Goal: Task Accomplishment & Management: Use online tool/utility

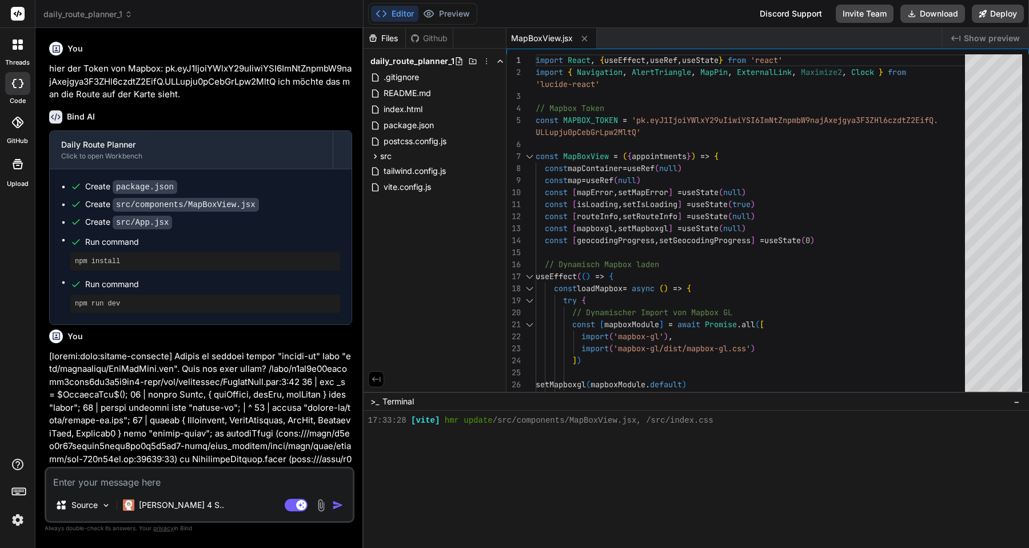
scroll to position [272, 0]
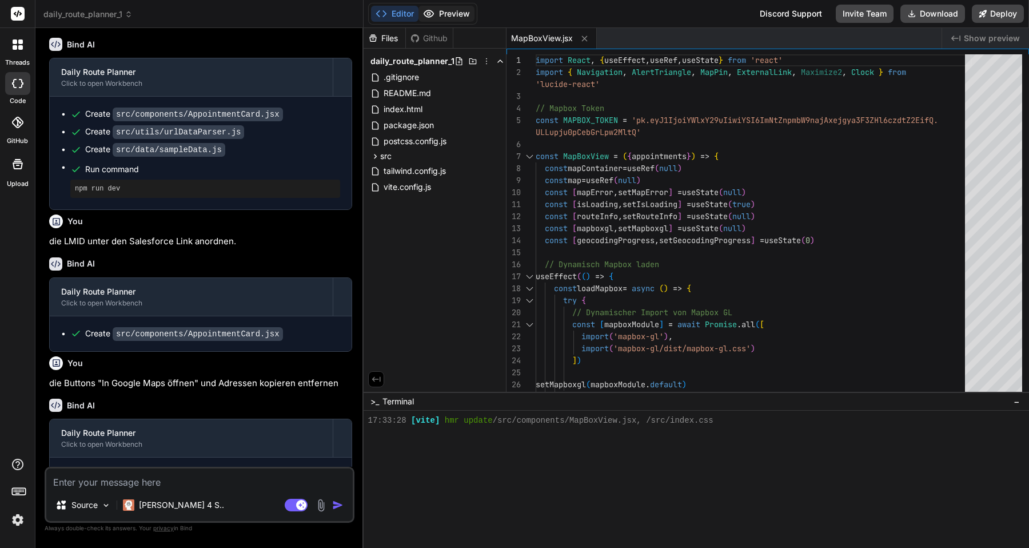
click at [450, 11] on button "Preview" at bounding box center [447, 14] width 56 height 16
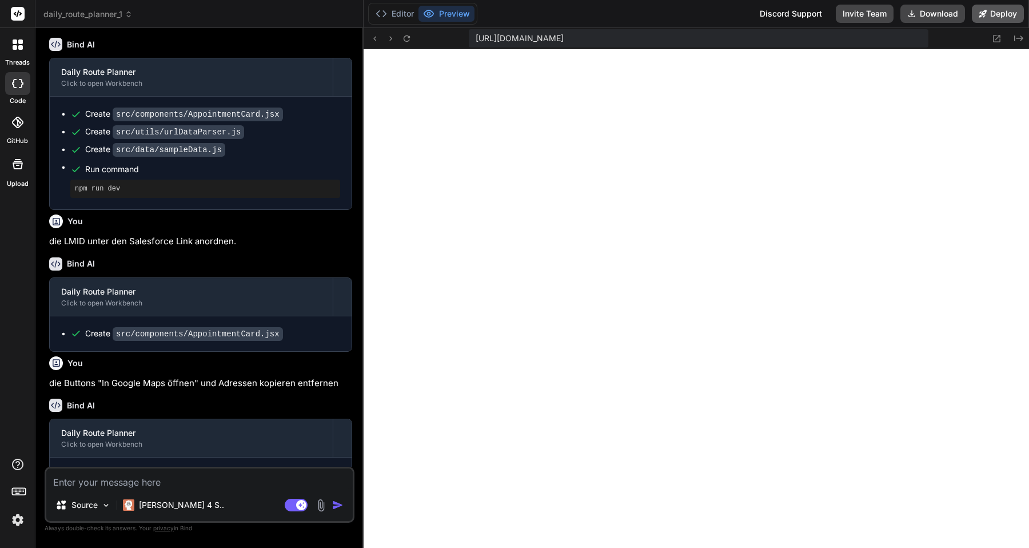
click at [995, 14] on button "Deploy" at bounding box center [998, 14] width 52 height 18
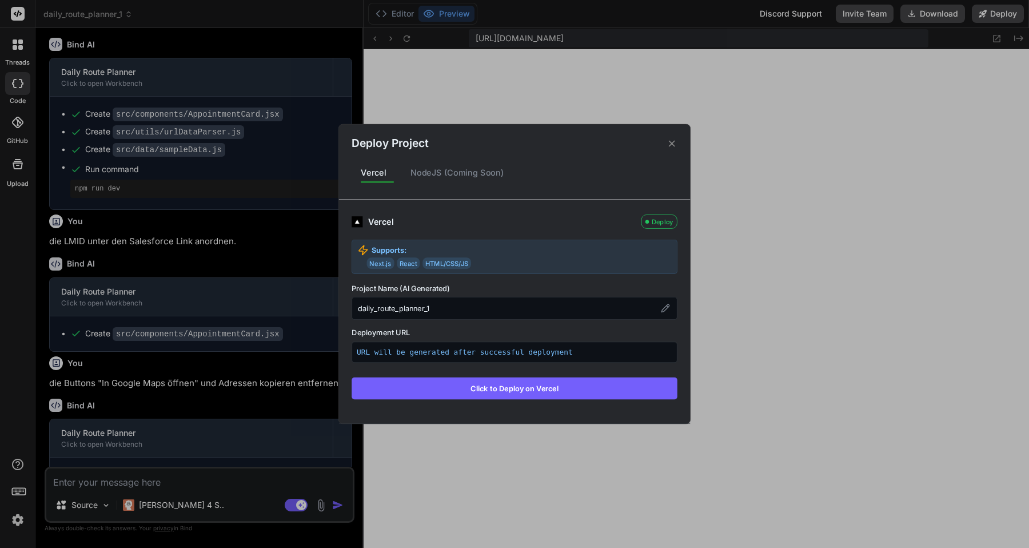
click at [455, 173] on div "NodeJS (Coming Soon)" at bounding box center [457, 173] width 112 height 24
click at [467, 173] on div "NodeJS (Coming Soon)" at bounding box center [457, 173] width 112 height 24
click at [475, 384] on button "Click to Deploy on Vercel" at bounding box center [515, 388] width 326 height 22
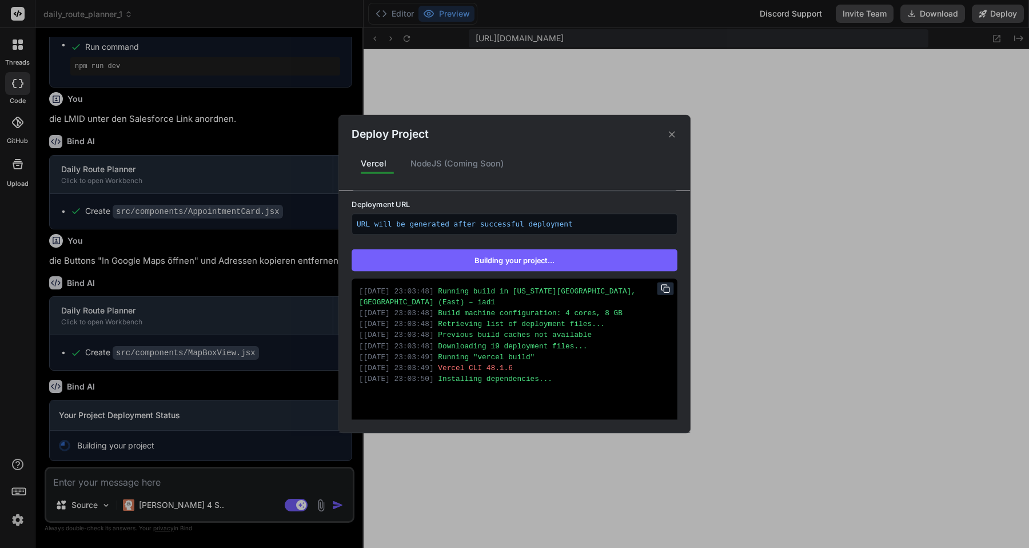
scroll to position [152, 0]
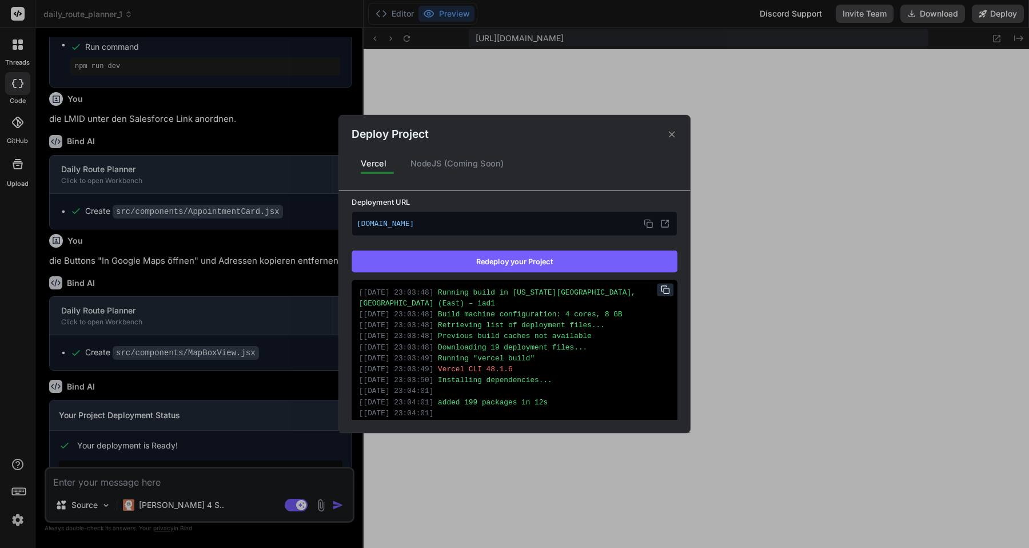
type textarea "x"
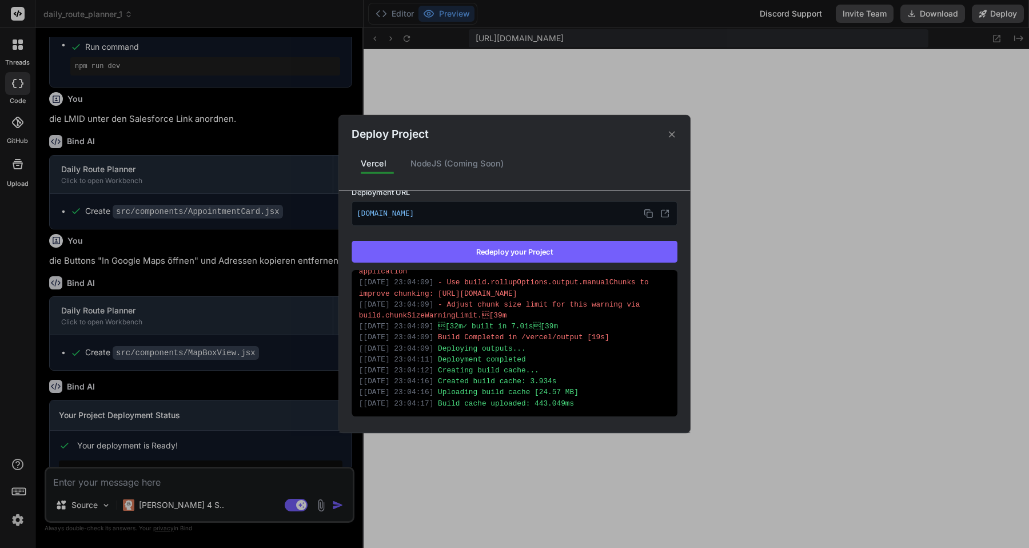
scroll to position [174, 0]
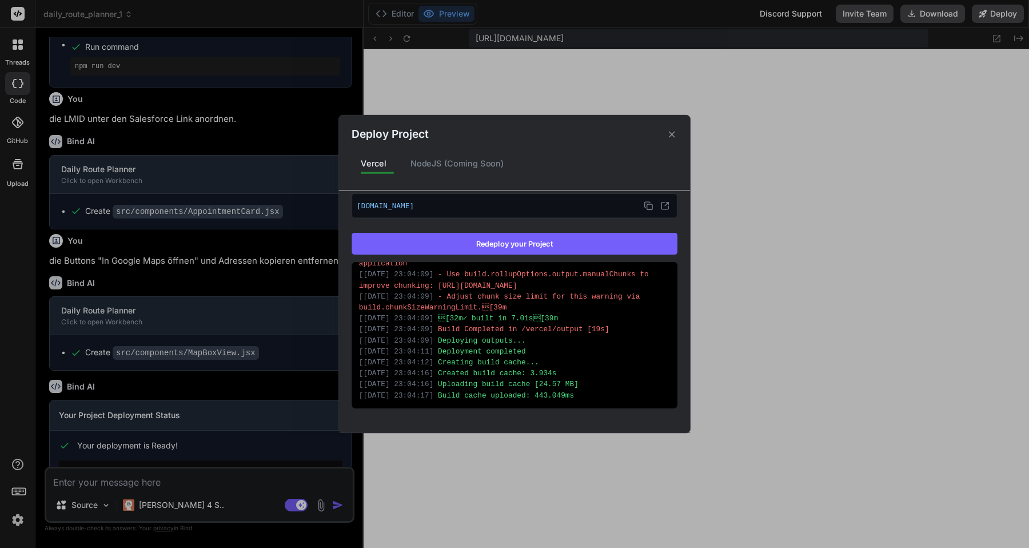
click at [455, 203] on p "[DOMAIN_NAME]" at bounding box center [515, 205] width 316 height 15
click at [651, 205] on icon at bounding box center [648, 205] width 9 height 9
click at [674, 134] on icon at bounding box center [672, 134] width 11 height 11
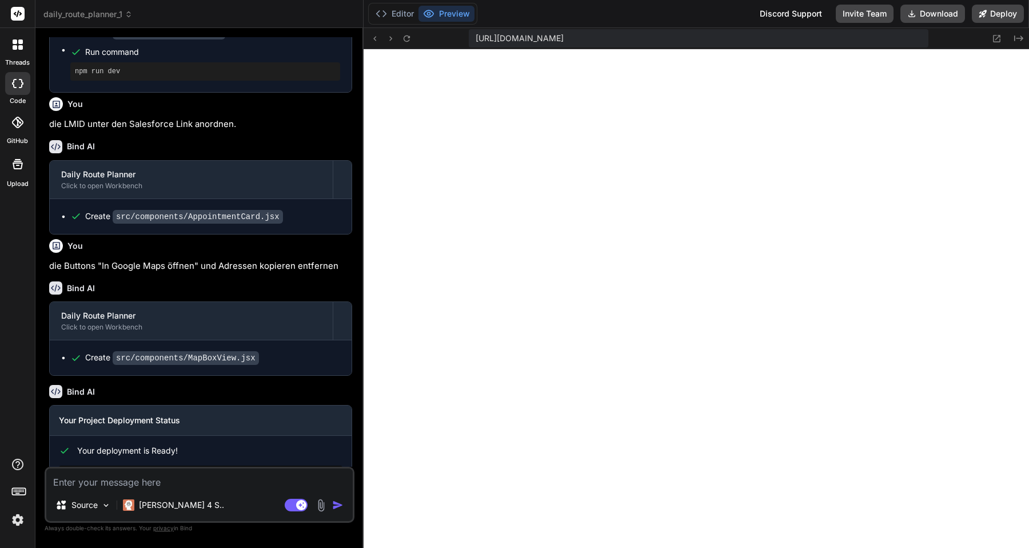
scroll to position [1289, 0]
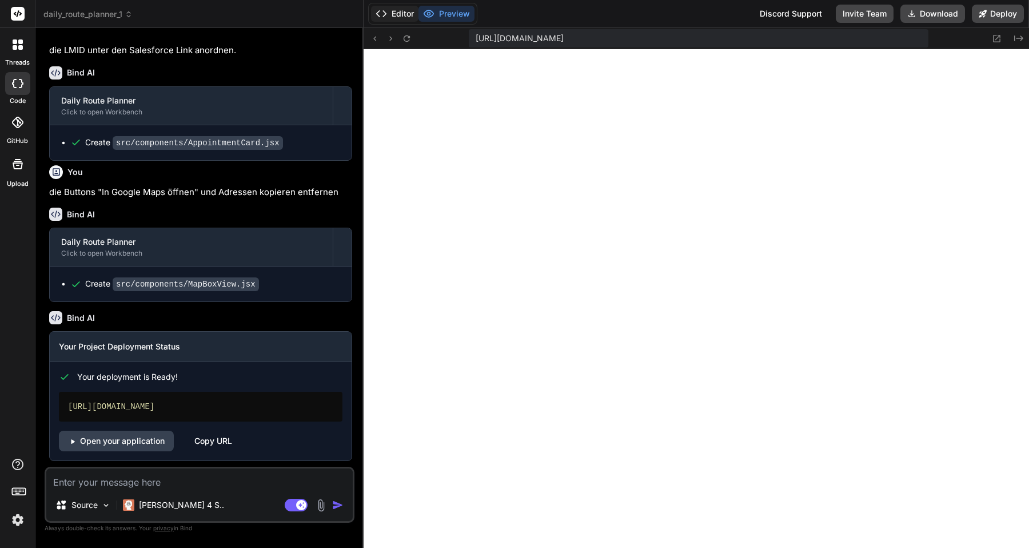
click at [396, 15] on button "Editor" at bounding box center [394, 14] width 47 height 16
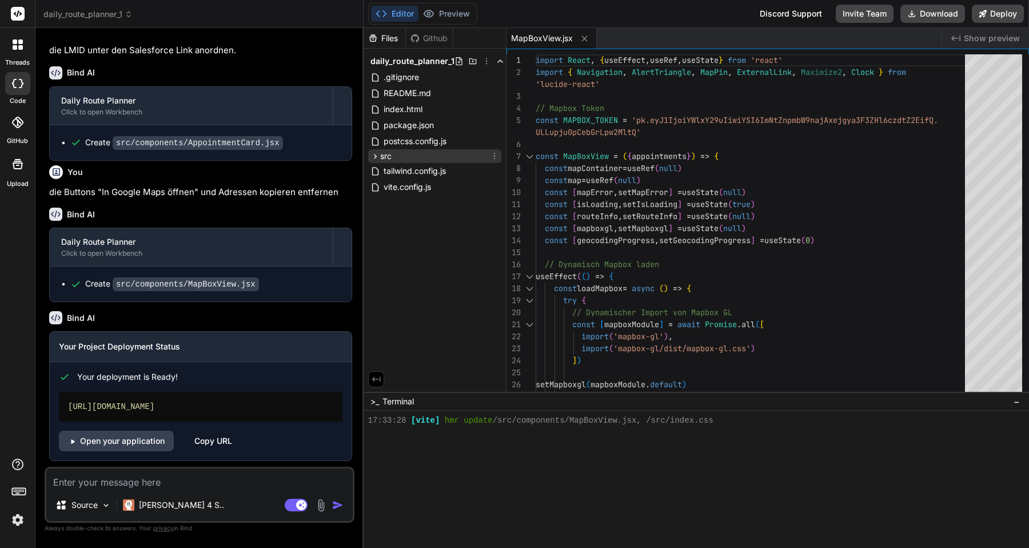
click at [391, 154] on span "src" at bounding box center [385, 155] width 11 height 11
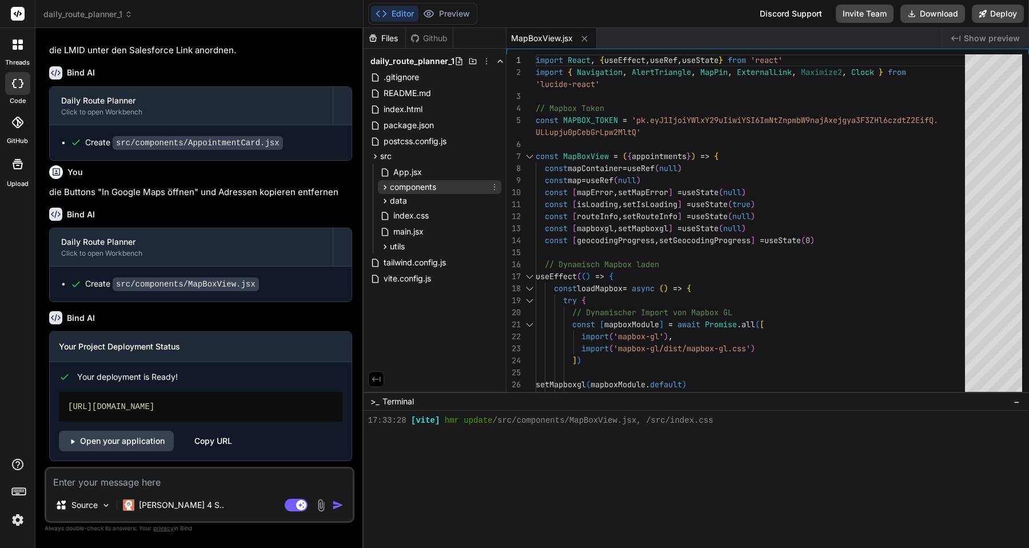
click at [401, 187] on span "components" at bounding box center [413, 186] width 46 height 11
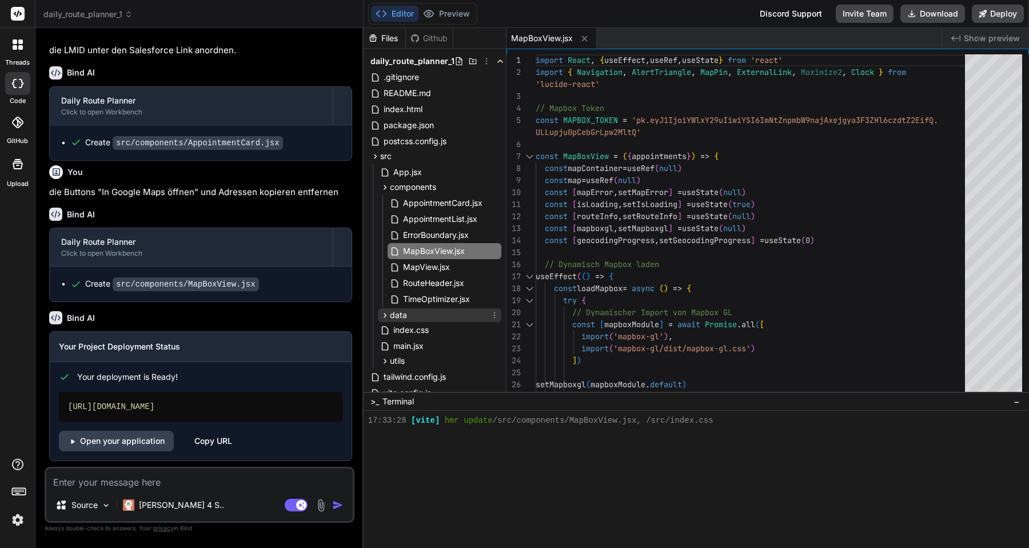
click at [401, 311] on span "data" at bounding box center [398, 314] width 17 height 11
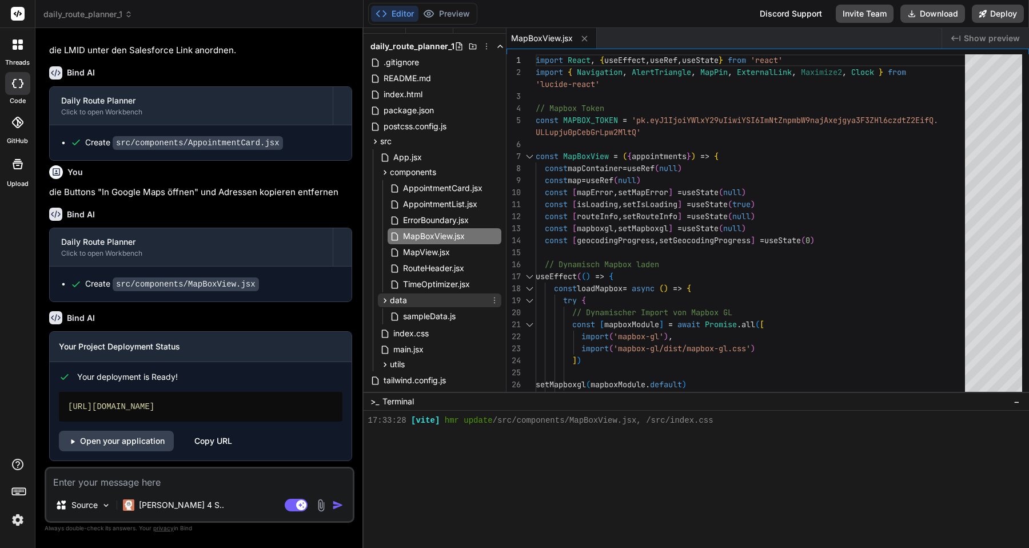
scroll to position [22, 0]
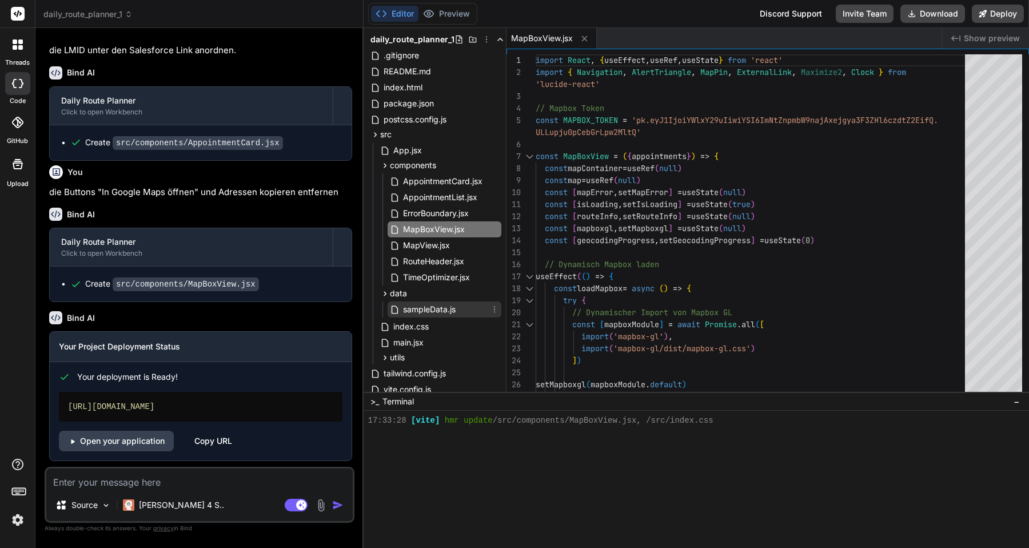
click at [419, 313] on span "sampleData.js" at bounding box center [429, 310] width 55 height 14
type textarea "phone: '+49 (0) 1234 / 567890-123', leadId: 'LM_SEHR_LANGE_LEADID_123456789', s…"
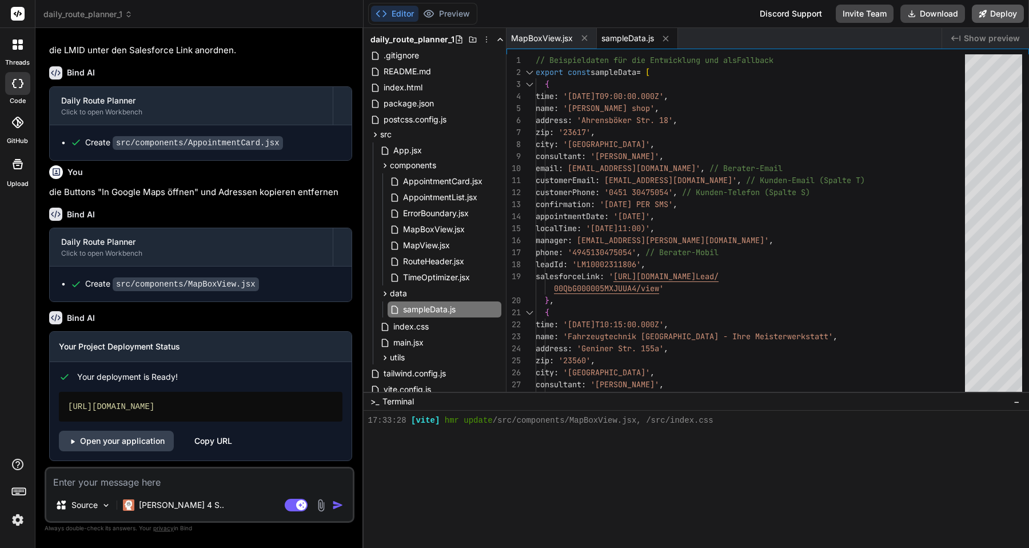
click at [998, 16] on button "Deploy" at bounding box center [998, 14] width 52 height 18
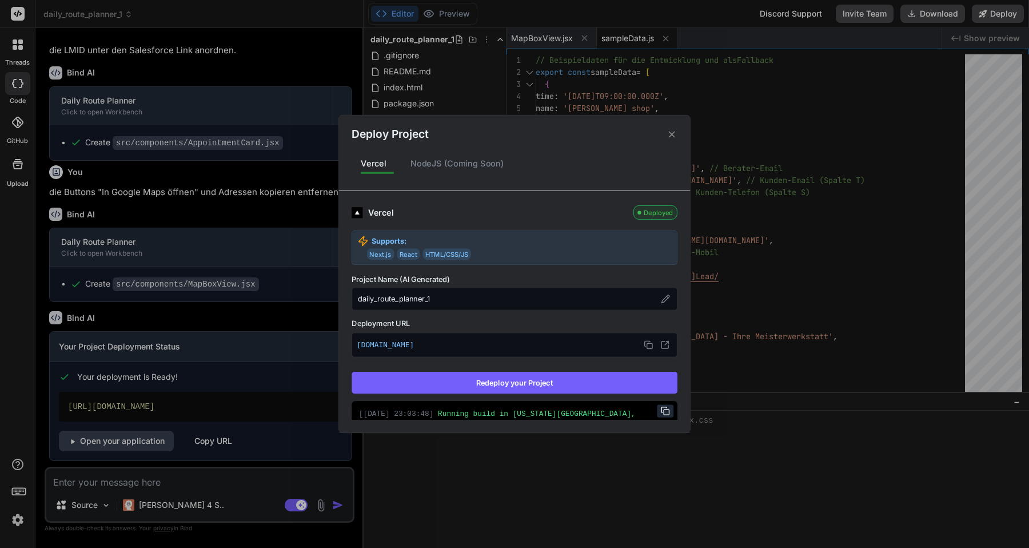
click at [526, 345] on p "[DOMAIN_NAME]" at bounding box center [515, 344] width 316 height 15
copy p "[DOMAIN_NAME]"
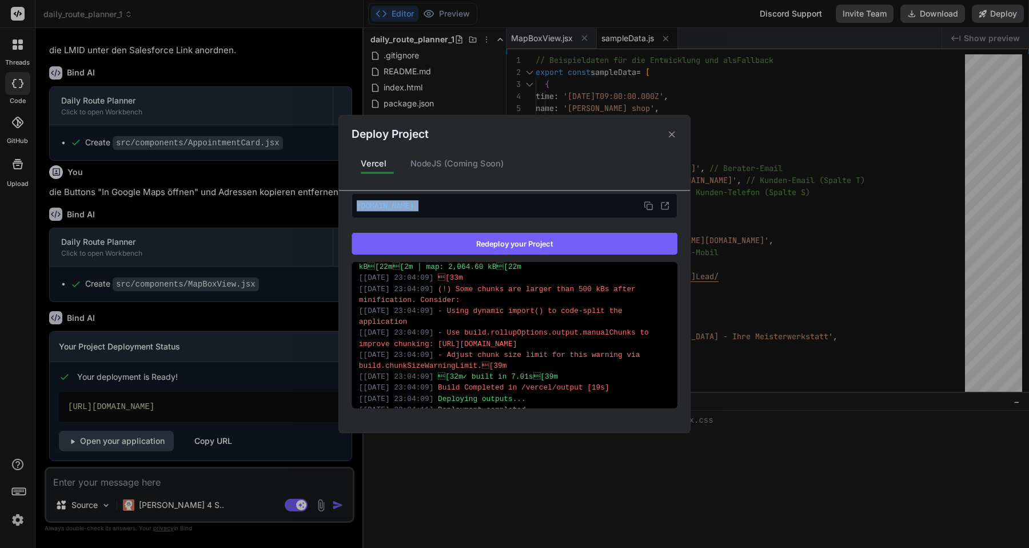
scroll to position [618, 0]
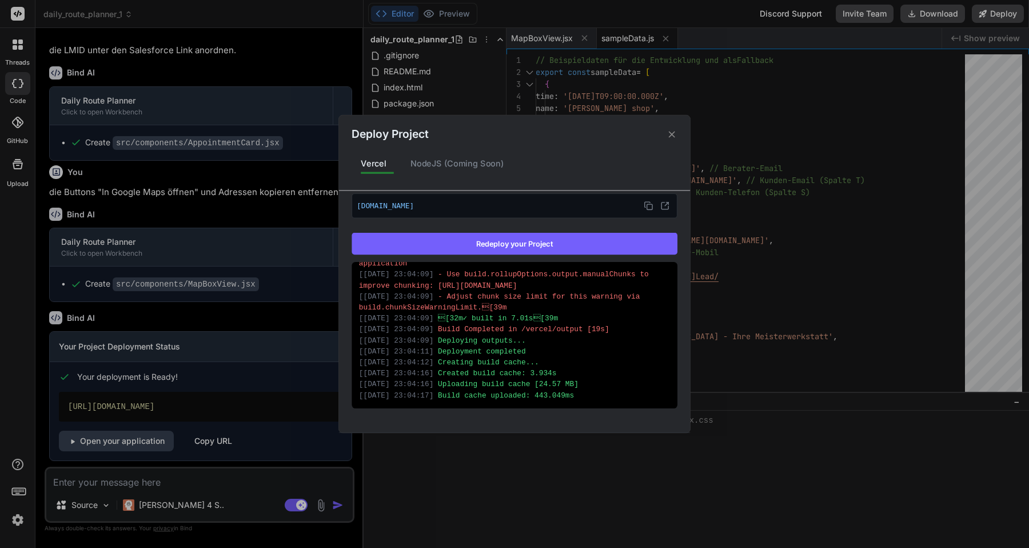
click at [473, 482] on div "Deploy Project Vercel NodeJS (Coming Soon) Vercel Deployed Supports: Next.js Re…" at bounding box center [514, 274] width 1029 height 548
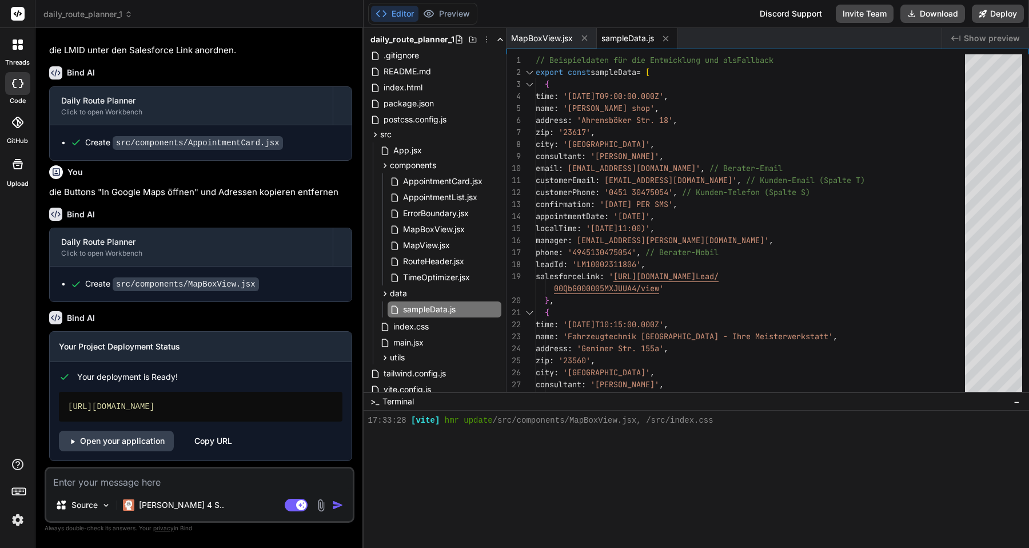
click at [234, 404] on div "[URL][DOMAIN_NAME]" at bounding box center [201, 407] width 284 height 30
click at [178, 481] on textarea at bounding box center [199, 478] width 307 height 21
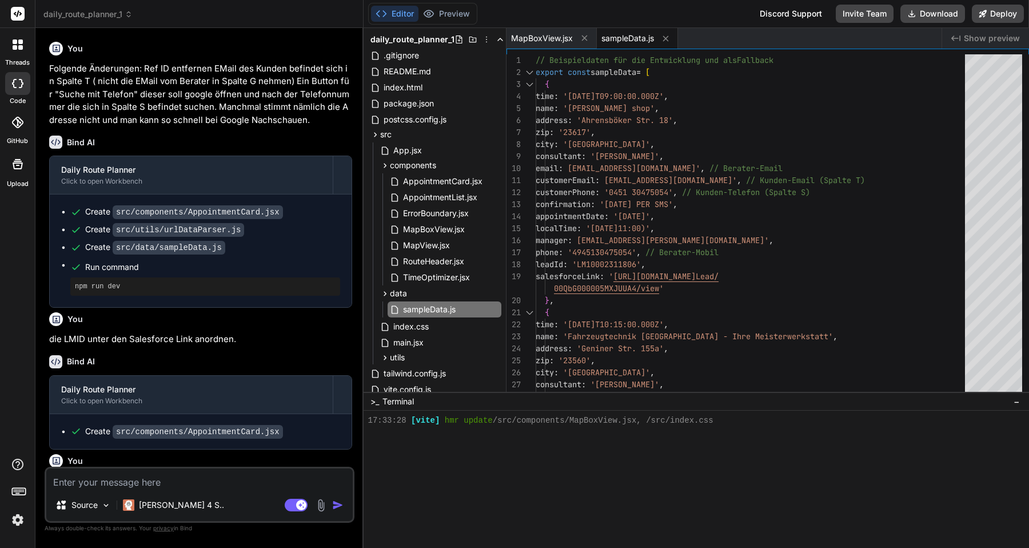
scroll to position [1289, 0]
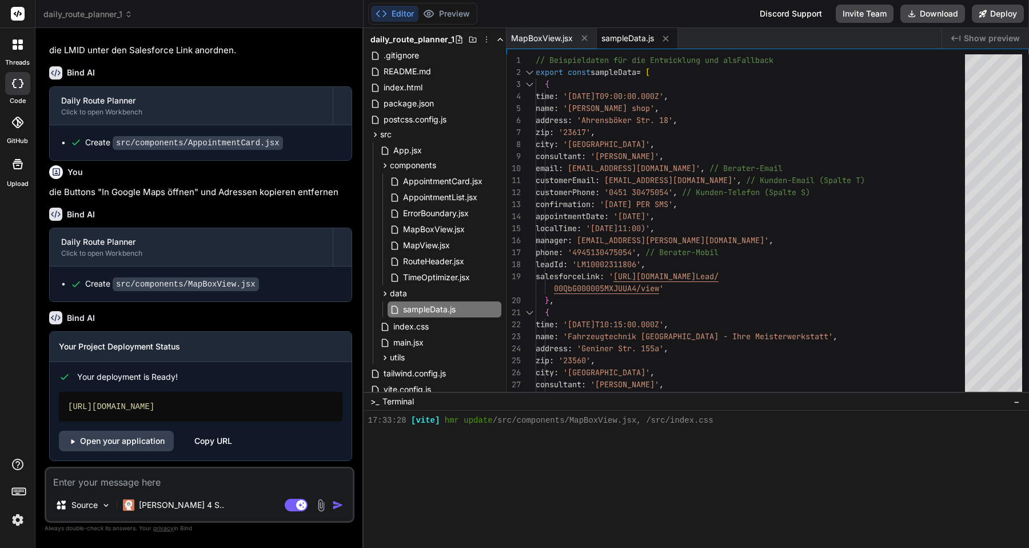
click at [183, 484] on textarea at bounding box center [199, 478] width 307 height 21
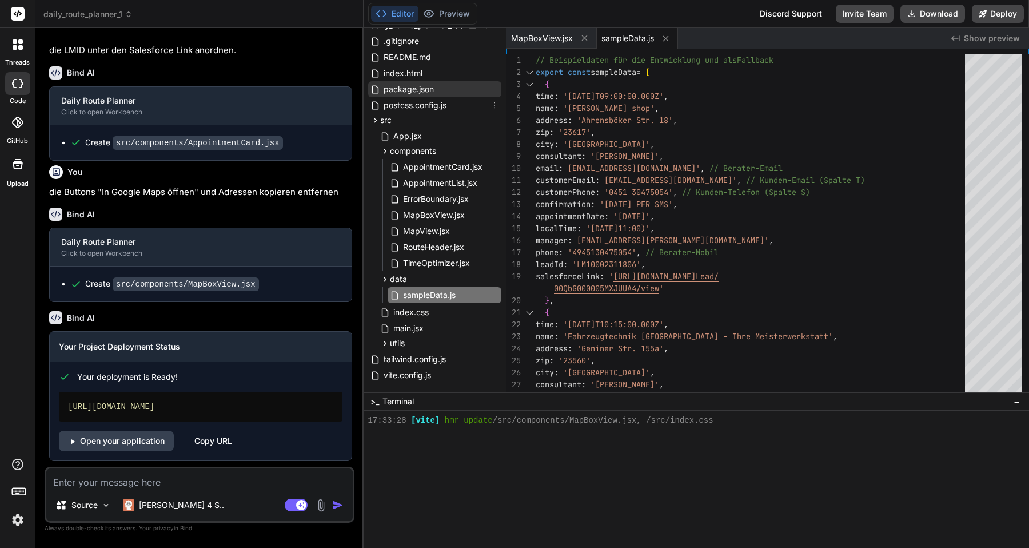
scroll to position [52, 0]
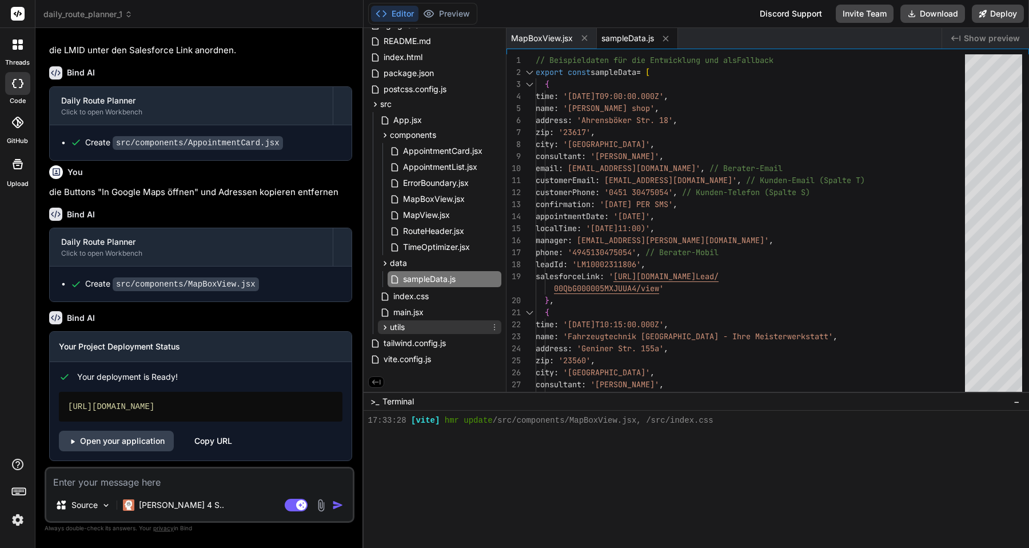
click at [399, 327] on span "utils" at bounding box center [397, 326] width 15 height 11
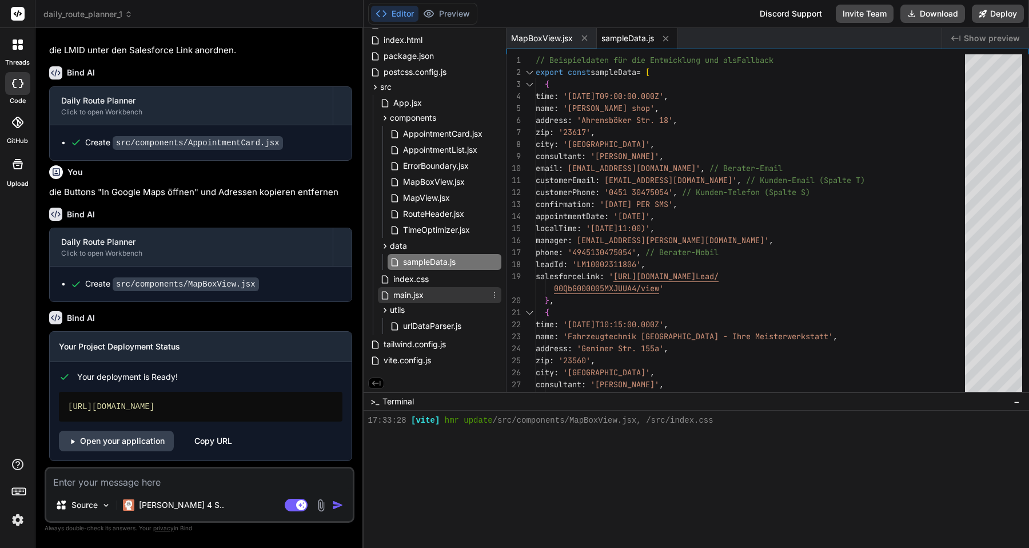
scroll to position [70, 0]
click at [168, 479] on textarea at bounding box center [199, 478] width 307 height 21
click at [451, 18] on button "Preview" at bounding box center [447, 14] width 56 height 16
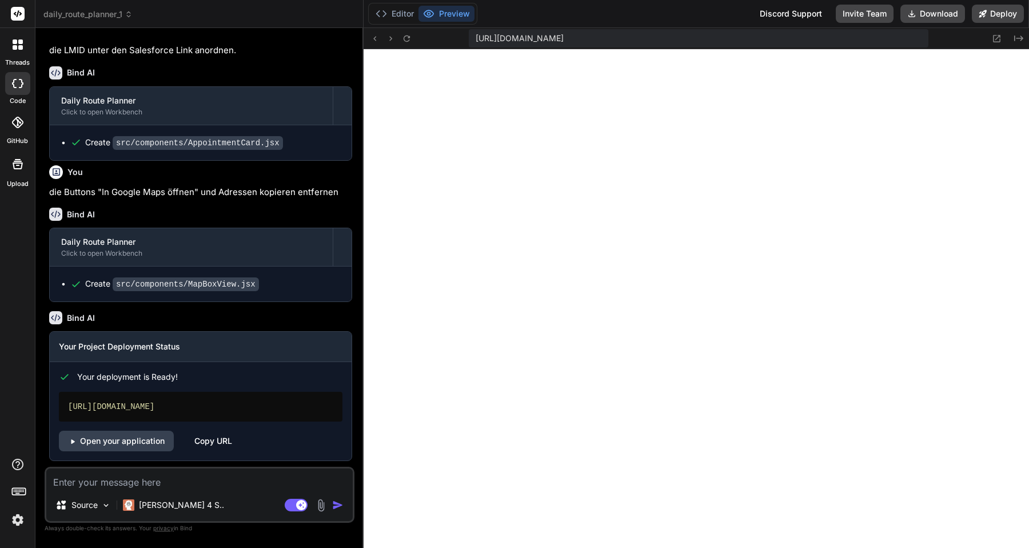
click at [140, 482] on textarea at bounding box center [199, 478] width 307 height 21
type textarea "e"
type textarea "x"
type textarea "er"
type textarea "x"
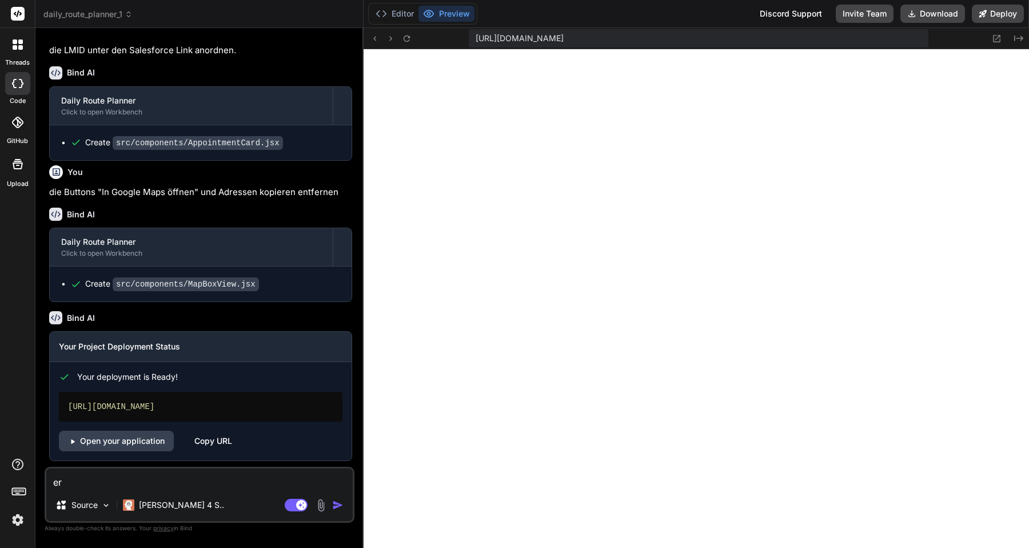
type textarea "ers"
type textarea "x"
type textarea "erst"
type textarea "x"
type textarea "erste"
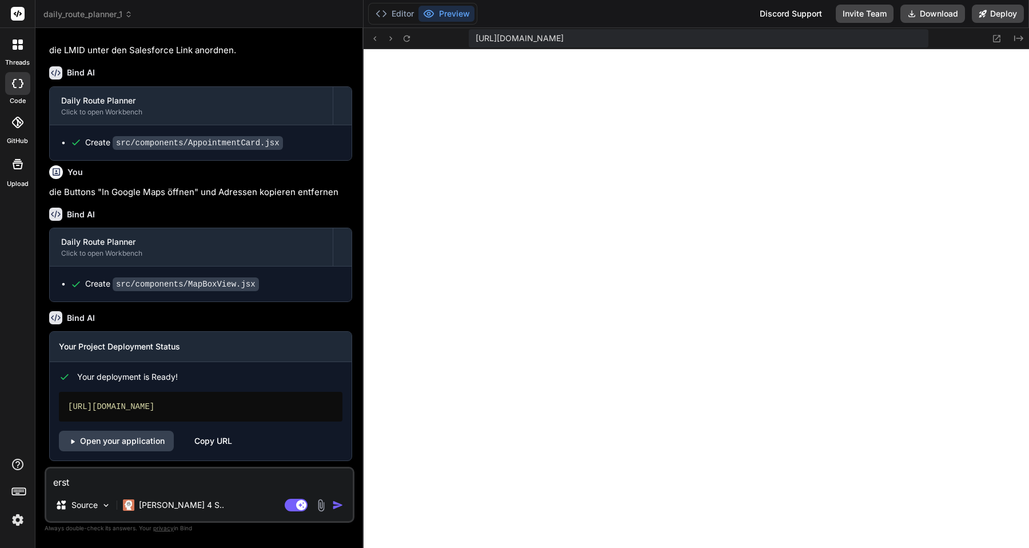
type textarea "x"
type textarea "erstel"
type textarea "x"
type textarea "erstell"
type textarea "x"
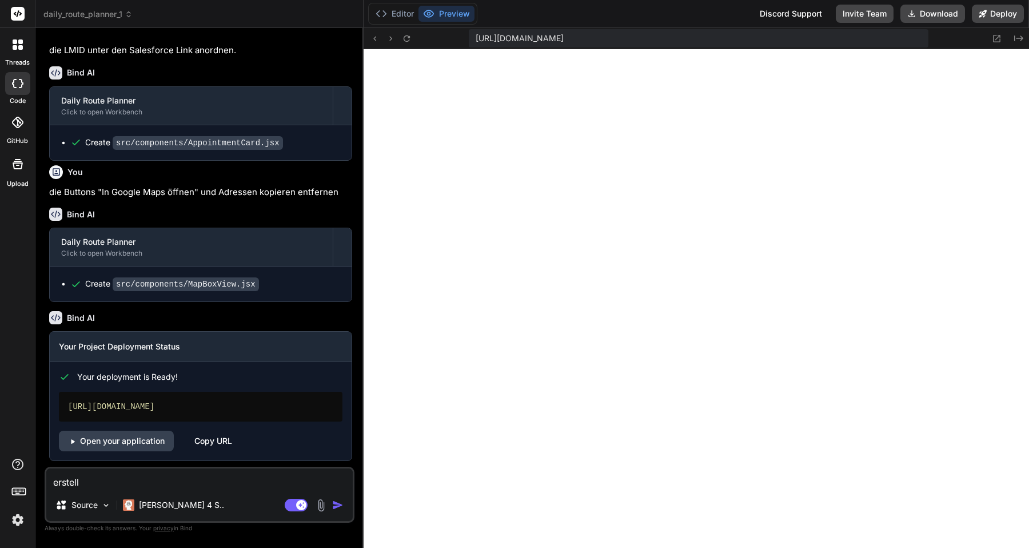
type textarea "erstelle"
type textarea "x"
type textarea "erstelle"
type textarea "x"
type textarea "erstelle e"
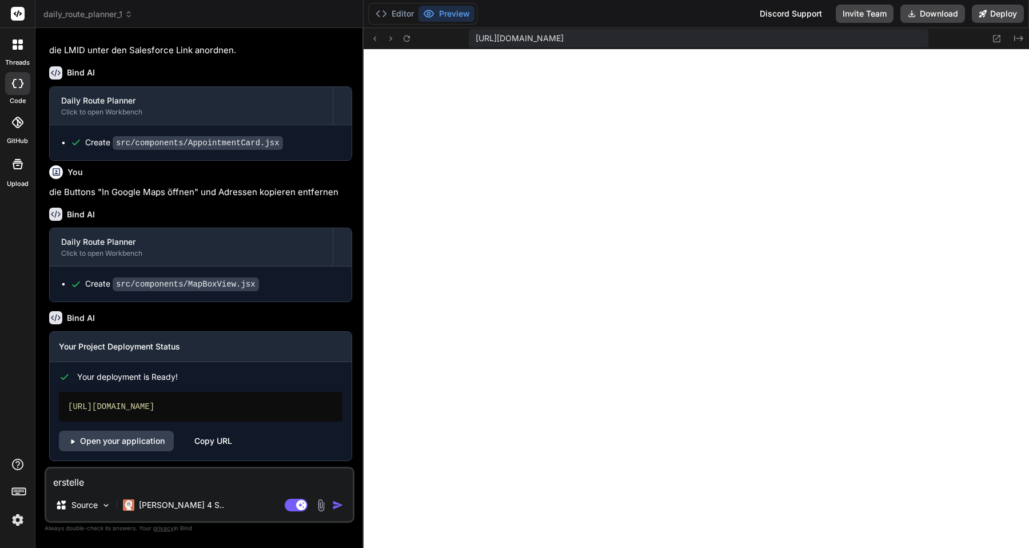
type textarea "x"
type textarea "erstelle ei"
type textarea "x"
type textarea "erstelle ein"
type textarea "x"
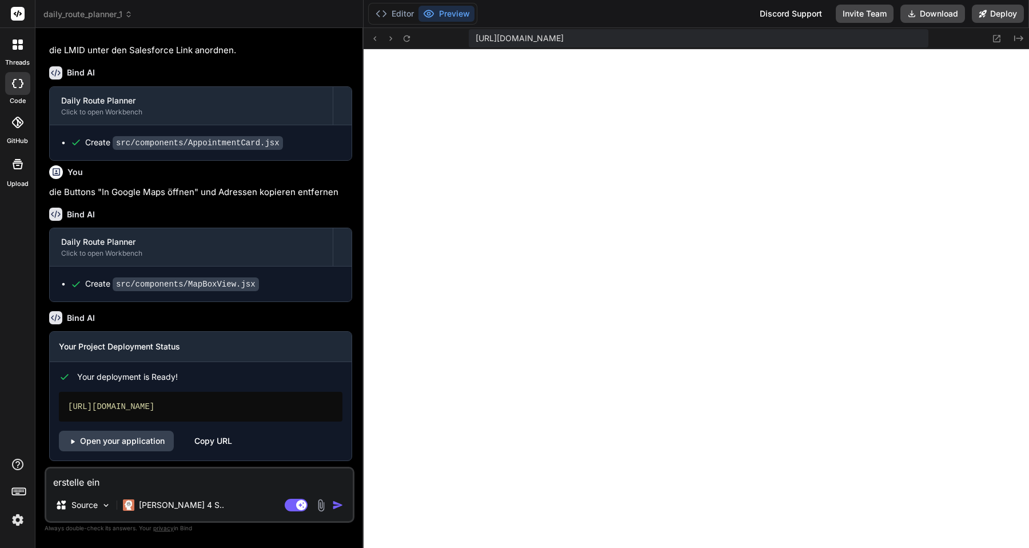
type textarea "erstelle ein"
type textarea "x"
type textarea "erstelle ein b"
type textarea "x"
type textarea "erstelle ein be"
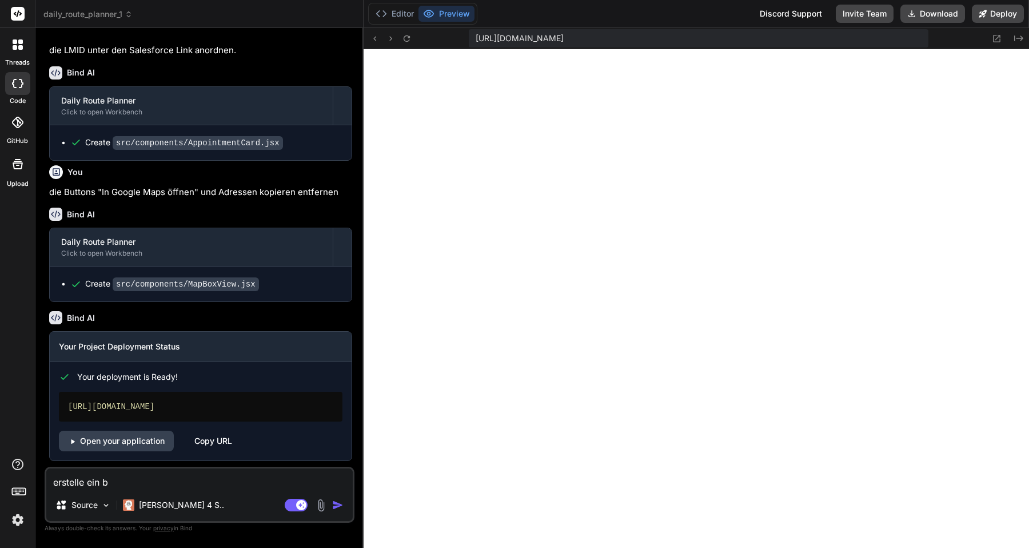
type textarea "x"
type textarea "erstelle ein bei"
type textarea "x"
type textarea "erstelle ein beis"
type textarea "x"
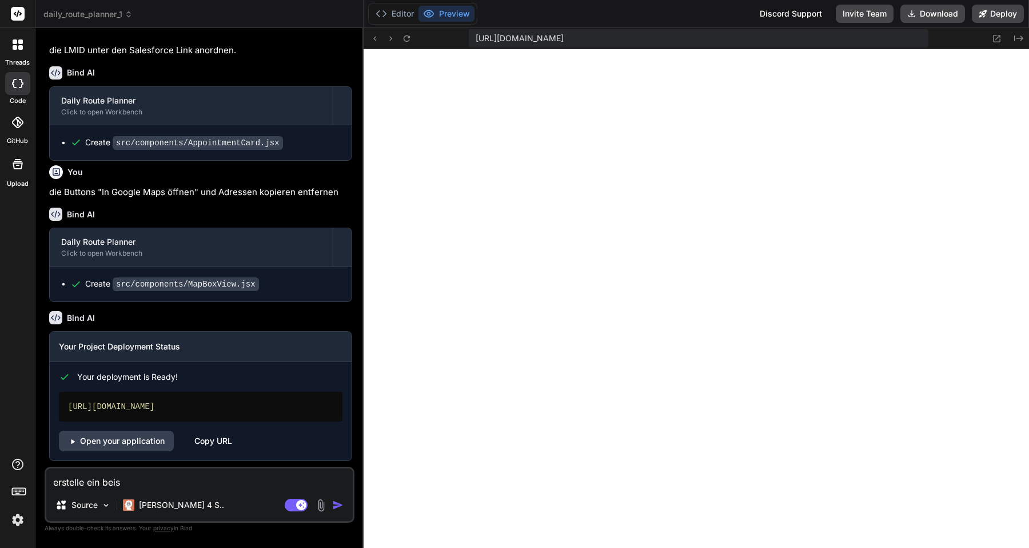
type textarea "erstelle ein beisi"
type textarea "x"
type textarea "erstelle ein beis"
type textarea "x"
type textarea "erstelle ein beisp"
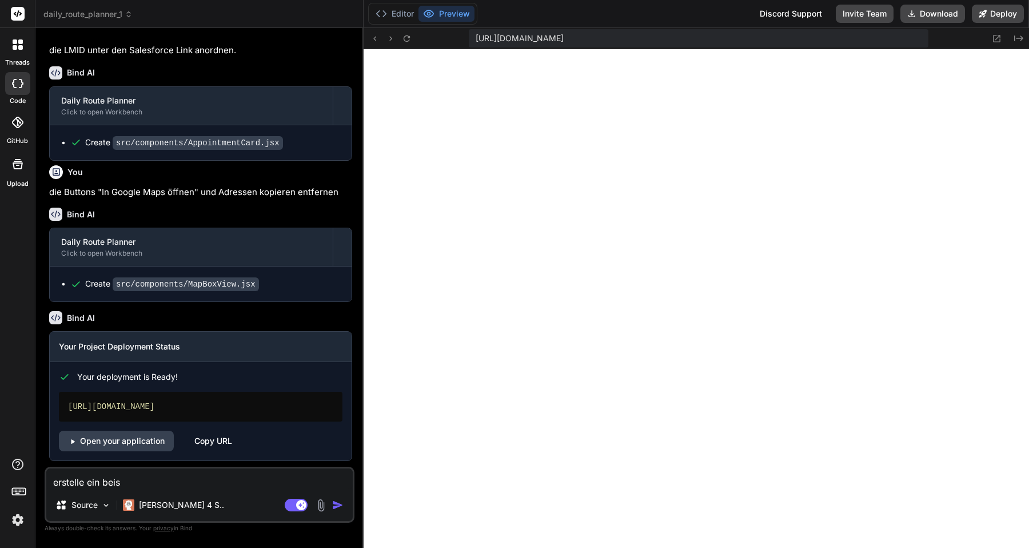
type textarea "x"
type textarea "erstelle ein beispi"
type textarea "x"
type textarea "erstelle ein beispie"
type textarea "x"
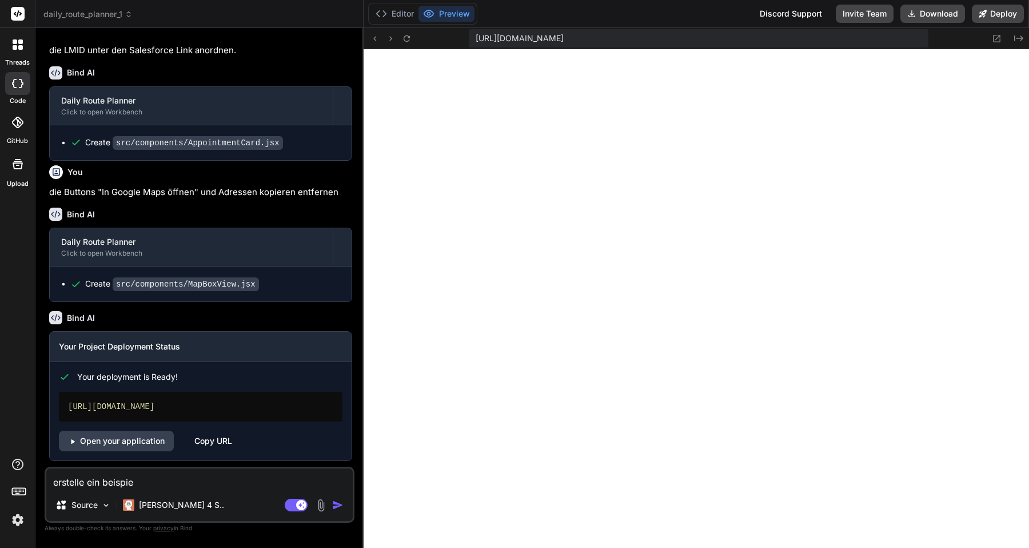
type textarea "erstelle ein beispiel"
type textarea "x"
type textarea "erstelle ein beispiell"
type textarea "x"
type textarea "erstelle ein beispielli"
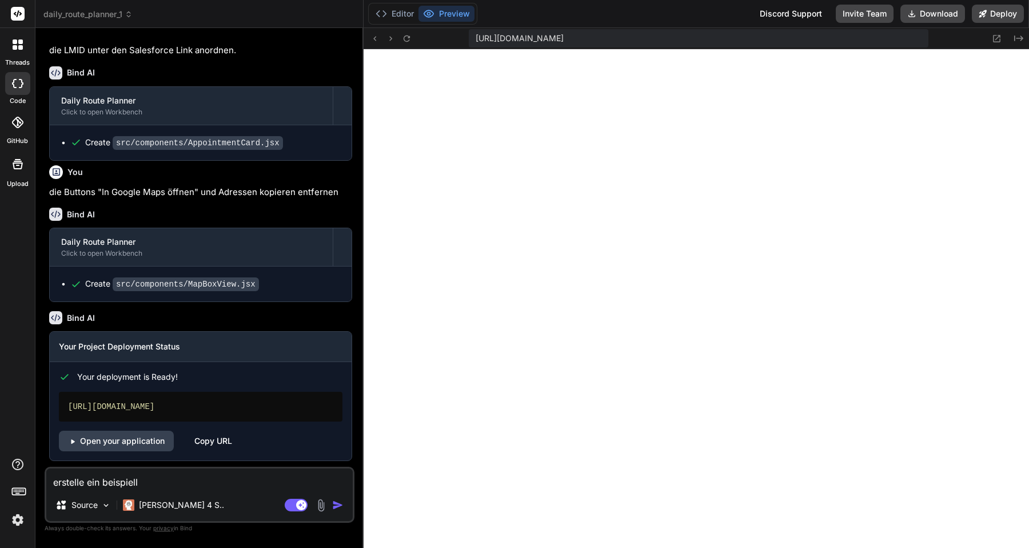
type textarea "x"
type textarea "erstelle ein beispiellin"
type textarea "x"
type textarea "erstelle ein beispiellink"
type textarea "x"
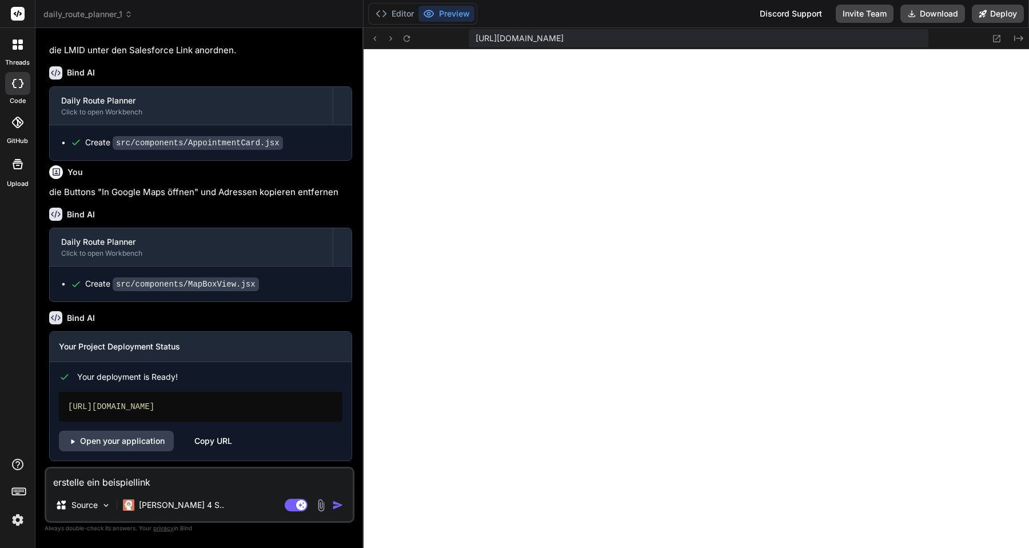
type textarea "erstelle ein beispiellink"
type textarea "x"
type textarea "erstelle ein beispiellink f"
type textarea "x"
type textarea "erstelle ein beispiellink fü"
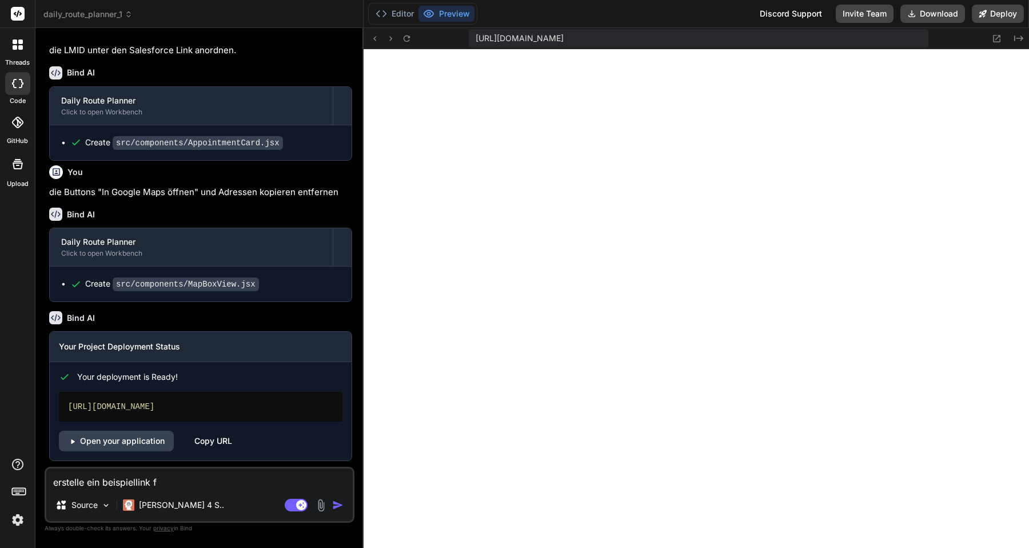
type textarea "x"
type textarea "erstelle ein beispiellink für"
type textarea "x"
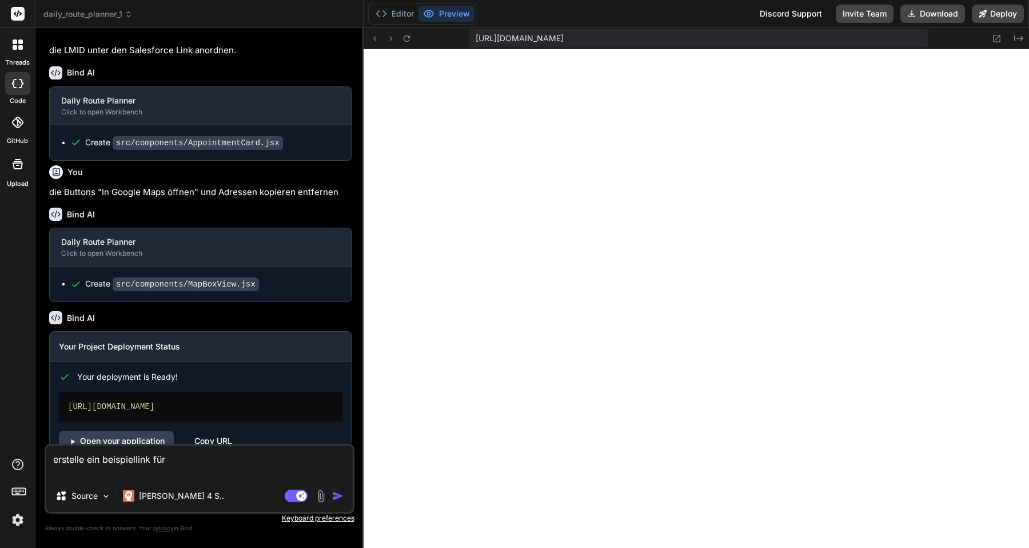
type textarea "erstelle ein beispiellink für"
type textarea "x"
paste textarea "3570-43-24L54:35:65.401I Dolo3 Sitame Con. 69 47576 Adipisci Elits Doei tempo.i…"
type textarea "loremips dol sitametconse adi 1890-13-42E77:66:53.209S Doei5 Tempor Inc. 62 104…"
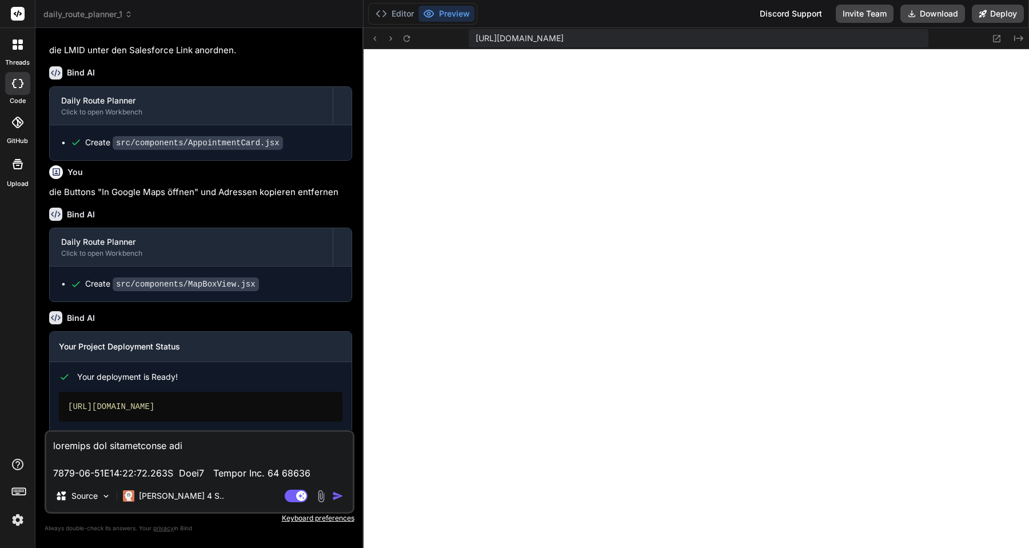
scroll to position [481, 0]
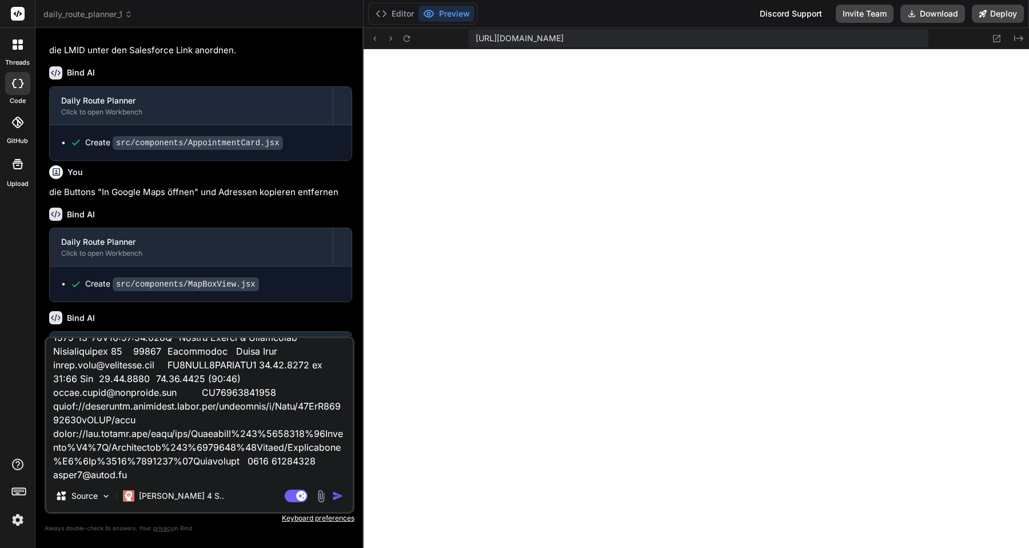
type textarea "x"
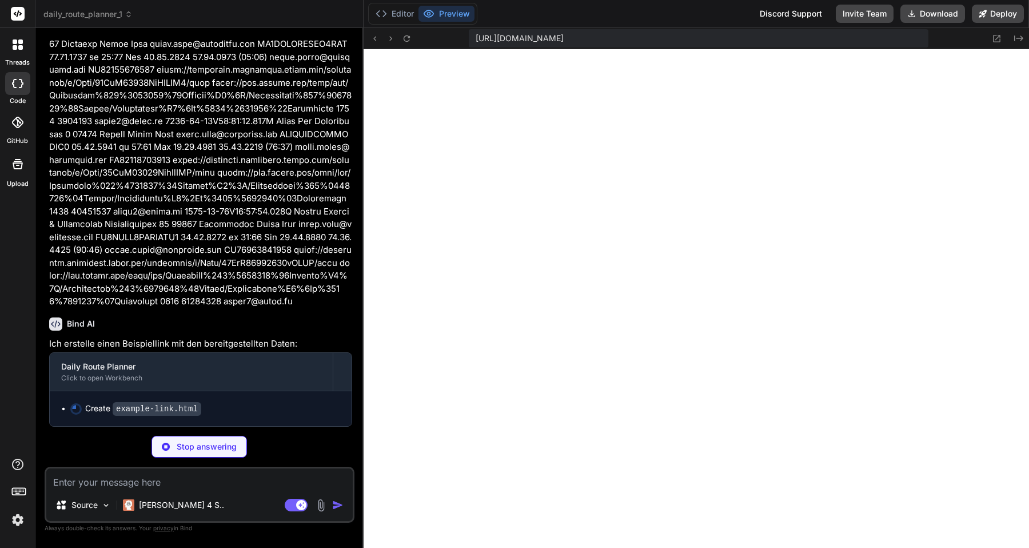
scroll to position [1858, 0]
type textarea "x"
type textarea "} ] }; console.log('Beispieldaten:', appointmentData); </script> </body> </html>"
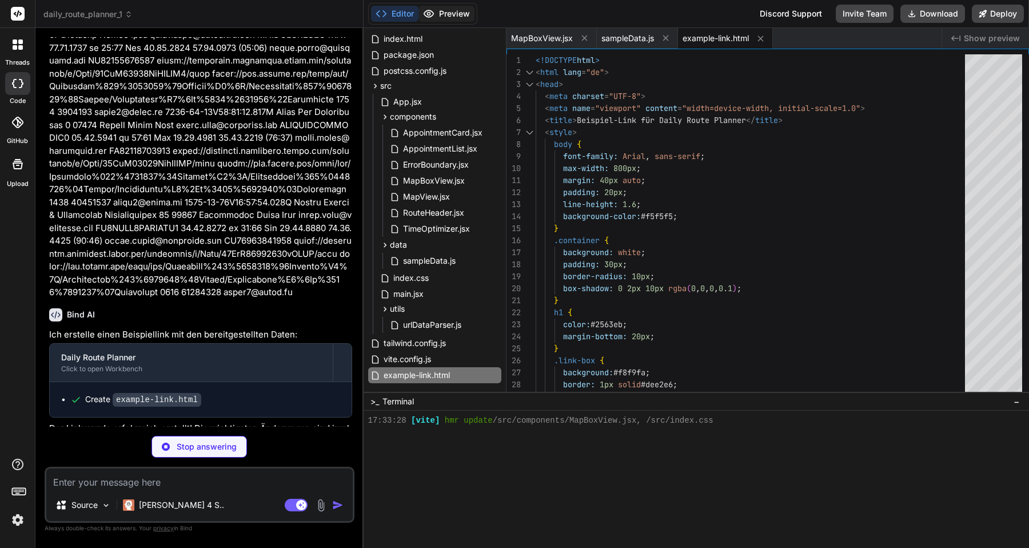
click at [451, 13] on button "Preview" at bounding box center [447, 14] width 56 height 16
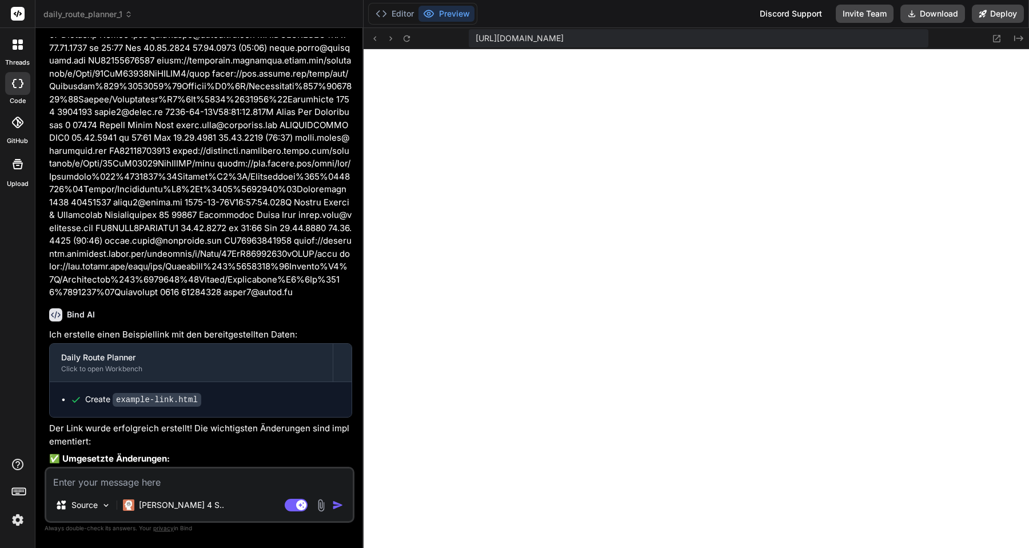
type textarea "x"
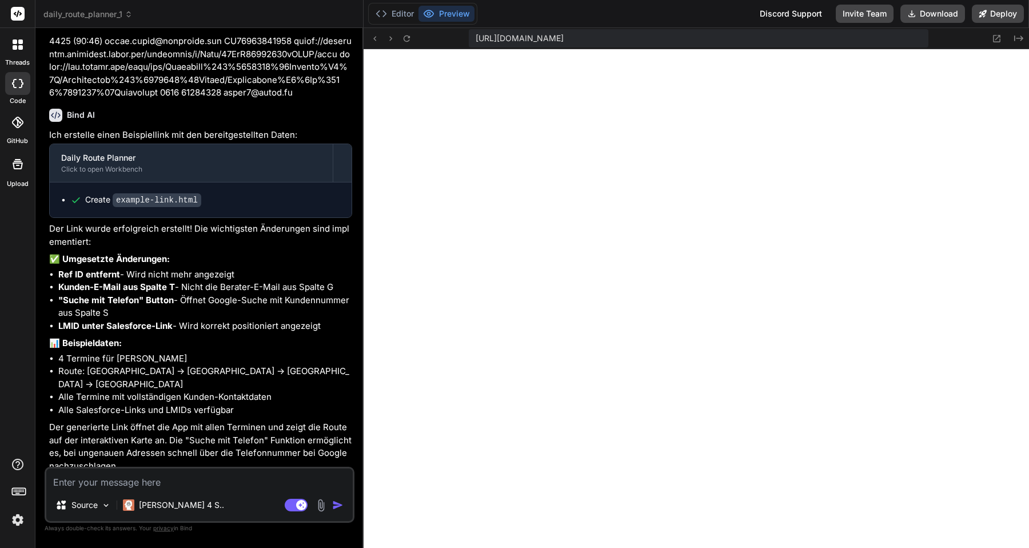
scroll to position [2062, 0]
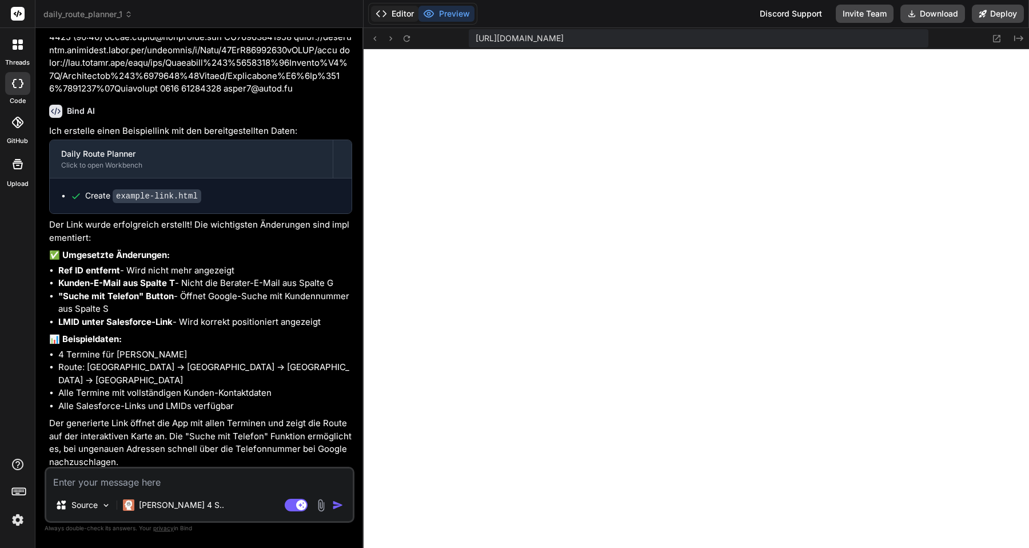
click at [399, 17] on button "Editor" at bounding box center [394, 14] width 47 height 16
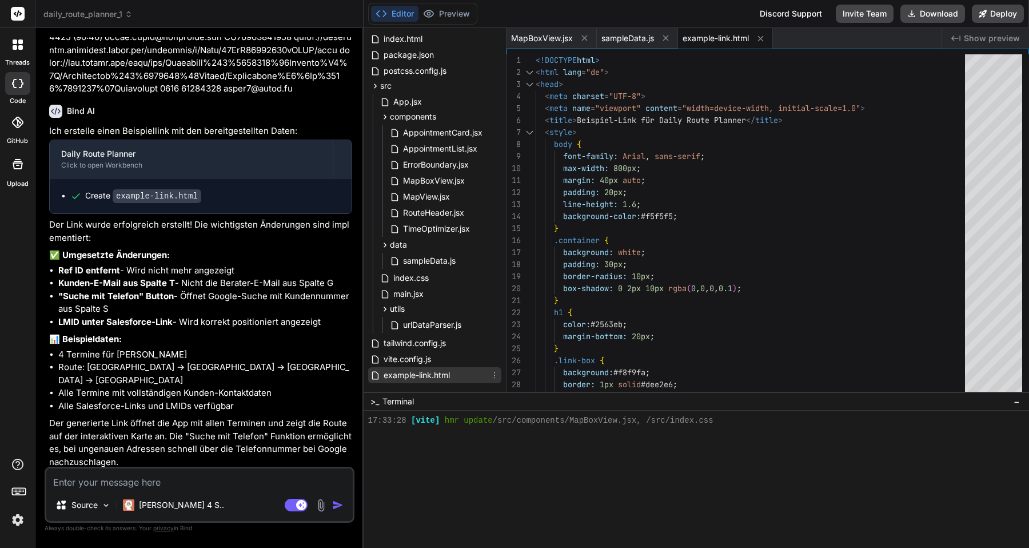
click at [415, 376] on span "example-link.html" at bounding box center [417, 375] width 69 height 14
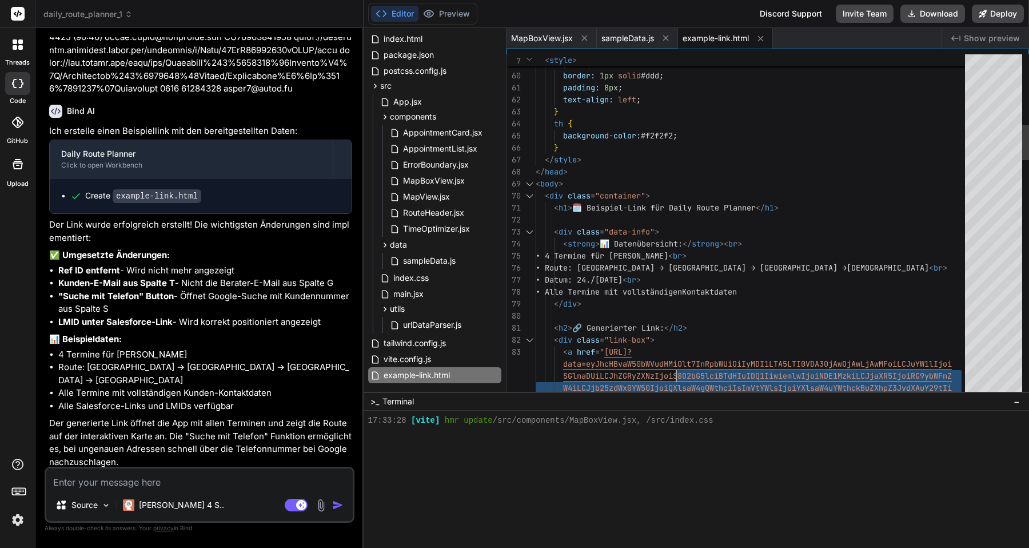
scroll to position [36, 0]
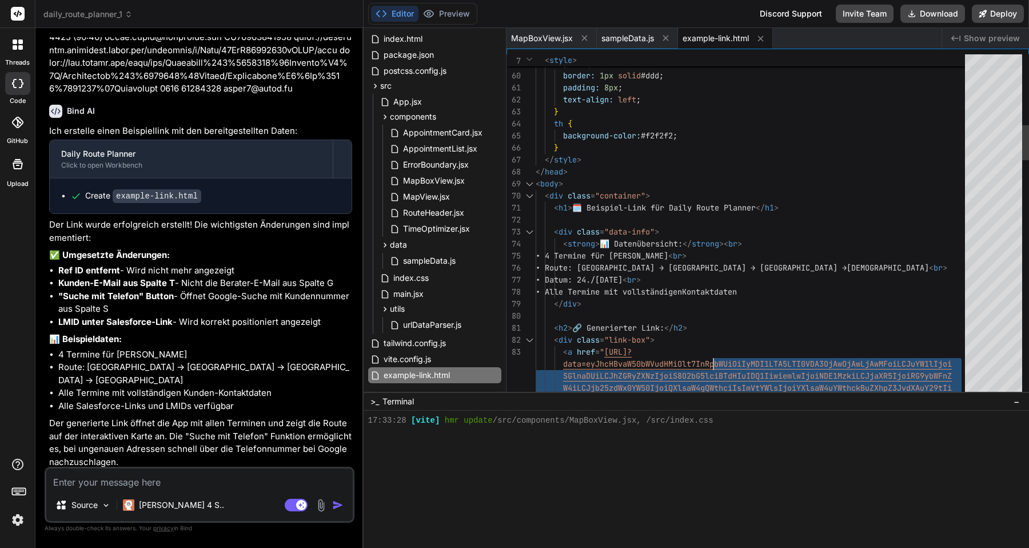
type textarea "<l8>🔗 Ipsumdolors Amet:</c0> <adi elits="doei-tem"> <i utla="etdo://magnaaliq:6…"
drag, startPoint x: 881, startPoint y: 240, endPoint x: 709, endPoint y: 351, distance: 204.8
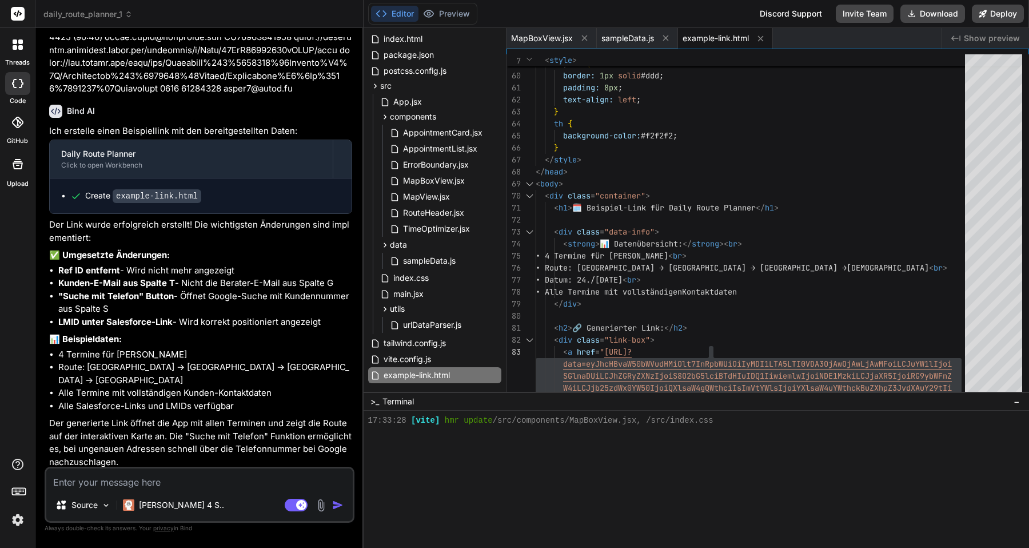
click at [186, 483] on textarea at bounding box center [199, 478] width 307 height 21
type textarea "n"
type textarea "x"
type textarea "ne"
type textarea "x"
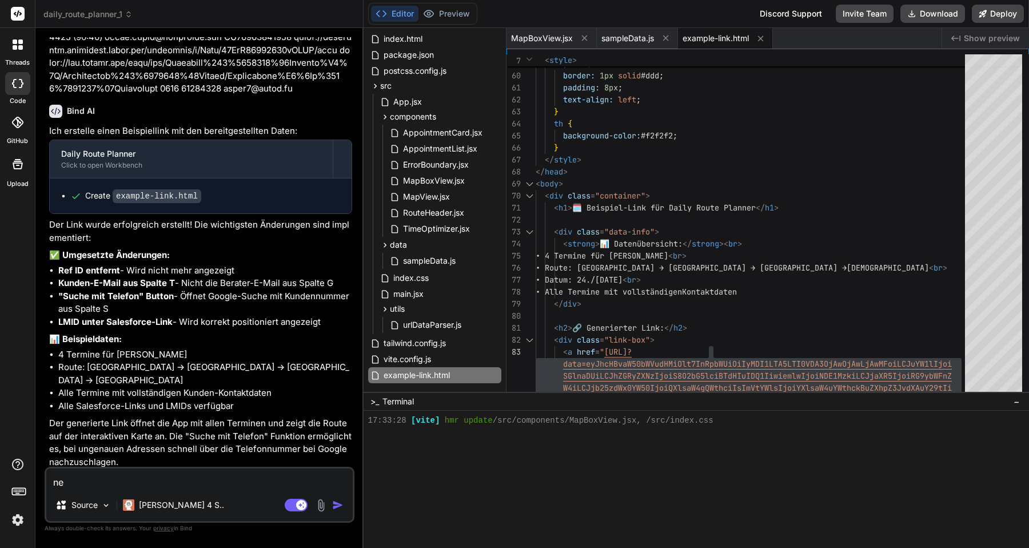
type textarea "nen"
type textarea "x"
type textarea "ne"
type textarea "x"
type textarea "nei"
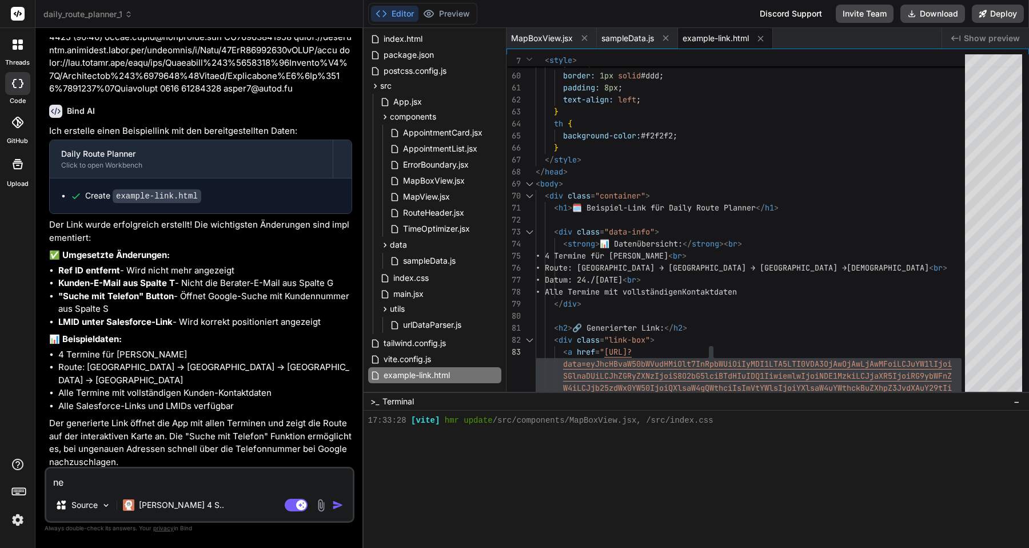
type textarea "x"
type textarea "nein"
type textarea "x"
type textarea "nein"
type textarea "x"
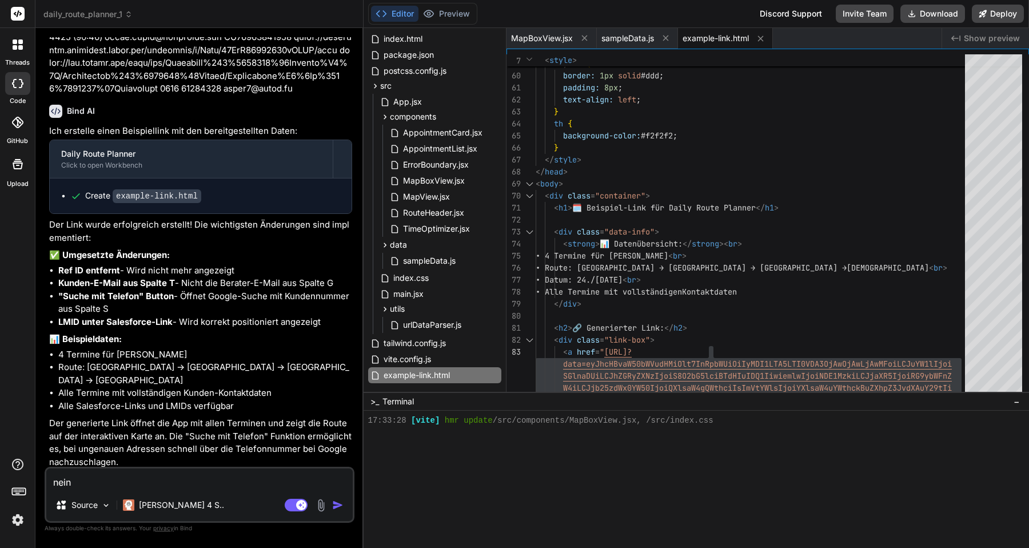
type textarea "nein d"
type textarea "x"
type textarea "nein du"
type textarea "x"
type textarea "nein du"
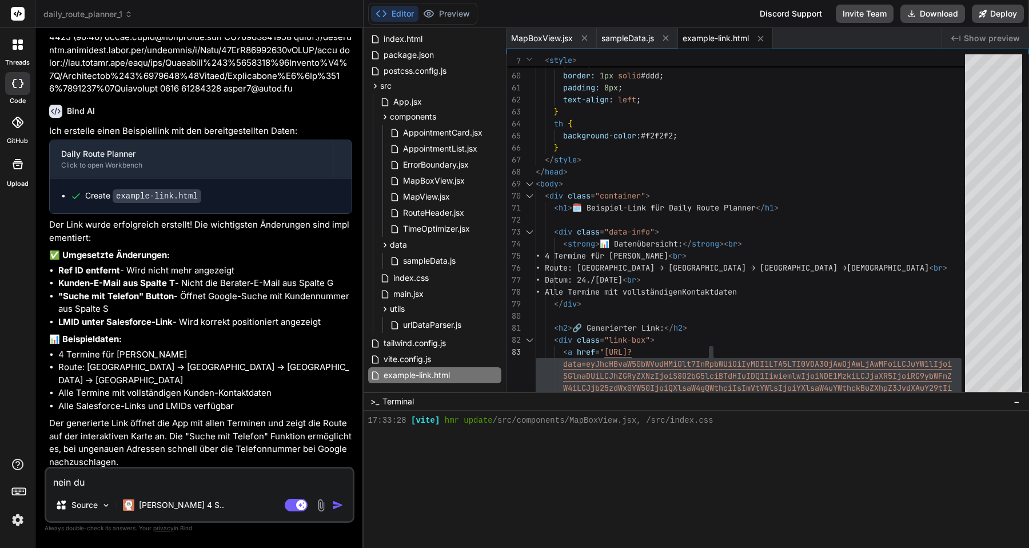
type textarea "x"
type textarea "nein du h"
type textarea "x"
type textarea "nein du ha"
type textarea "x"
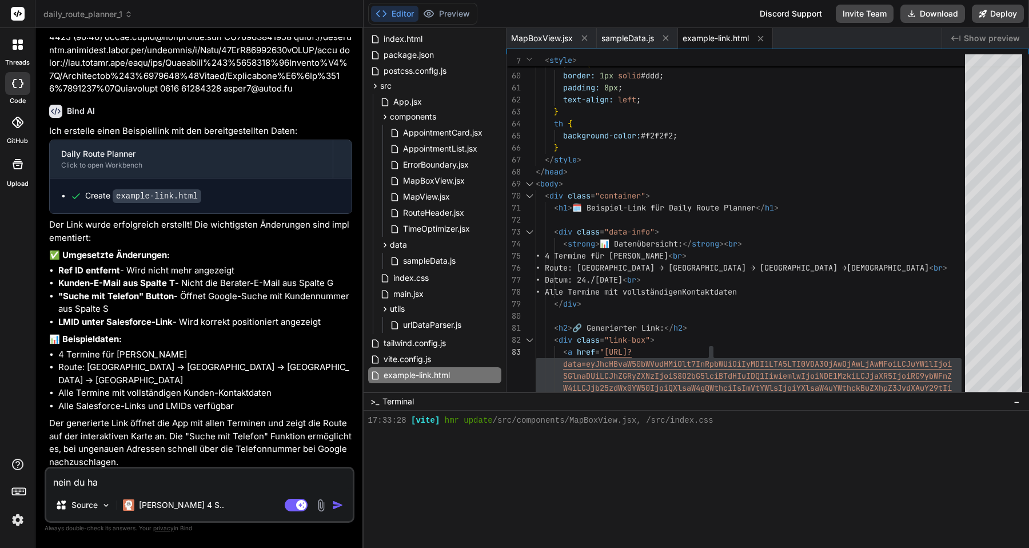
type textarea "nein du hat"
type textarea "x"
type textarea "nein du hat"
type textarea "x"
type textarea "nein du hat"
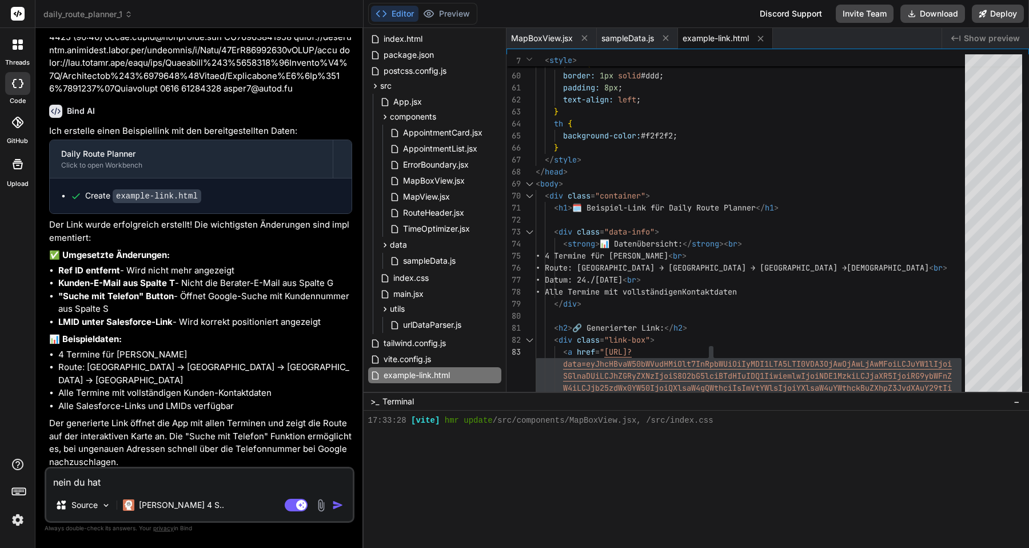
type textarea "x"
type textarea "nein du ha"
type textarea "x"
type textarea "nein du has"
type textarea "x"
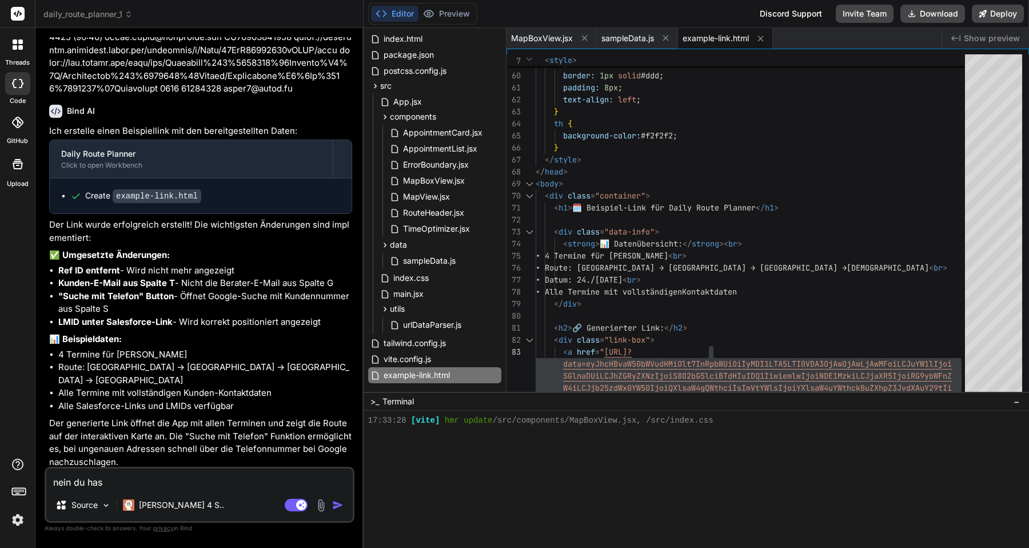
type textarea "nein du hast"
type textarea "x"
type textarea "nein du hast"
type textarea "x"
type textarea "nein du hast d"
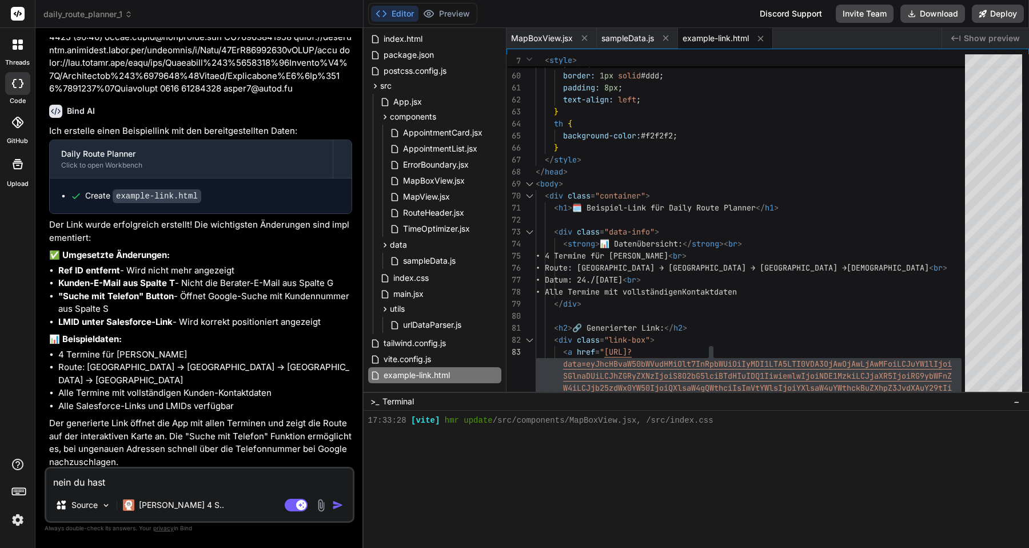
type textarea "x"
type textarea "nein du hast de"
type textarea "x"
type textarea "nein du hast den"
type textarea "x"
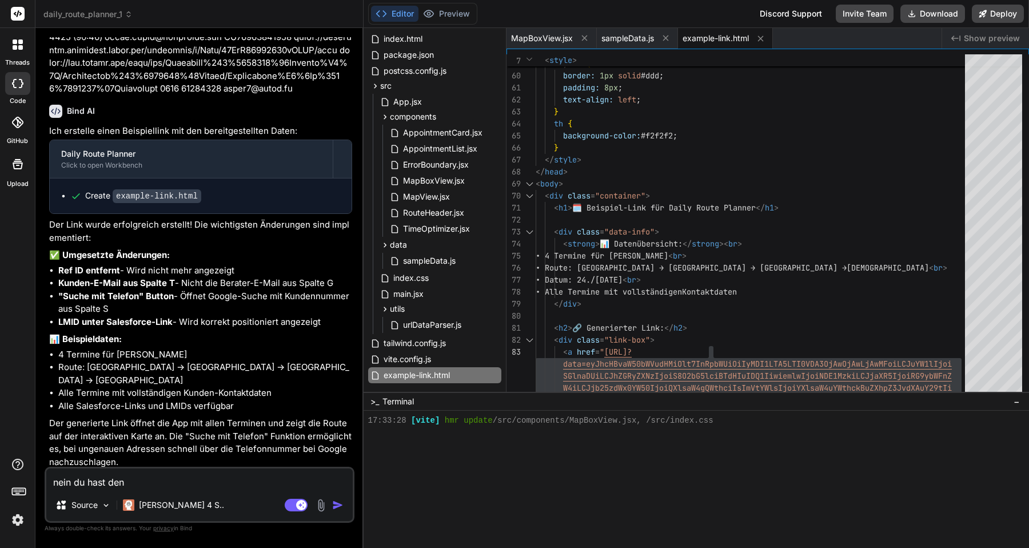
type textarea "nein du hast denl"
type textarea "x"
type textarea "nein du hast denle"
type textarea "x"
type textarea "nein du hast denle"
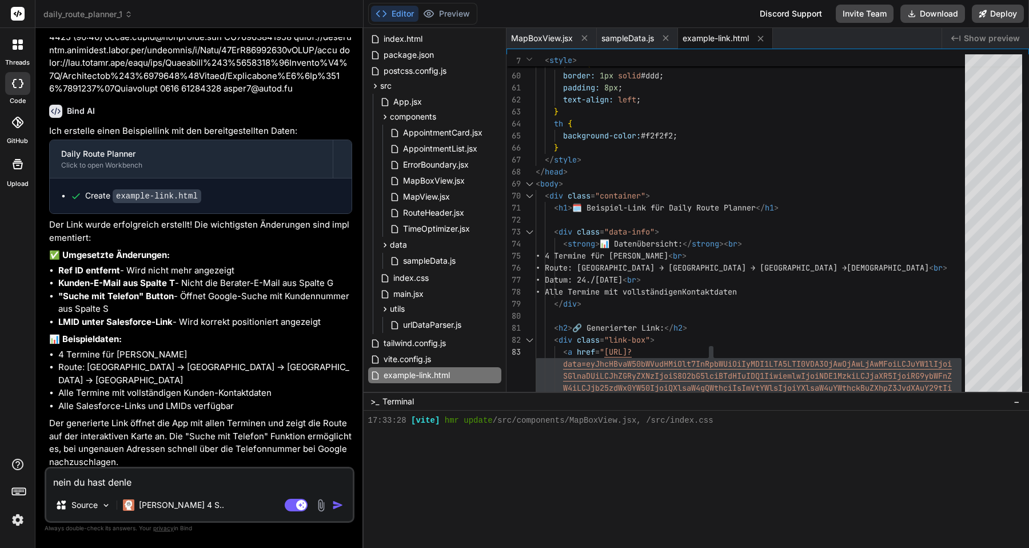
type textarea "x"
type textarea "nein du hast denle"
type textarea "x"
type textarea "nein du hast denl"
type textarea "x"
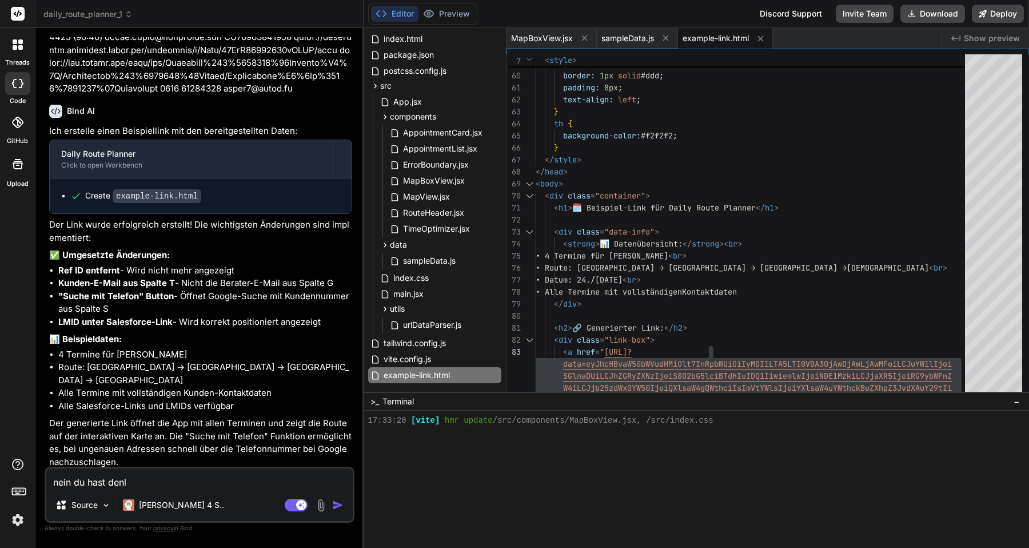
type textarea "nein du hast den"
type textarea "x"
type textarea "nein du hast de"
type textarea "x"
type textarea "nein du hast dek"
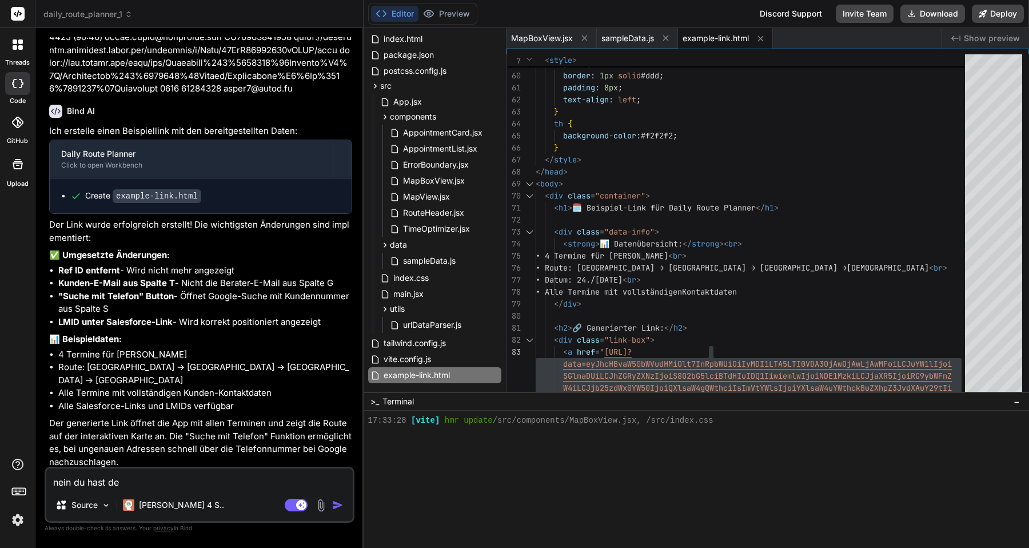
type textarea "x"
type textarea "nein du hast deke"
type textarea "x"
type textarea "nein du hast dek"
type textarea "x"
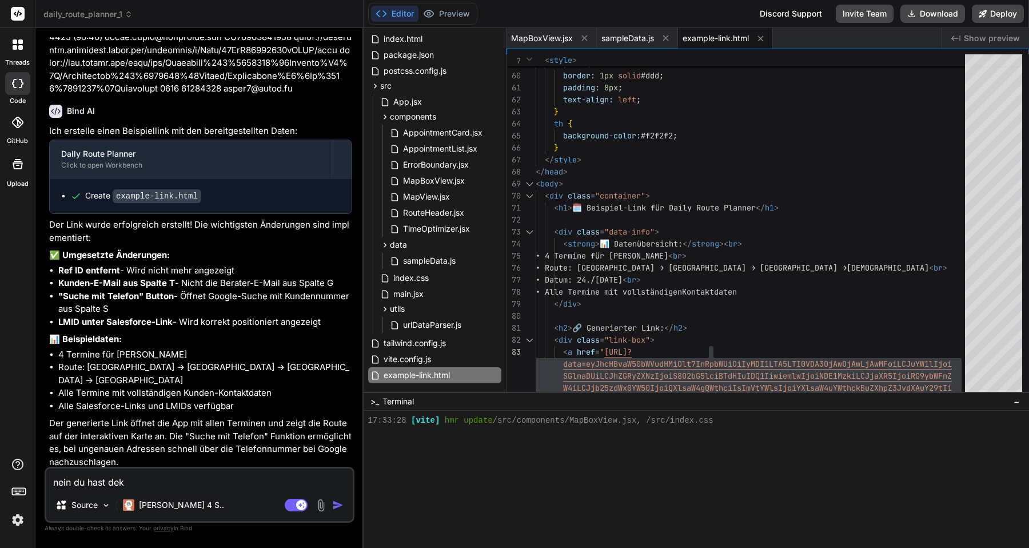
type textarea "nein du hast de"
type textarea "x"
type textarea "nein du hast den"
type textarea "x"
type textarea "nein du hast denk"
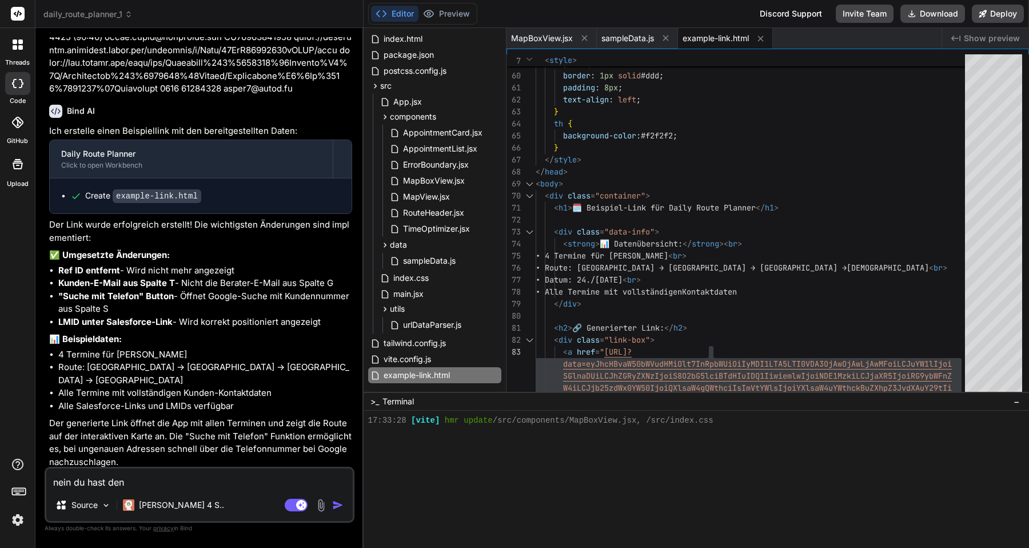
type textarea "x"
type textarea "nein du hast denke"
type textarea "x"
type textarea "nein du hast denke"
type textarea "x"
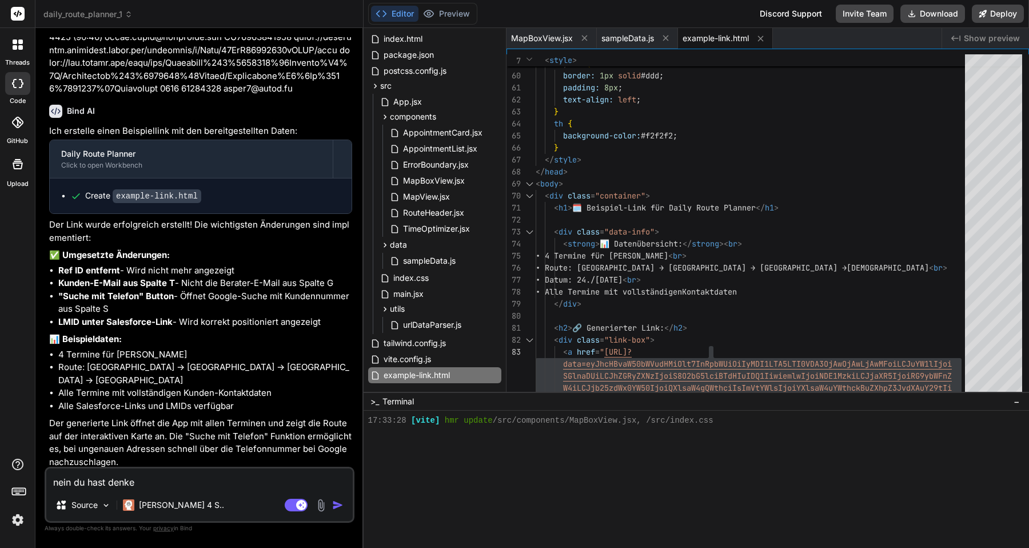
type textarea "nein du hast denke i"
type textarea "x"
type textarea "nein du hast denke ic"
type textarea "x"
type textarea "nein du hast denke ich"
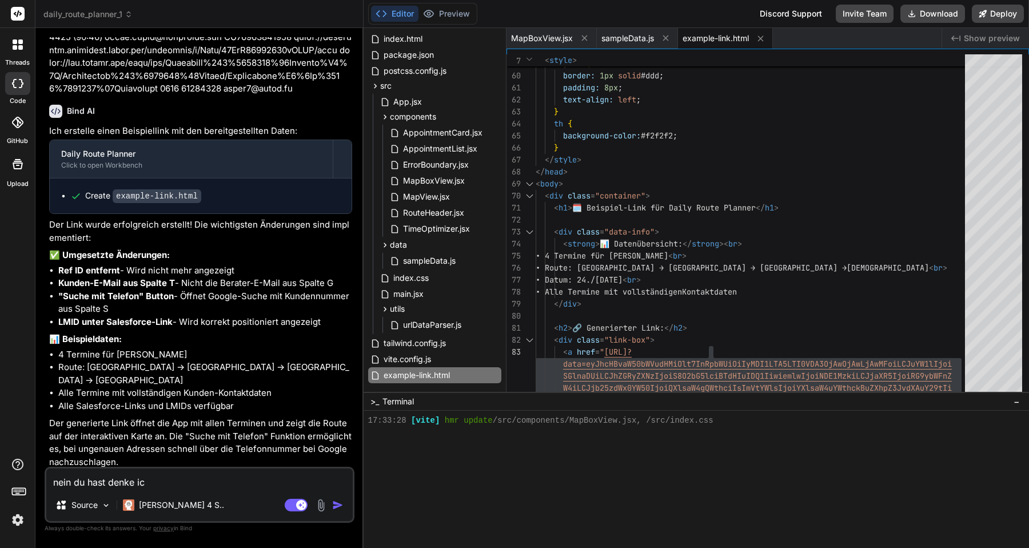
type textarea "x"
type textarea "nein du hast denke ich"
type textarea "x"
type textarea "nein du hast denke ich n"
type textarea "x"
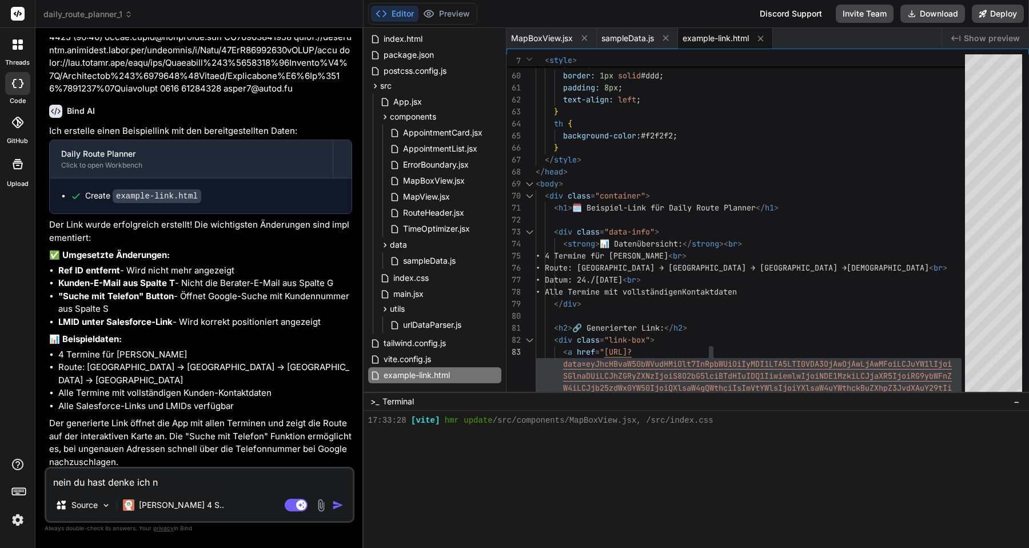
type textarea "nein du hast denke ich ni"
type textarea "x"
type textarea "nein du hast denke ich nic"
type textarea "x"
type textarea "nein du hast denke ich nich"
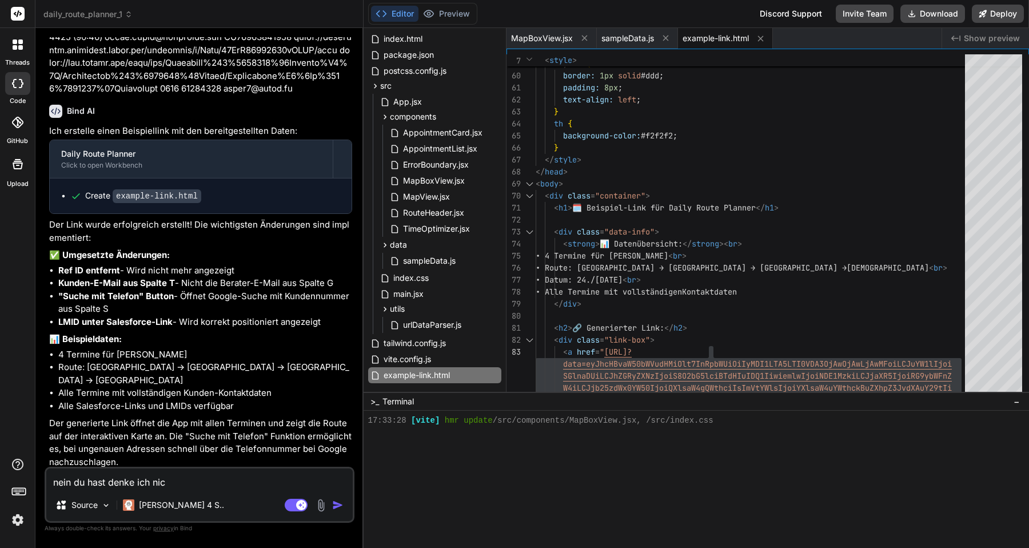
type textarea "x"
type textarea "nein du hast denke ich nicht"
type textarea "x"
type textarea "nein du hast denke ich nicht"
type textarea "x"
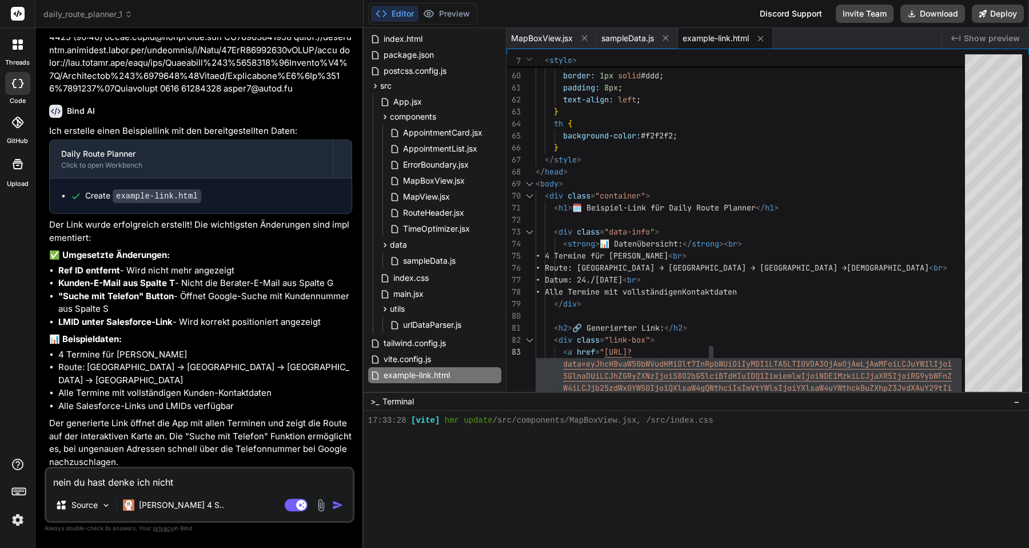
type textarea "nein du hast denke ich nicht v"
type textarea "x"
type textarea "nein du hast denke ich nicht ve"
type textarea "x"
type textarea "nein du hast denke ich nicht ver"
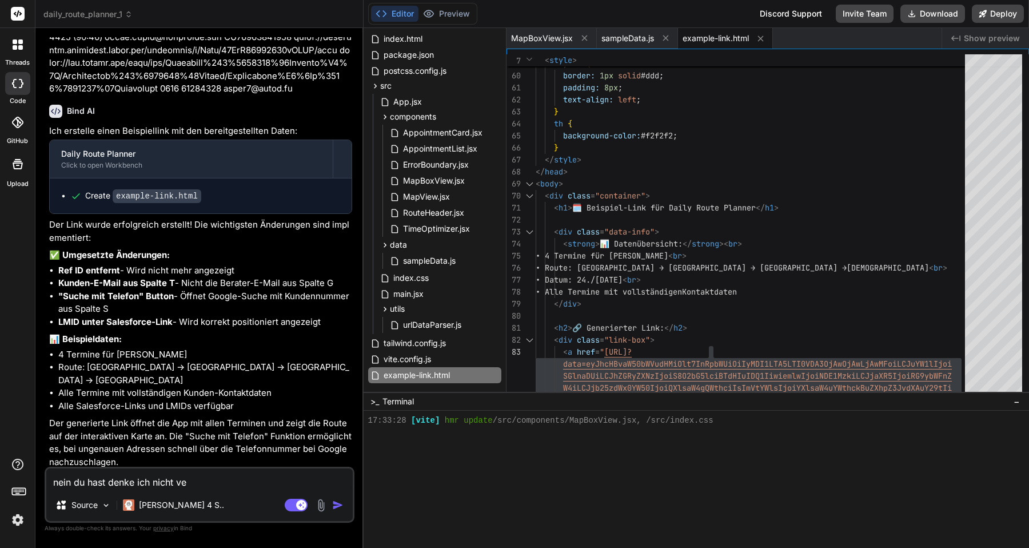
type textarea "x"
type textarea "nein du hast denke ich nicht vers"
type textarea "x"
type textarea "nein du hast denke ich nicht verst"
type textarea "x"
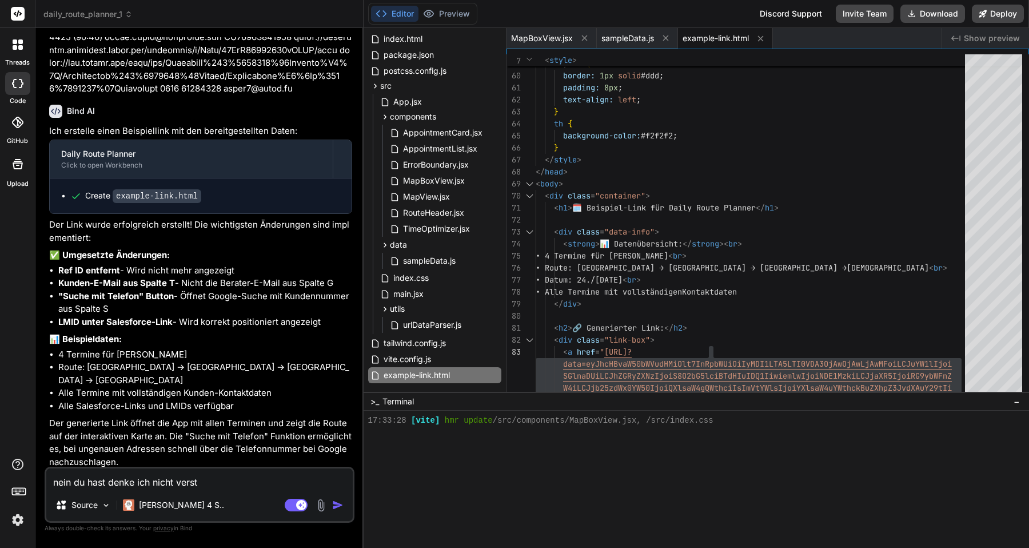
type textarea "nein du hast denke ich nicht versta"
type textarea "x"
type textarea "nein du hast denke ich nicht verstan"
type textarea "x"
type textarea "nein du hast denke ich nicht verstand"
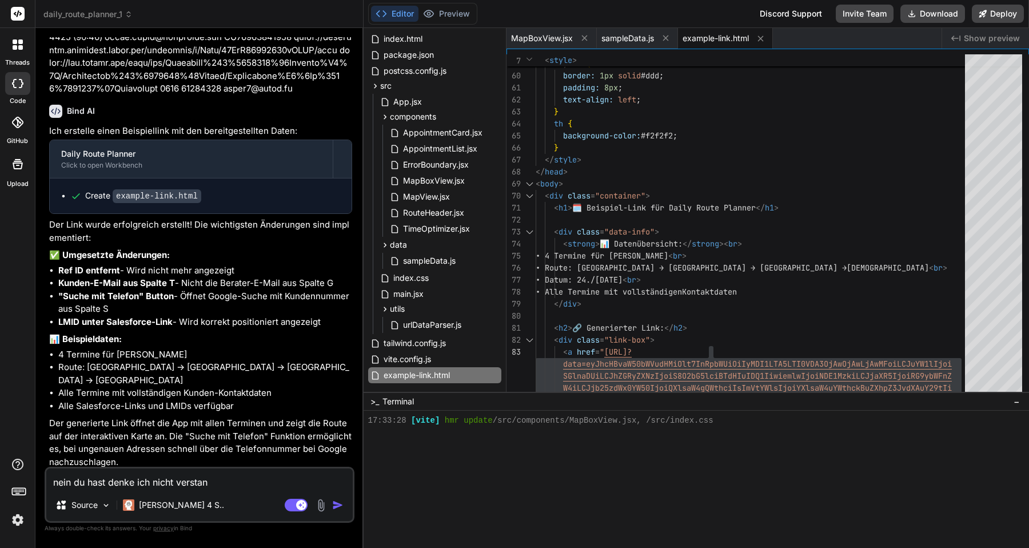
type textarea "x"
type textarea "nein du hast denke ich nicht verstande"
type textarea "x"
type textarea "nein du hast denke ich nicht verstanden"
type textarea "x"
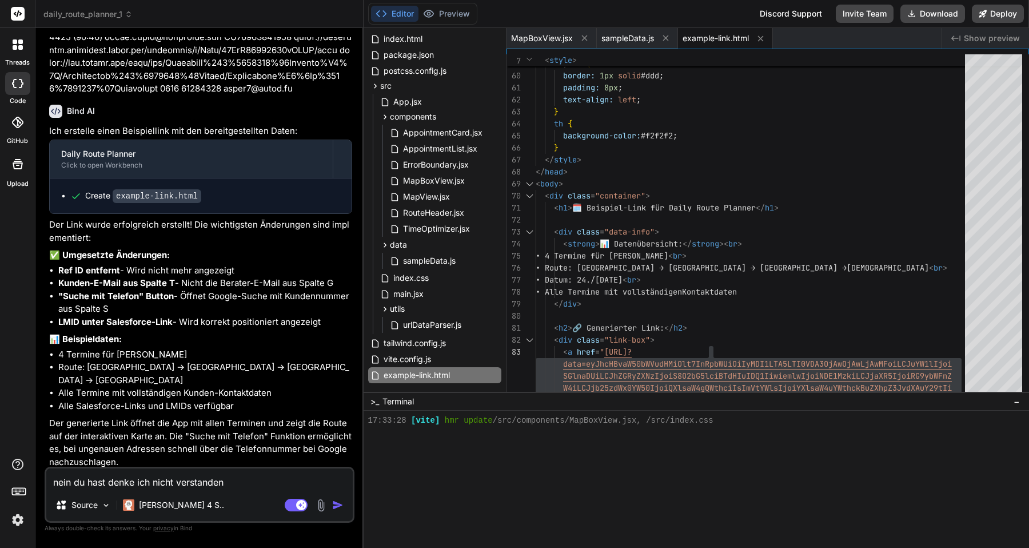
type textarea "nein du hast denke ich nicht verstanden"
type textarea "x"
type textarea "nein du hast denke ich nicht verstanden w"
type textarea "x"
type textarea "nein du hast denke ich nicht verstanden wa"
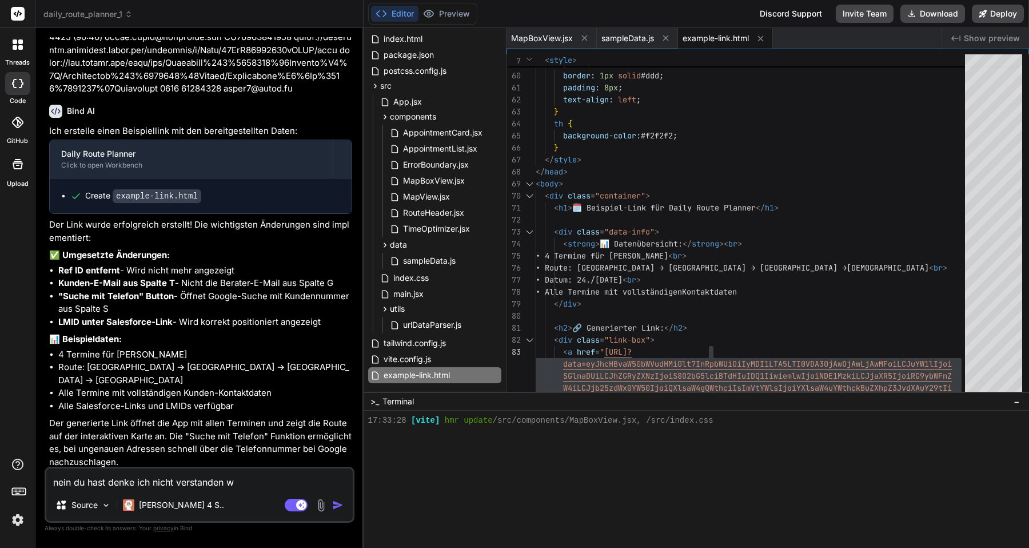
type textarea "x"
type textarea "nein du hast denke ich nicht verstanden was"
type textarea "x"
type textarea "nein du hast denke ich nicht verstanden was"
type textarea "x"
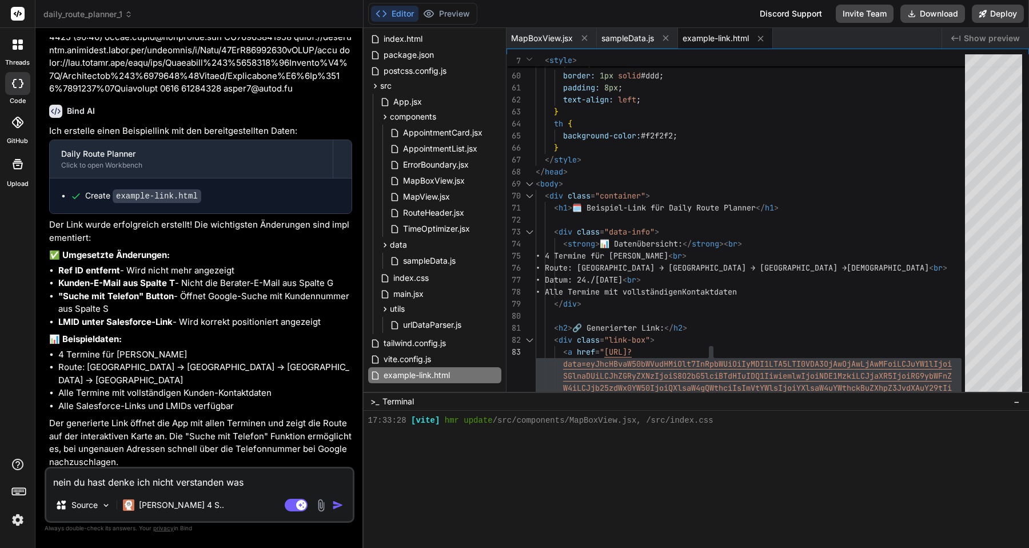
type textarea "nein du hast denke ich nicht verstanden was i"
type textarea "x"
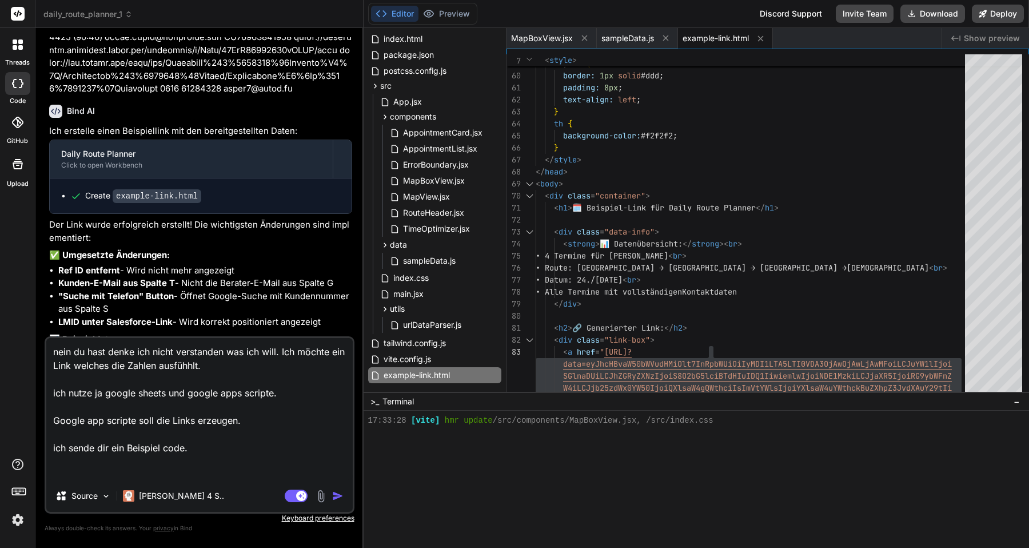
click at [252, 447] on textarea "nein du hast denke ich nicht verstanden was ich will. Ich möchte ein Link welch…" at bounding box center [199, 409] width 307 height 142
paste textarea "/** * Loremips dol (Sitamet, Conse) adip Elitsed-DOE (Tempor I) * utl etdo Magn…"
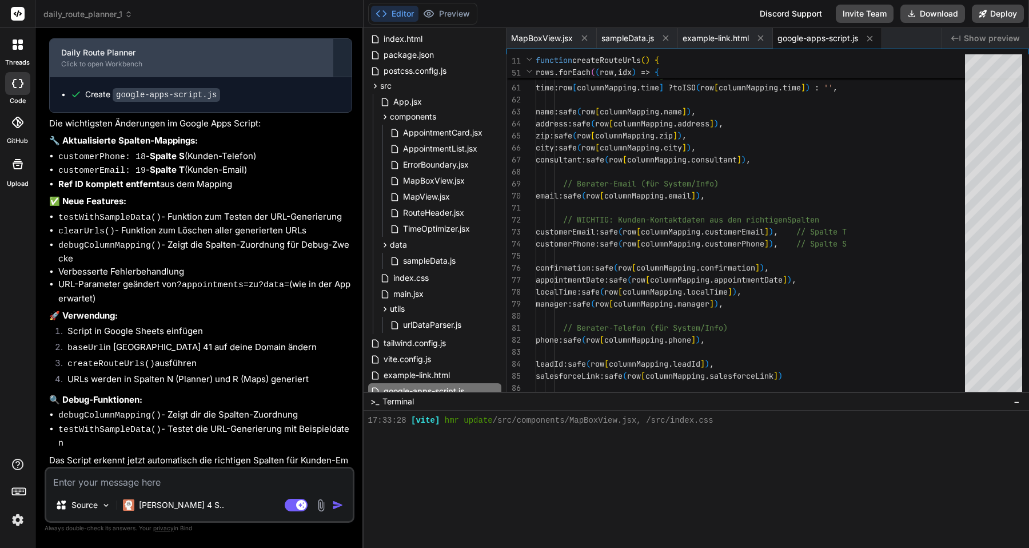
scroll to position [3466, 0]
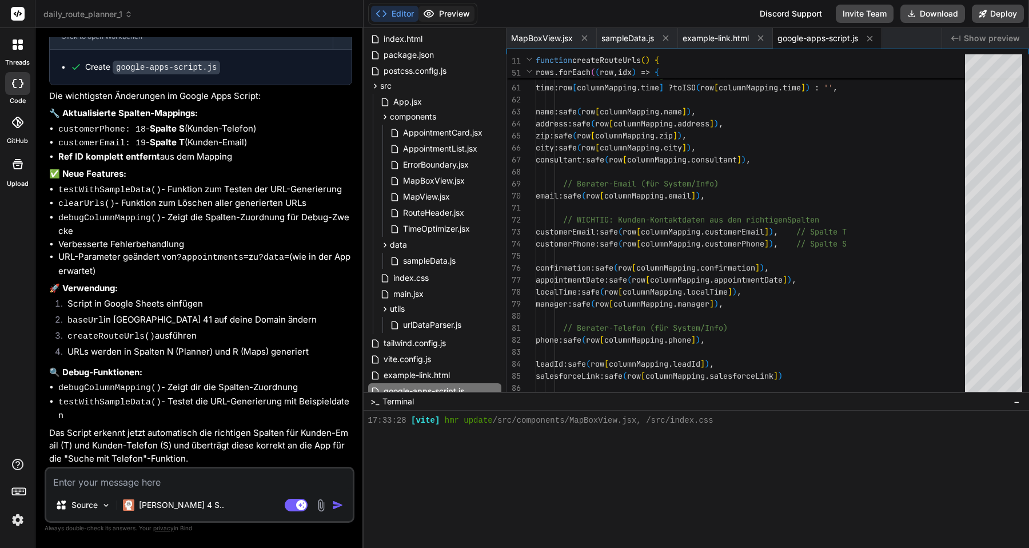
click at [438, 15] on button "Preview" at bounding box center [447, 14] width 56 height 16
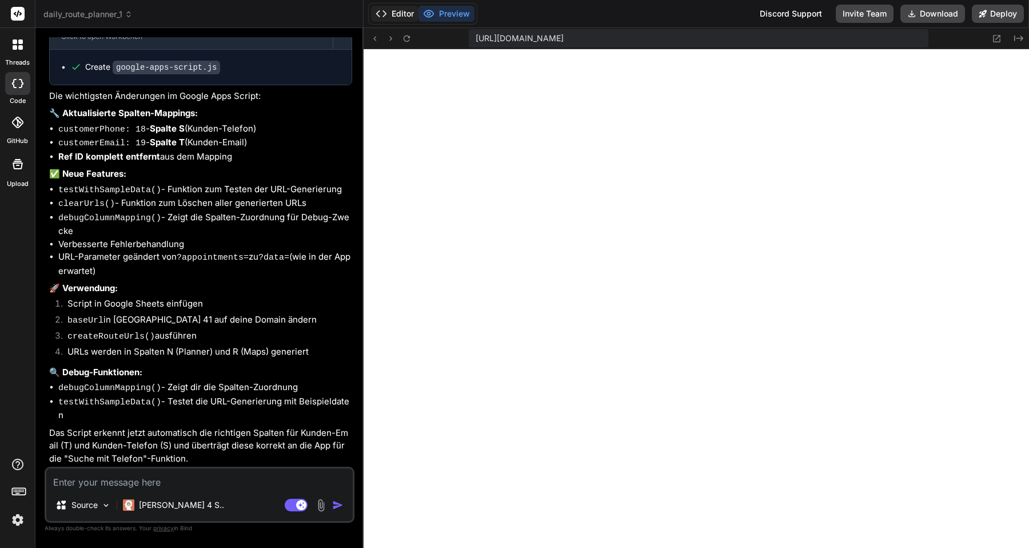
click at [404, 15] on button "Editor" at bounding box center [394, 14] width 47 height 16
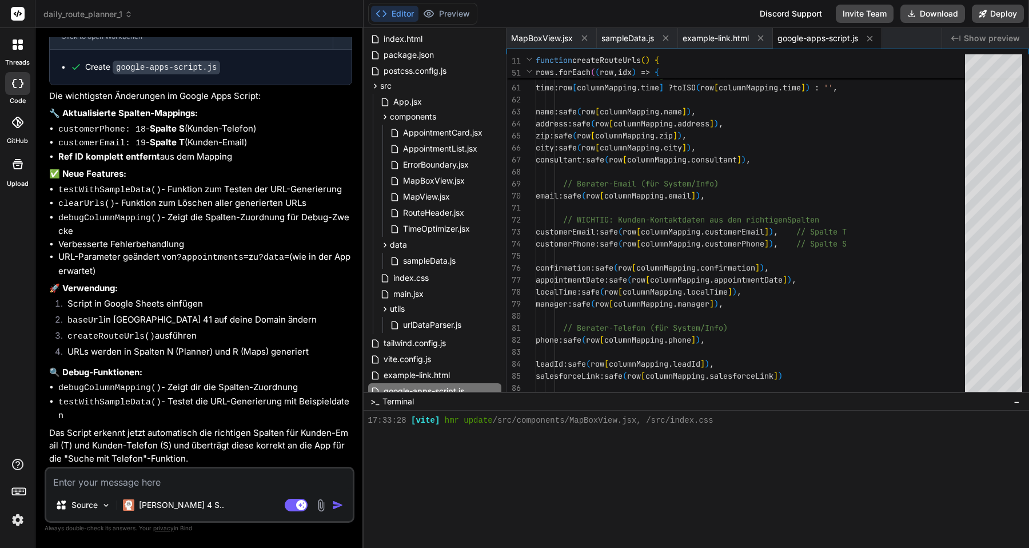
click at [196, 479] on textarea at bounding box center [199, 478] width 307 height 21
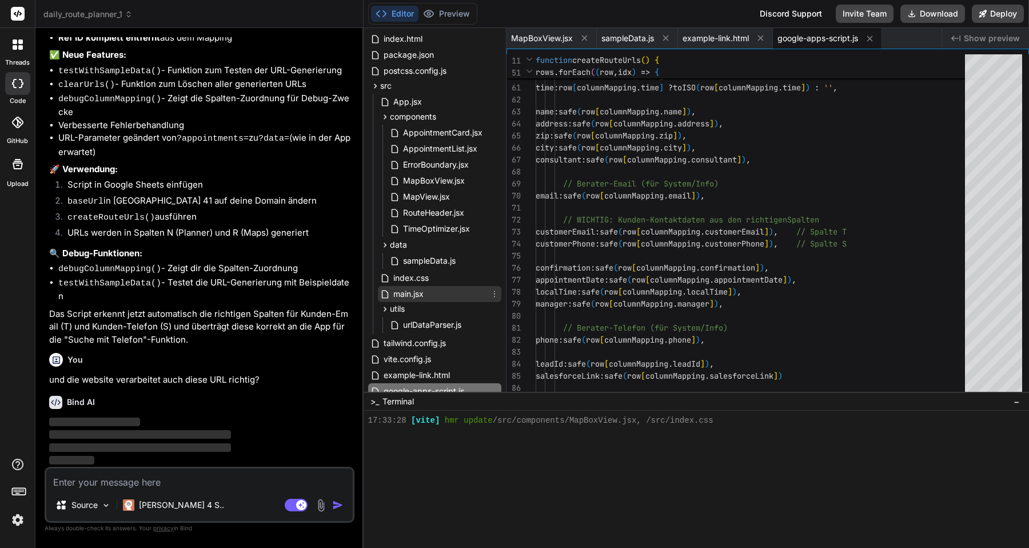
scroll to position [102, 0]
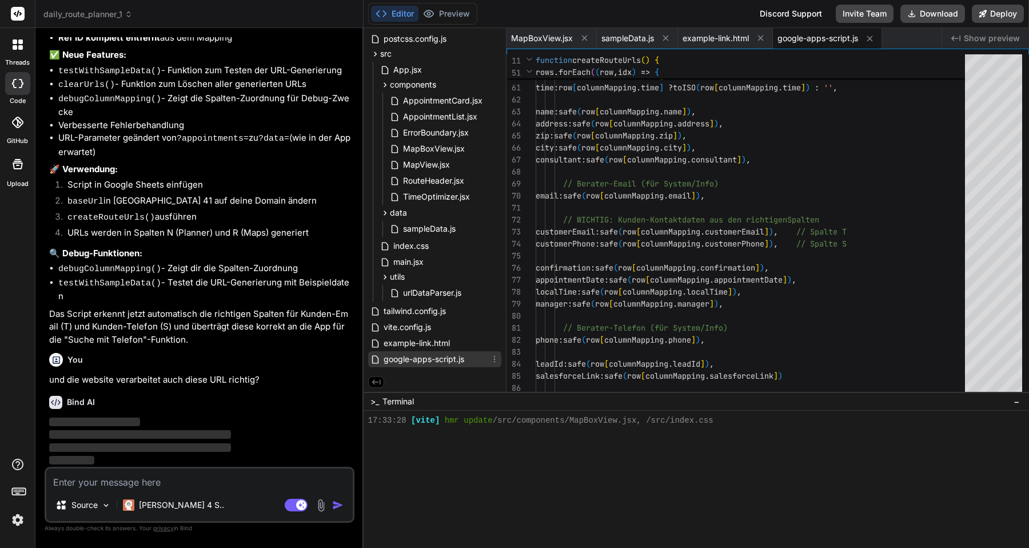
click at [430, 356] on span "google-apps-script.js" at bounding box center [424, 359] width 83 height 14
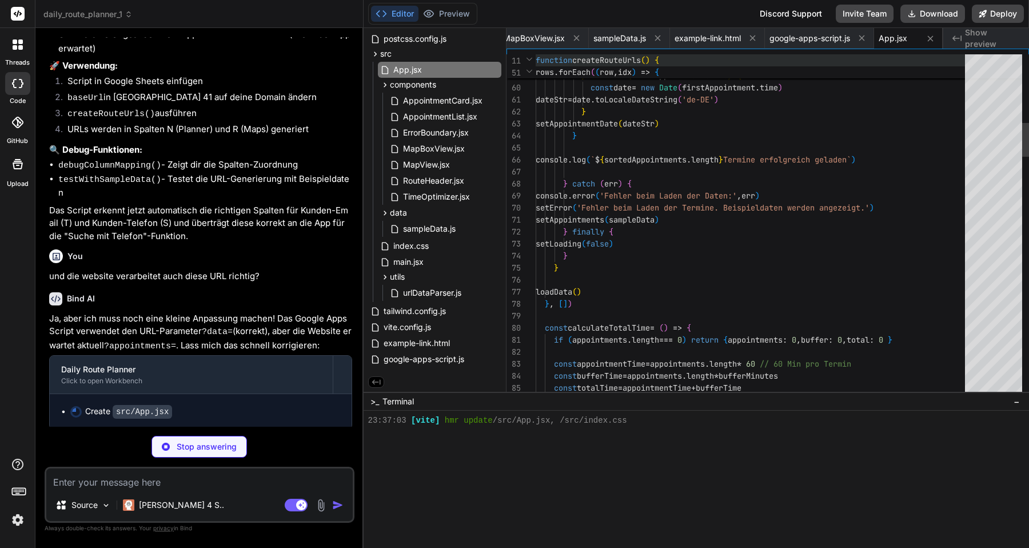
scroll to position [283, 0]
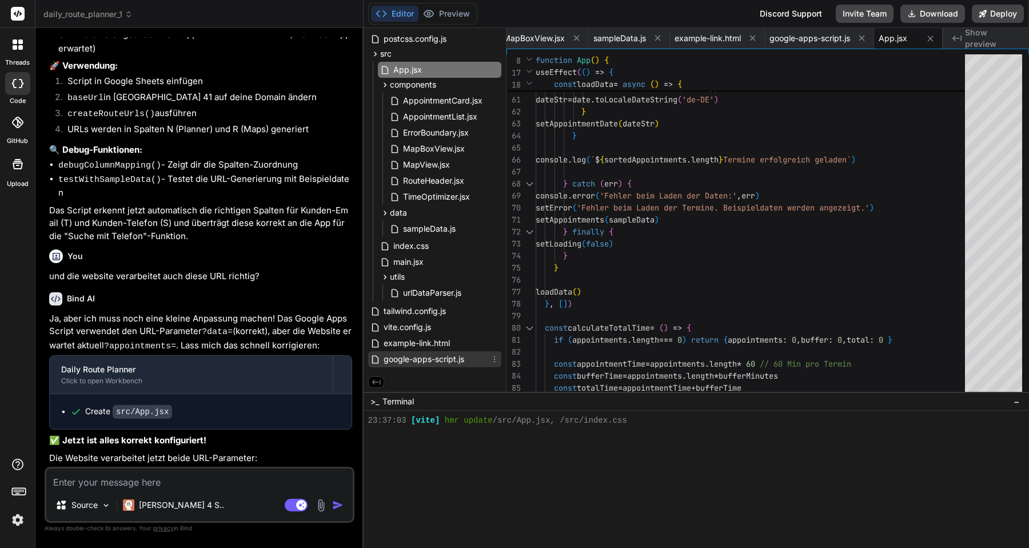
click at [490, 358] on icon at bounding box center [494, 359] width 9 height 9
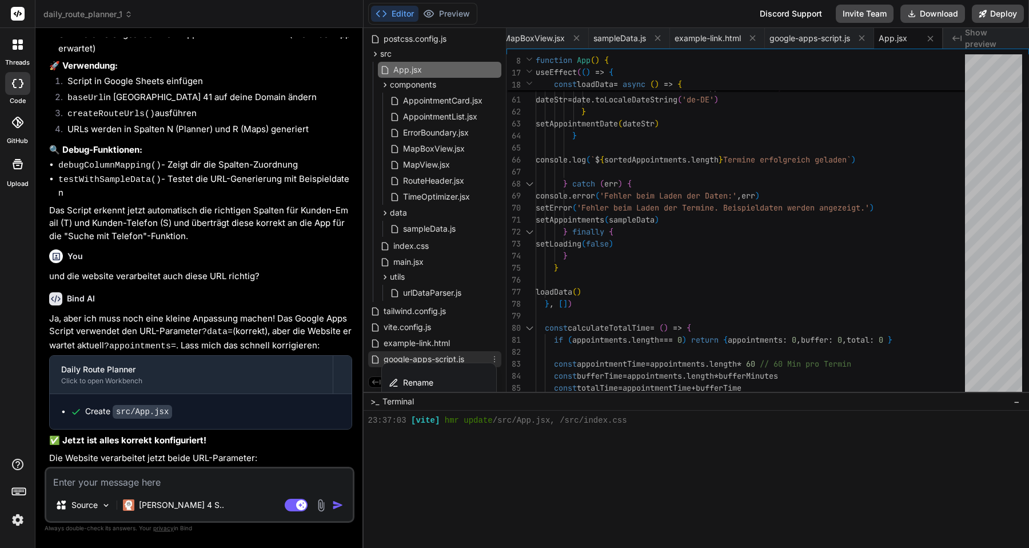
click at [486, 320] on div at bounding box center [697, 288] width 666 height 520
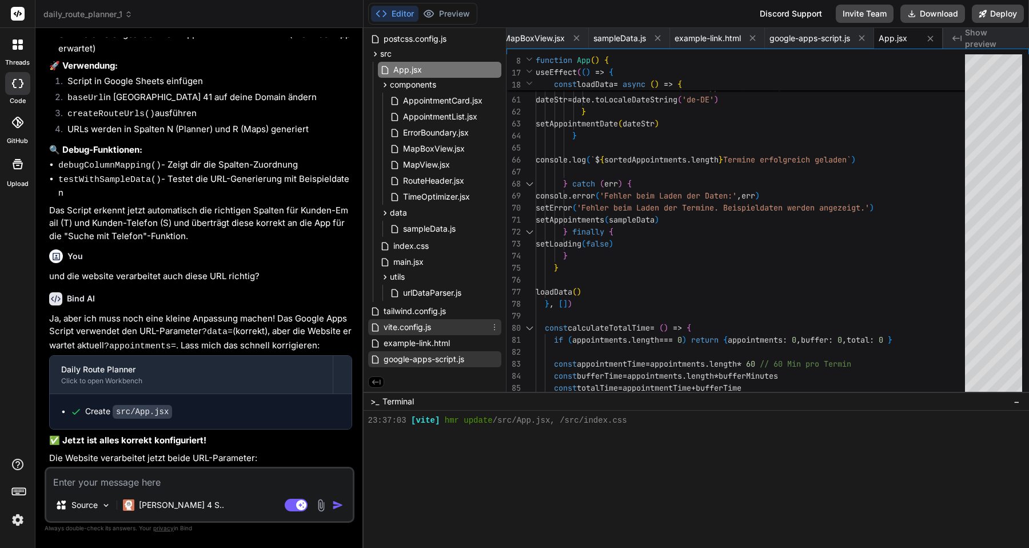
click at [492, 324] on icon at bounding box center [494, 327] width 9 height 9
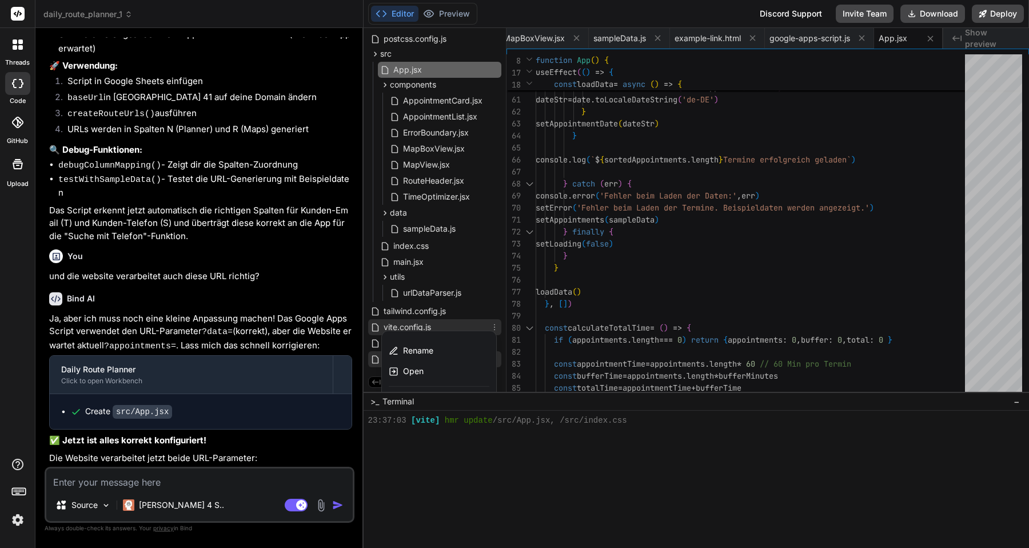
click at [487, 259] on div at bounding box center [697, 288] width 666 height 520
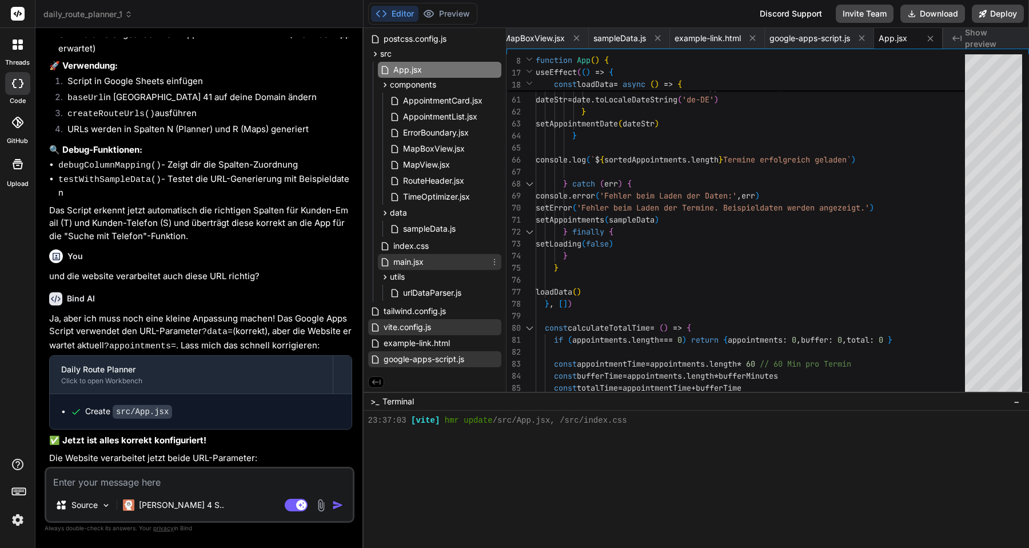
click at [494, 261] on icon at bounding box center [494, 261] width 9 height 9
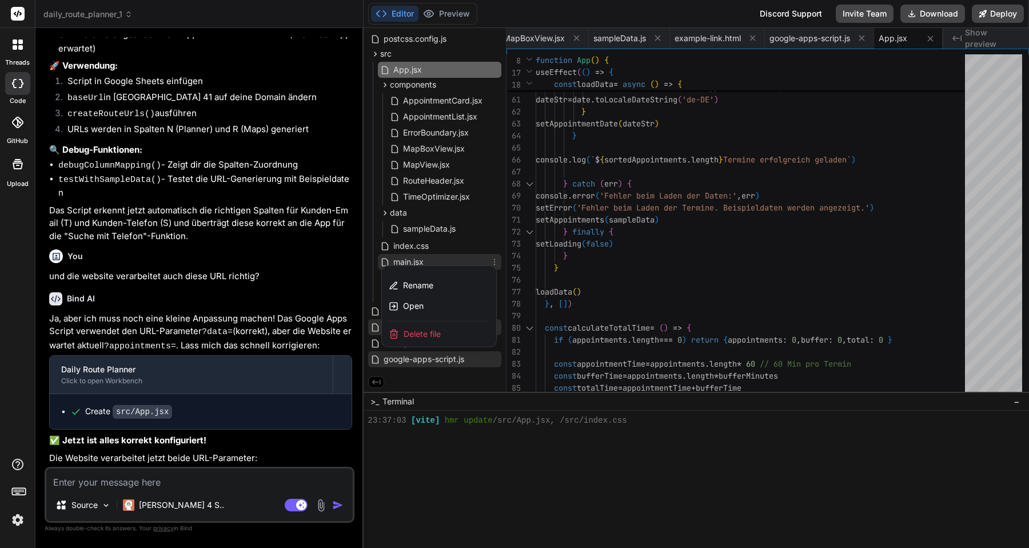
click at [468, 261] on div at bounding box center [697, 288] width 666 height 520
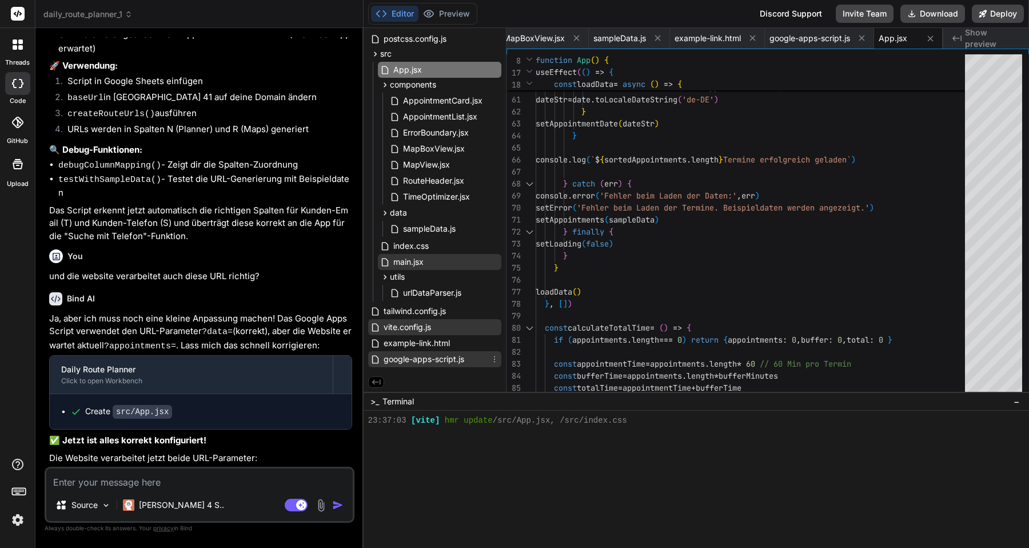
click at [459, 362] on span "google-apps-script.js" at bounding box center [424, 359] width 83 height 14
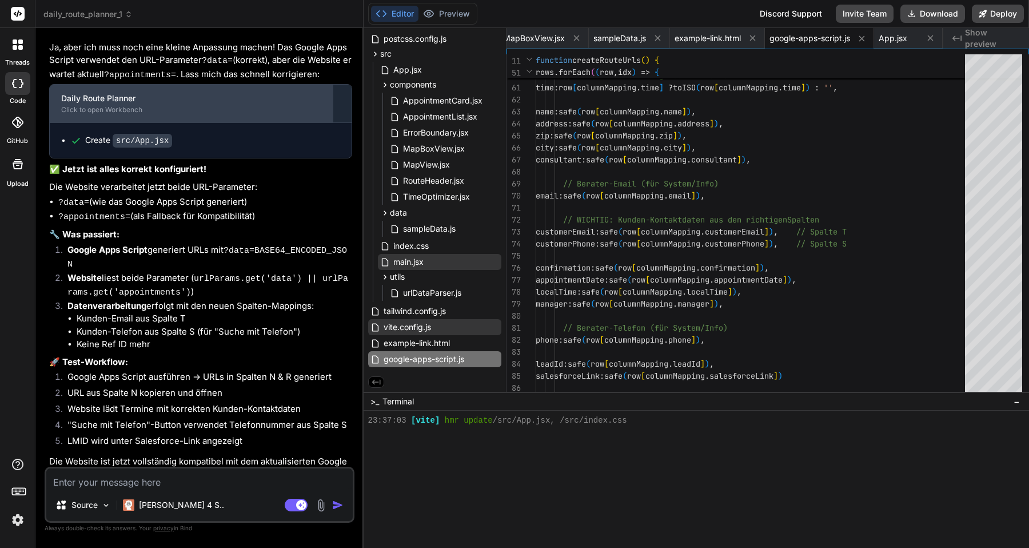
scroll to position [3967, 0]
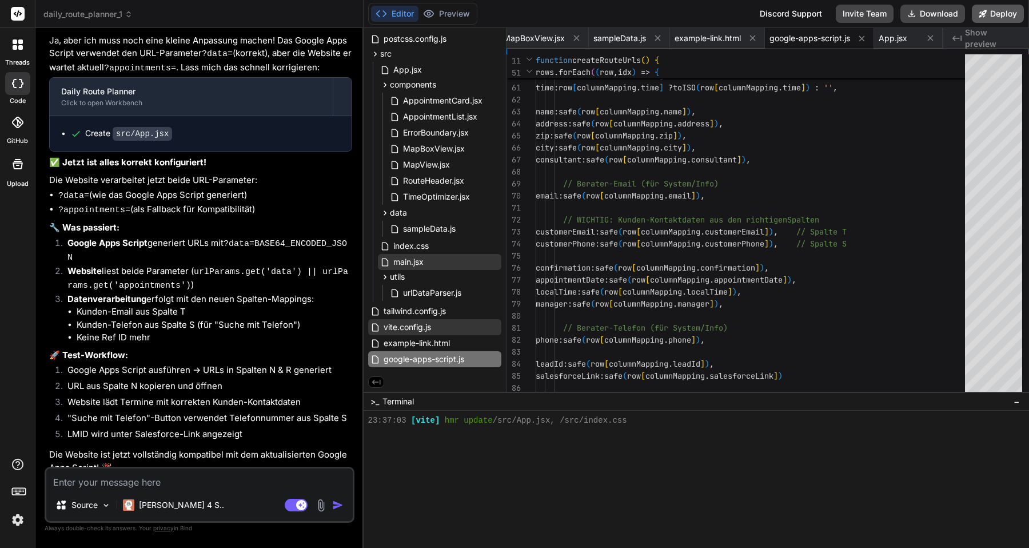
click at [995, 10] on button "Deploy" at bounding box center [998, 14] width 52 height 18
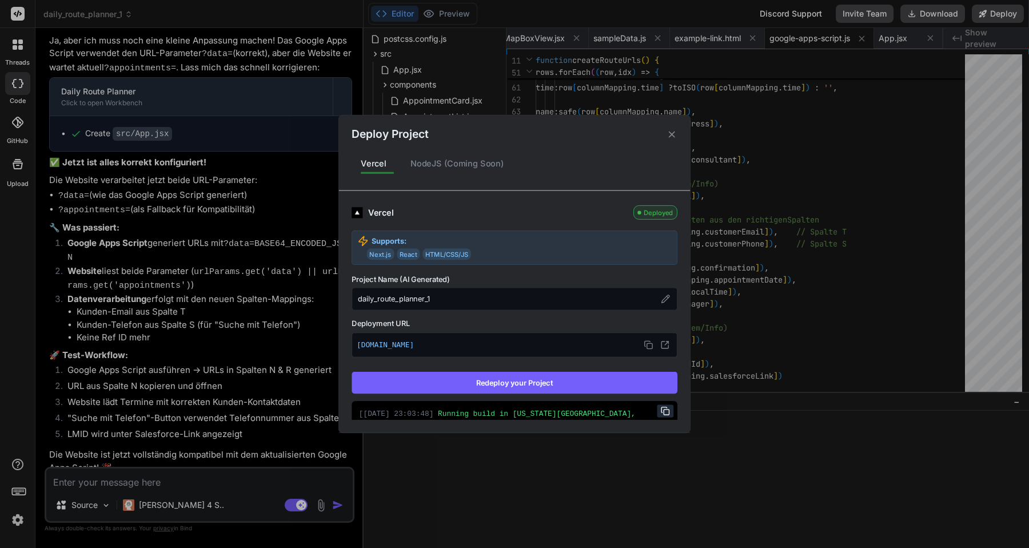
click at [554, 380] on button "Redeploy your Project" at bounding box center [515, 383] width 326 height 22
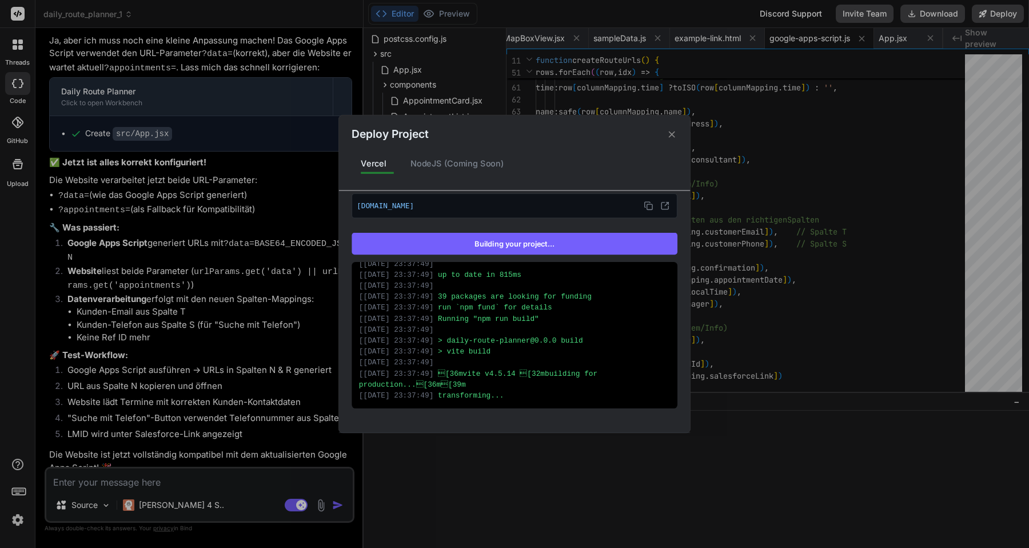
scroll to position [3930, 0]
click at [566, 474] on div "Deploy Project Vercel NodeJS (Coming Soon) Vercel Deploy Supports: Next.js Reac…" at bounding box center [514, 274] width 1029 height 548
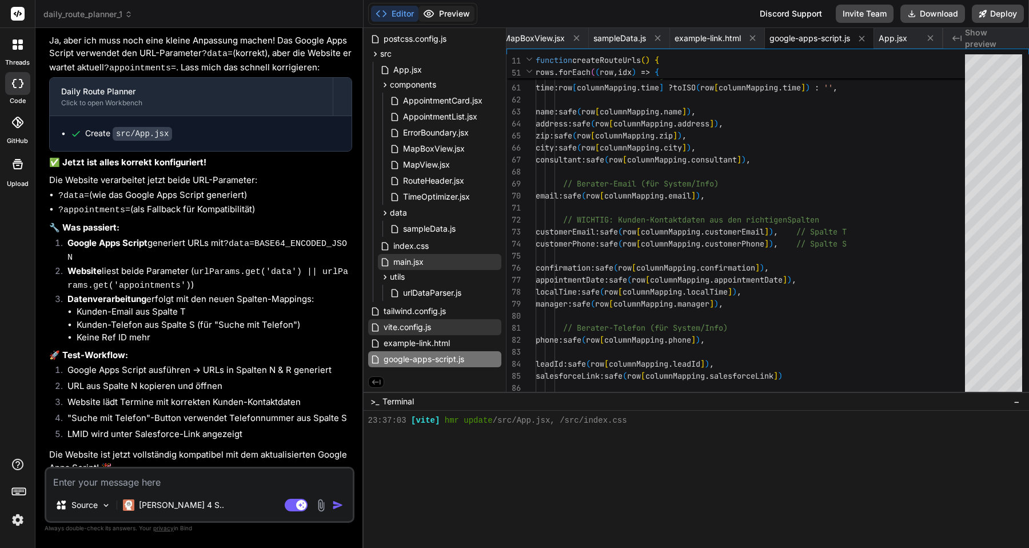
click at [450, 18] on button "Preview" at bounding box center [447, 14] width 56 height 16
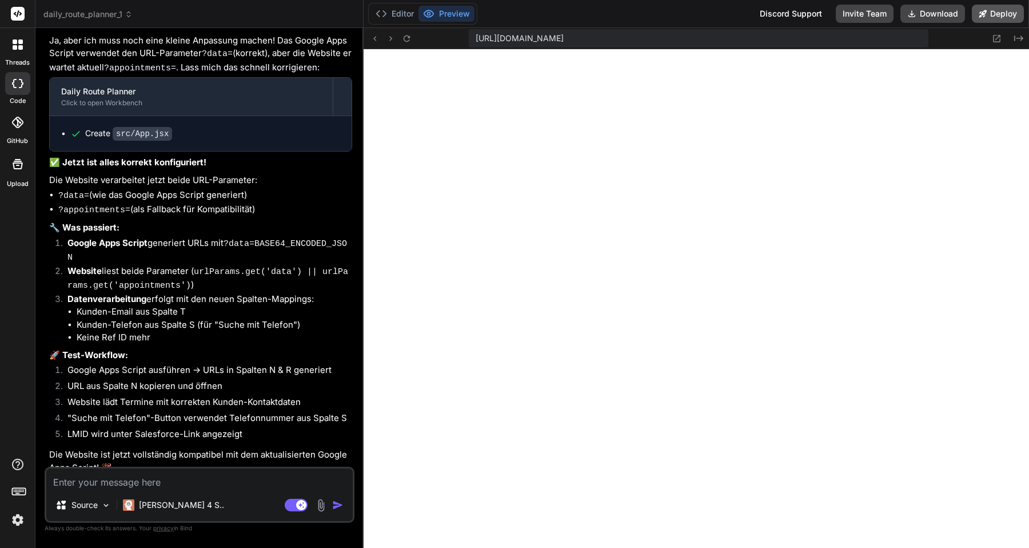
click at [984, 16] on icon at bounding box center [983, 13] width 7 height 7
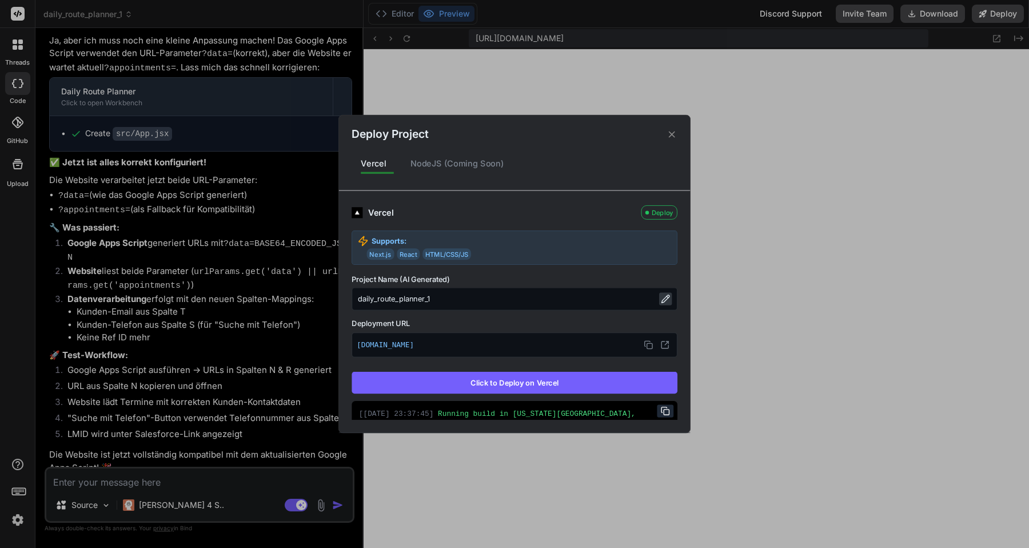
click at [668, 298] on icon at bounding box center [665, 298] width 7 height 7
click at [595, 301] on input "daily_route_planner_1" at bounding box center [515, 299] width 326 height 23
click at [586, 337] on div "[DOMAIN_NAME]" at bounding box center [515, 344] width 326 height 25
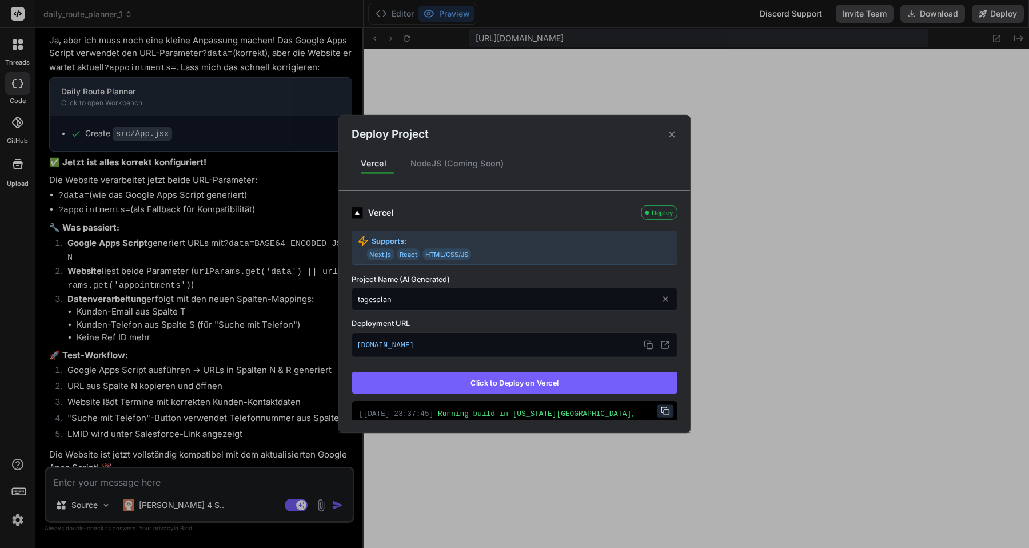
click at [578, 323] on label "Deployment URL" at bounding box center [515, 323] width 326 height 11
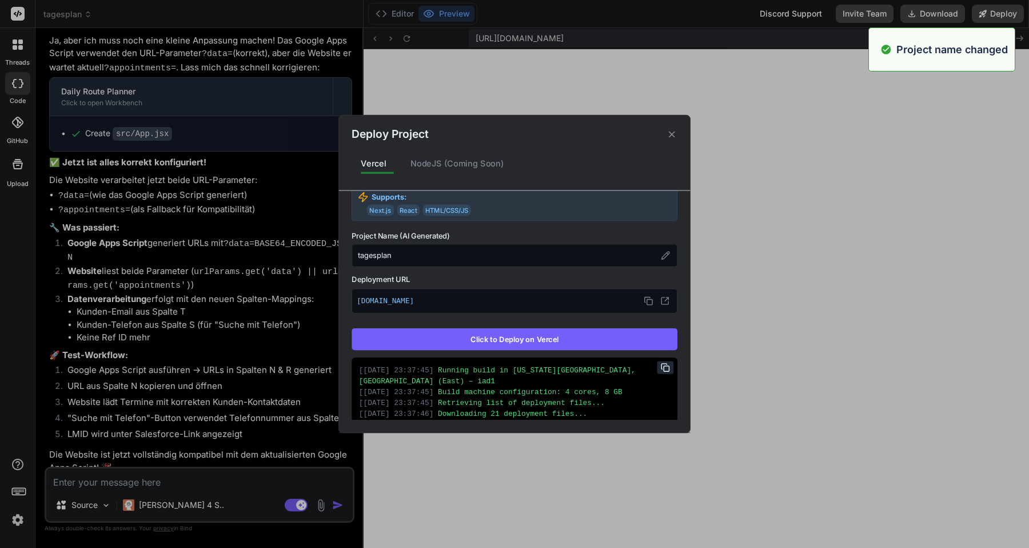
scroll to position [55, 0]
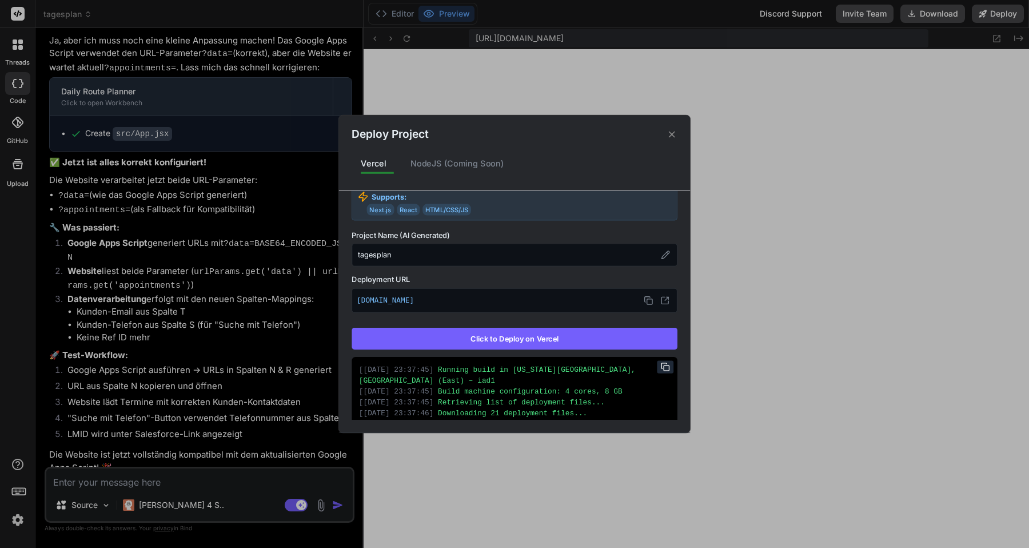
click at [456, 153] on div "NodeJS (Coming Soon)" at bounding box center [457, 164] width 112 height 24
click at [456, 157] on div "NodeJS (Coming Soon)" at bounding box center [457, 164] width 112 height 24
click at [515, 332] on button "Click to Deploy on Vercel" at bounding box center [515, 339] width 326 height 22
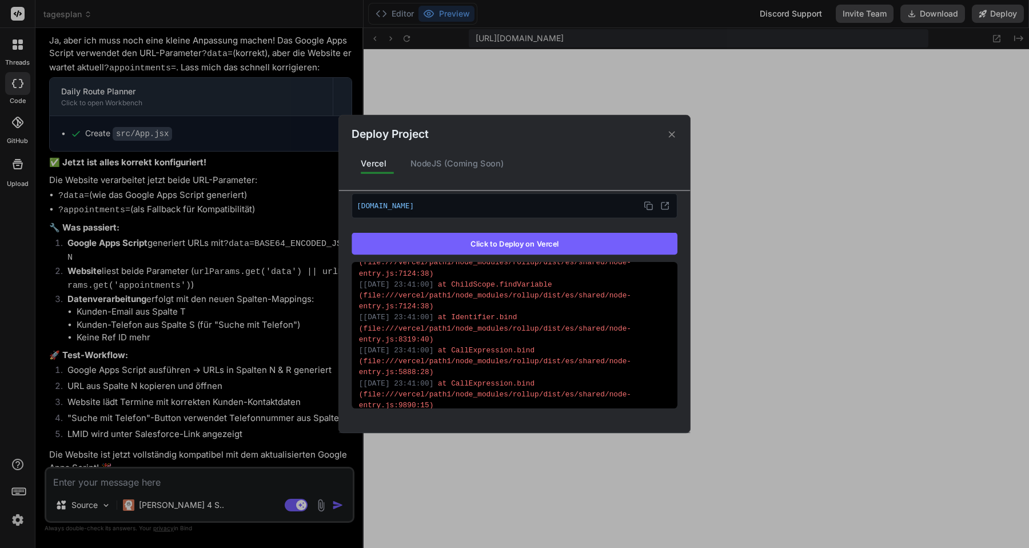
scroll to position [824, 0]
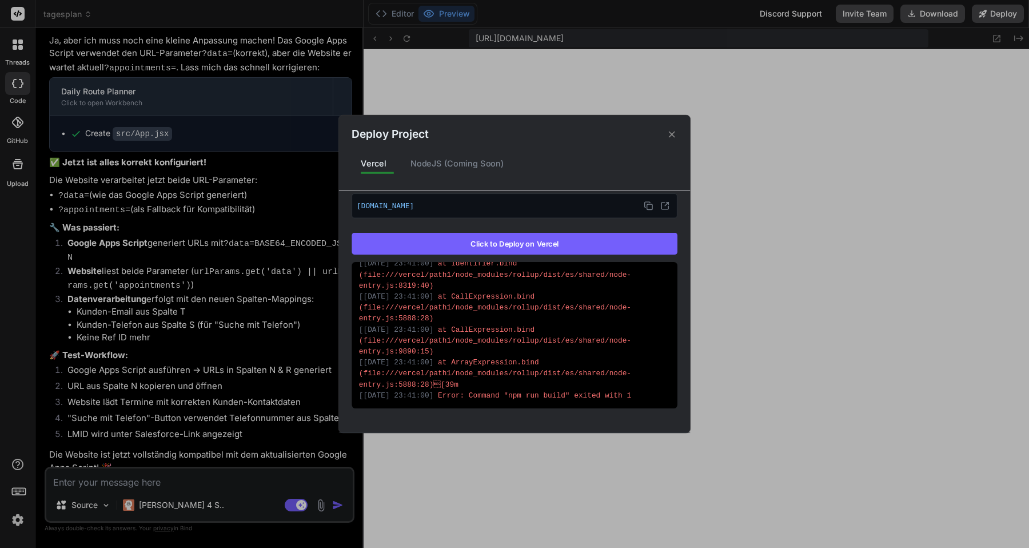
click at [519, 246] on button "Click to Deploy on Vercel" at bounding box center [515, 244] width 326 height 22
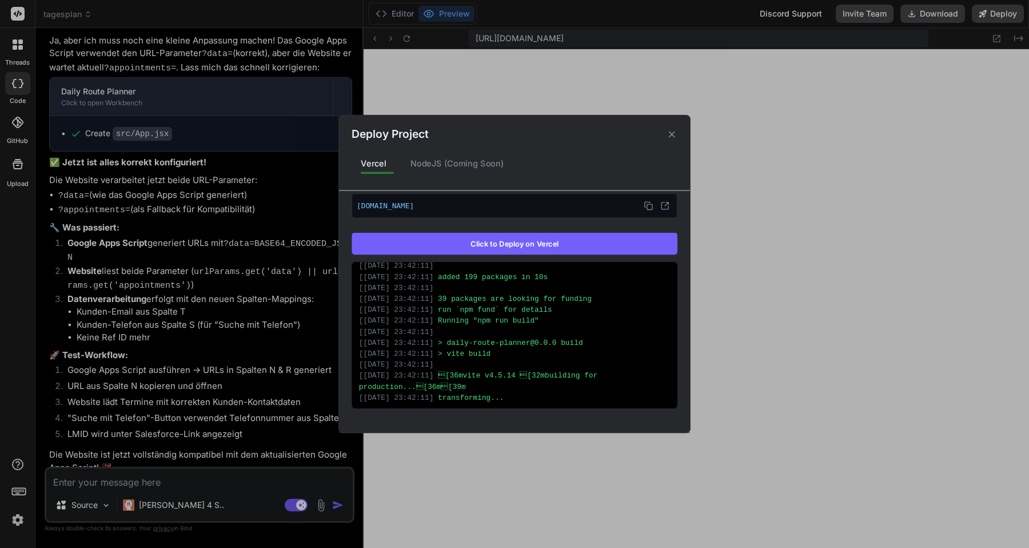
scroll to position [137, 0]
click at [708, 343] on div "Deploy Project Vercel NodeJS (Coming Soon) Vercel Deploy Supports: Next.js Reac…" at bounding box center [514, 274] width 1029 height 548
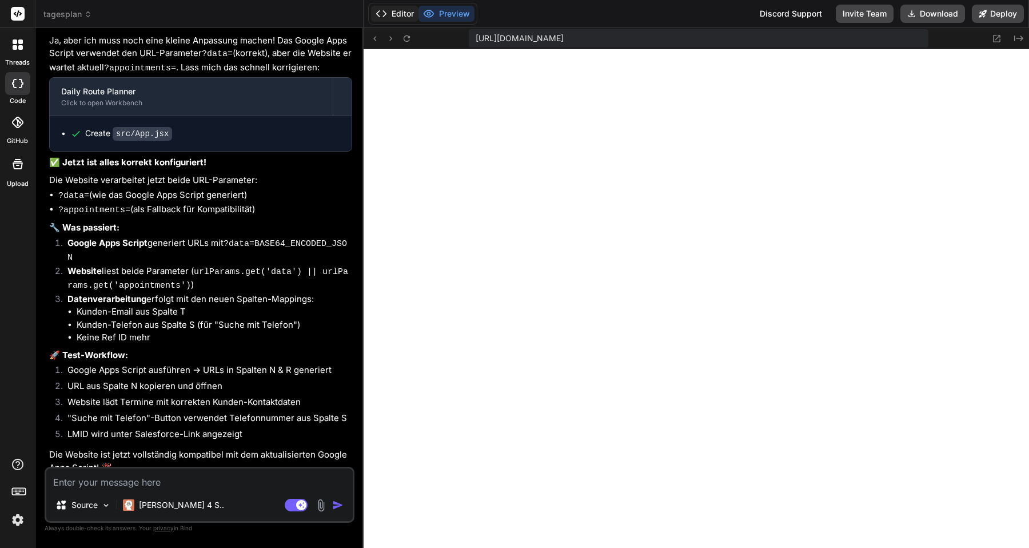
click at [399, 17] on button "Editor" at bounding box center [394, 14] width 47 height 16
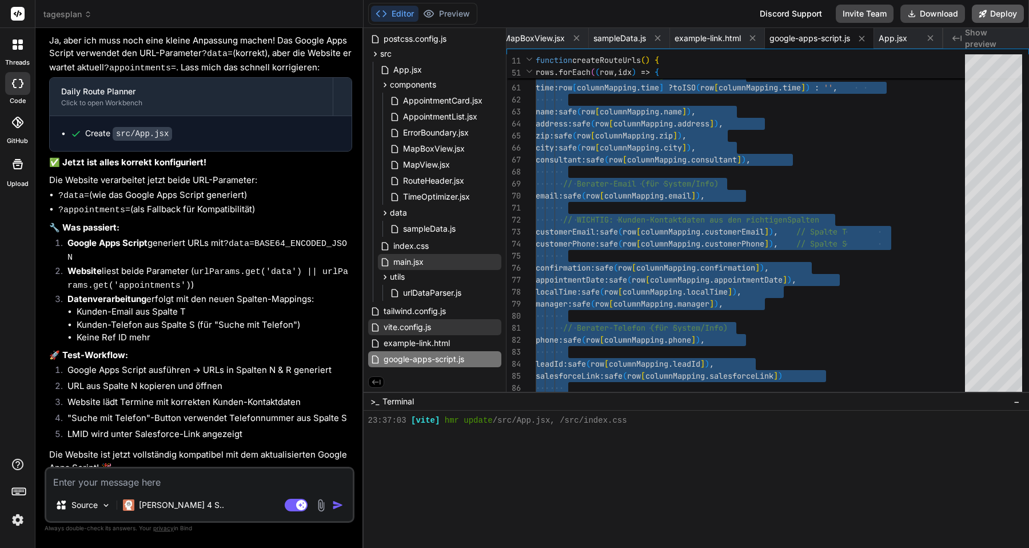
click at [989, 16] on button "Deploy" at bounding box center [998, 14] width 52 height 18
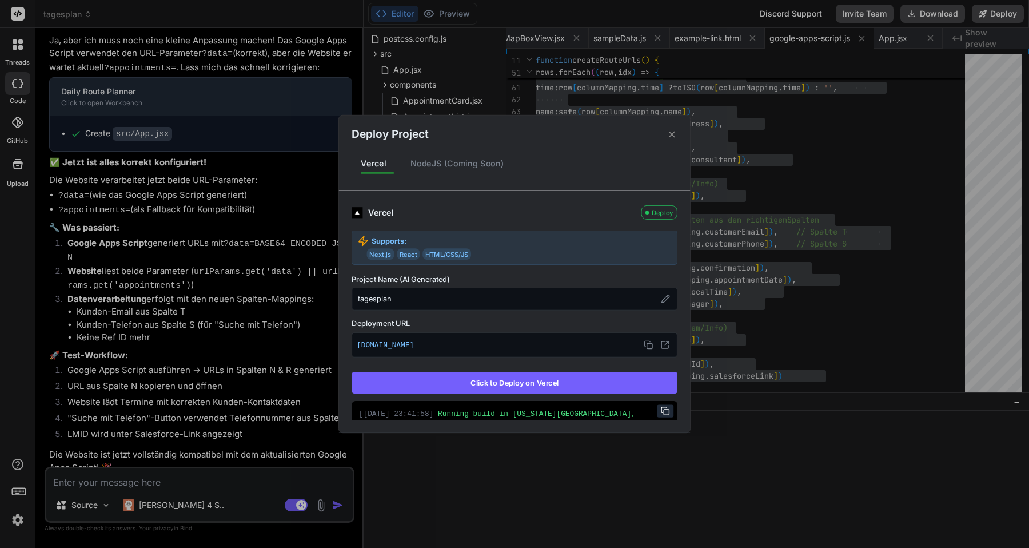
click at [522, 346] on p "[DOMAIN_NAME]" at bounding box center [515, 344] width 316 height 15
copy p "[DOMAIN_NAME]"
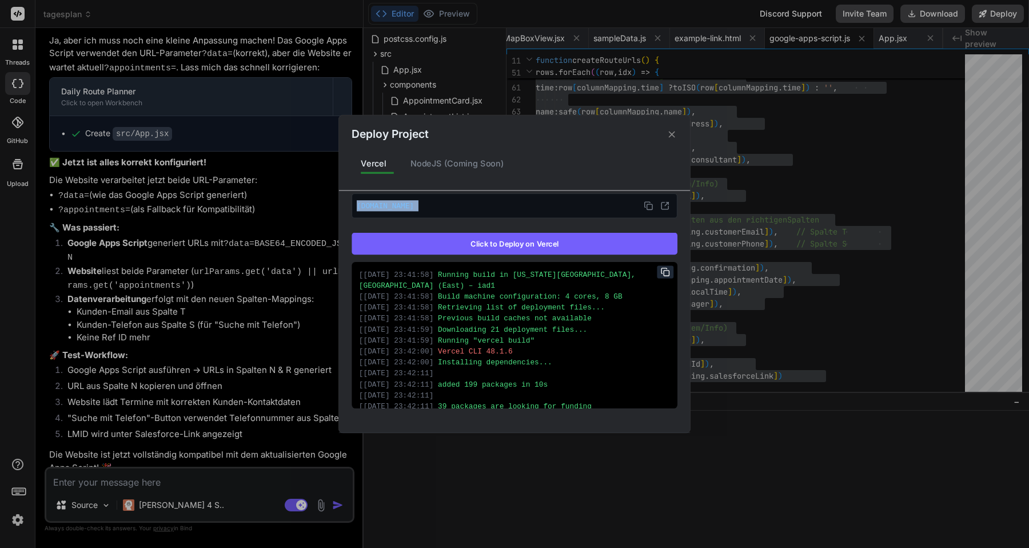
scroll to position [137, 0]
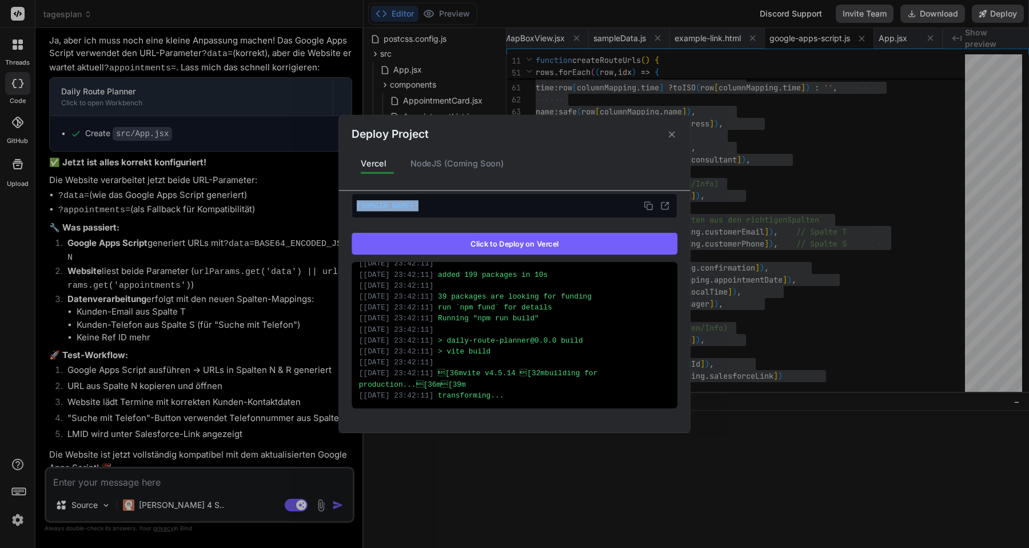
click at [672, 136] on icon at bounding box center [672, 134] width 11 height 11
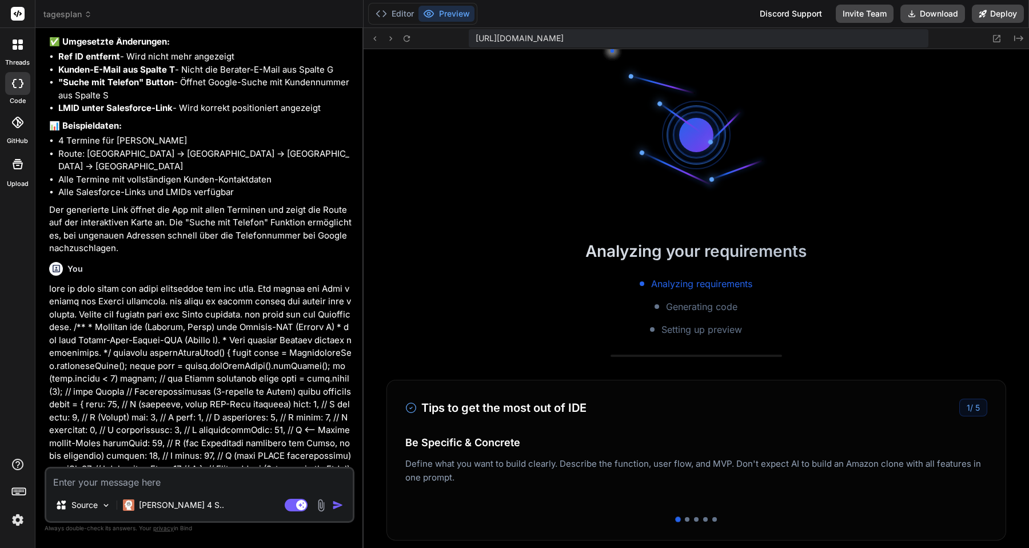
scroll to position [217, 0]
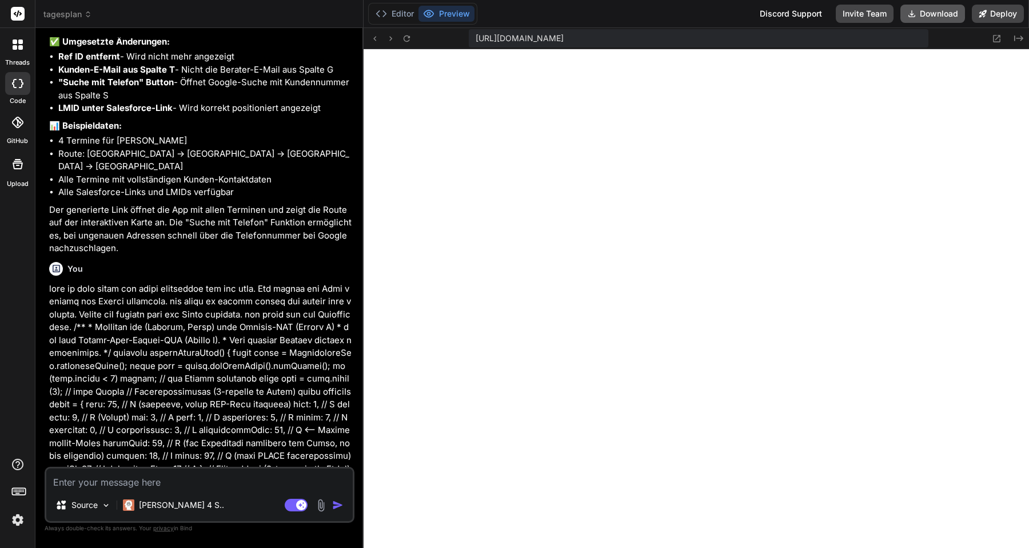
click at [939, 13] on button "Download" at bounding box center [933, 14] width 65 height 18
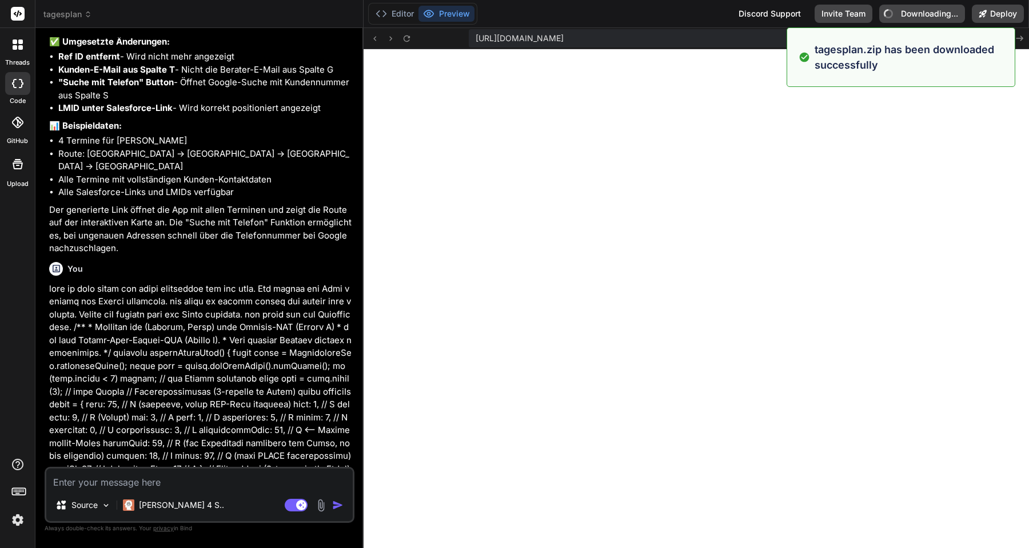
type textarea "x"
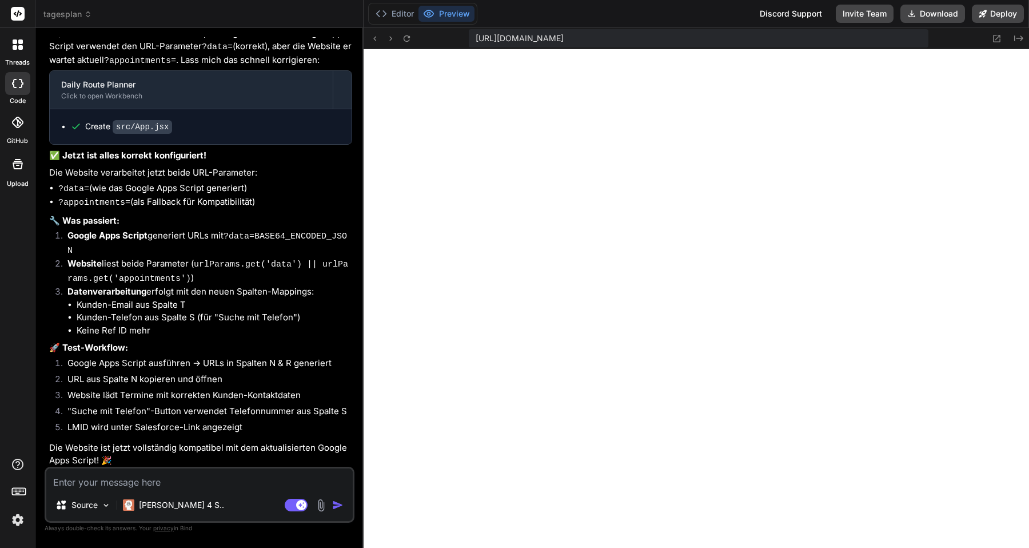
scroll to position [2233, 0]
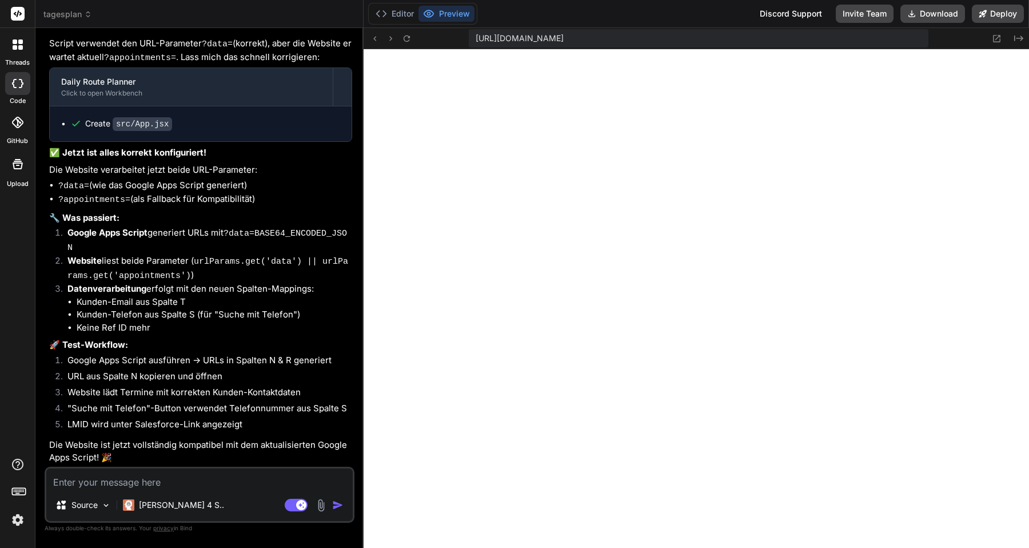
click at [186, 484] on textarea at bounding box center [199, 478] width 307 height 21
type textarea "o"
type textarea "x"
type textarea "ok"
type textarea "x"
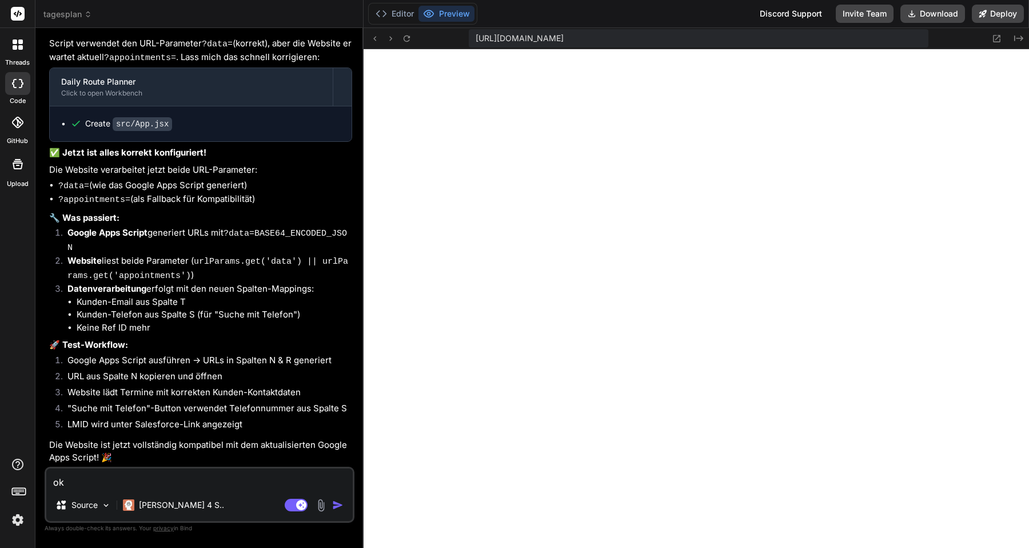
type textarea "ok"
type textarea "x"
type textarea "ok z"
type textarea "x"
type textarea "ok ze"
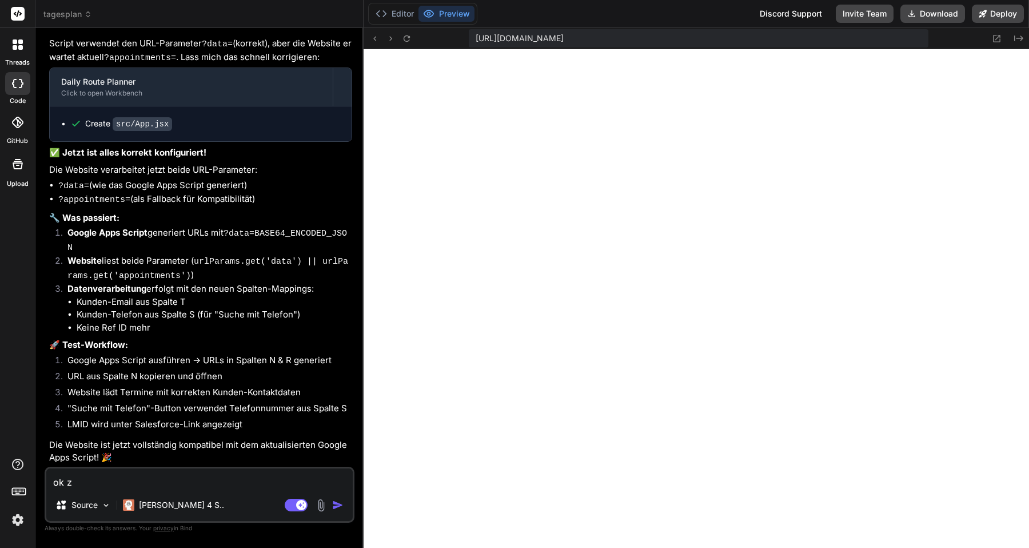
type textarea "x"
type textarea "ok zei"
type textarea "x"
type textarea "ok zeig"
type textarea "x"
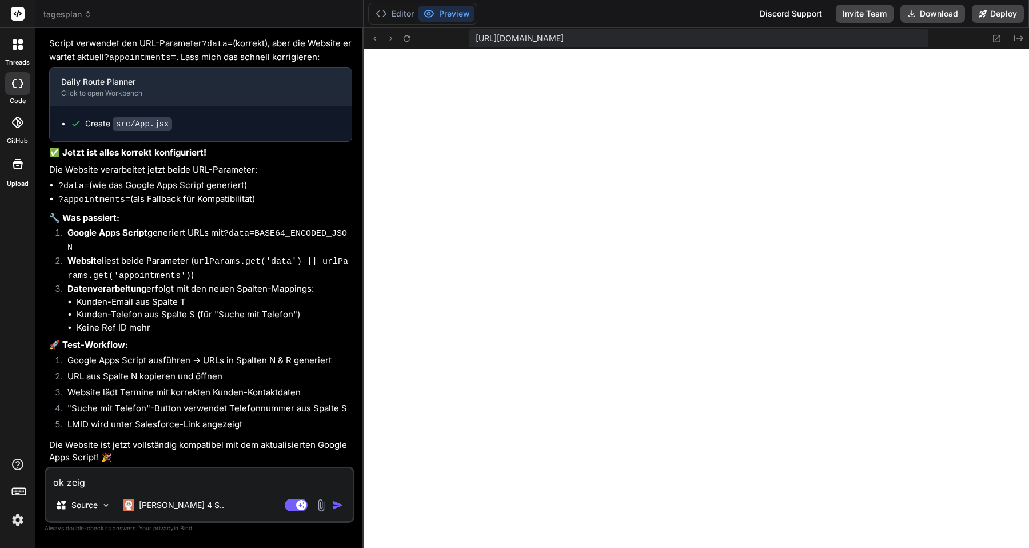
type textarea "ok zeig"
type textarea "x"
type textarea "ok zeig m"
type textarea "x"
type textarea "ok zeig mi"
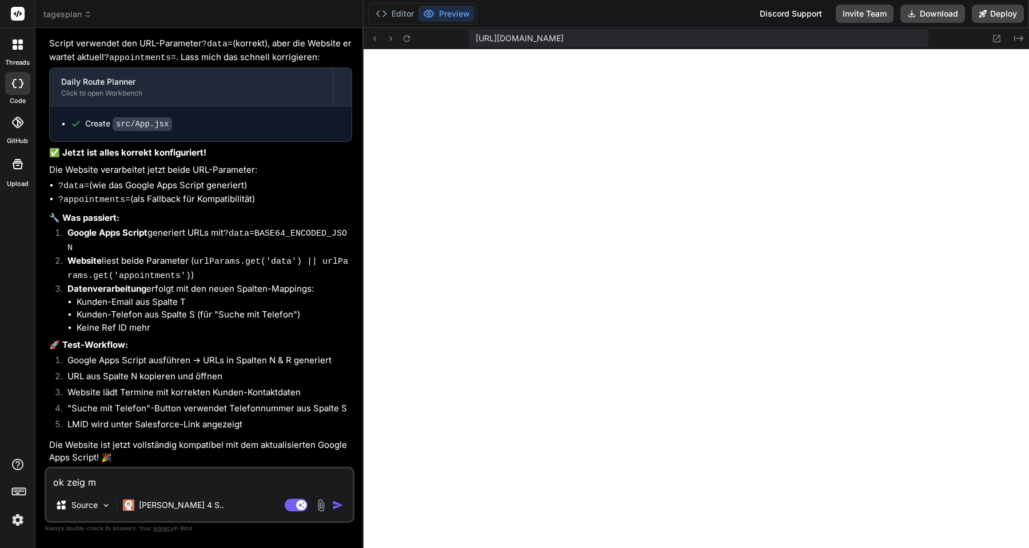
type textarea "x"
type textarea "ok zeig mir"
type textarea "x"
type textarea "ok zeig mir"
type textarea "x"
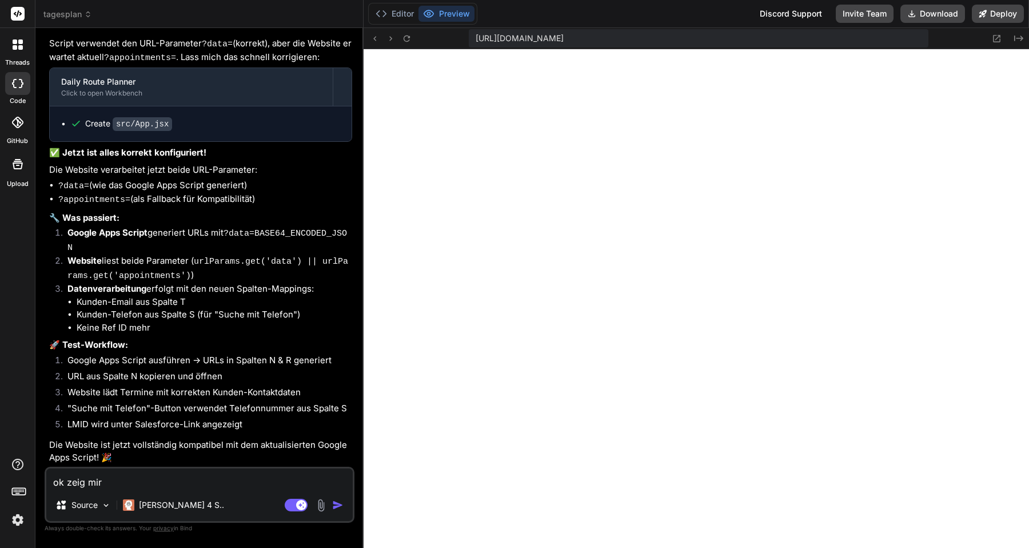
type textarea "ok zeig mir d"
type textarea "x"
type textarea "ok zeig mir di"
type textarea "x"
type textarea "ok zeig mir di"
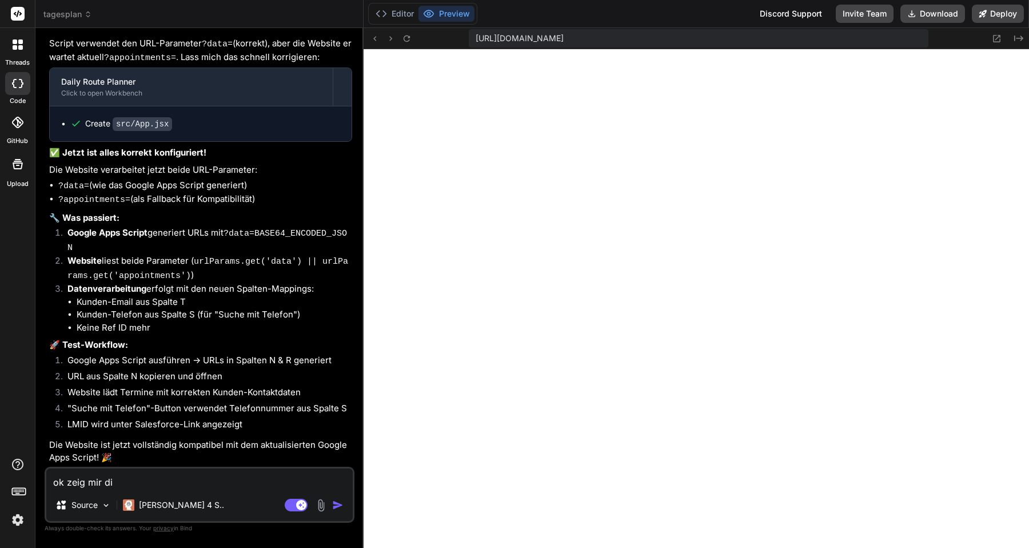
type textarea "x"
type textarea "ok zeig mir di"
type textarea "x"
type textarea "ok zeig mir die"
type textarea "x"
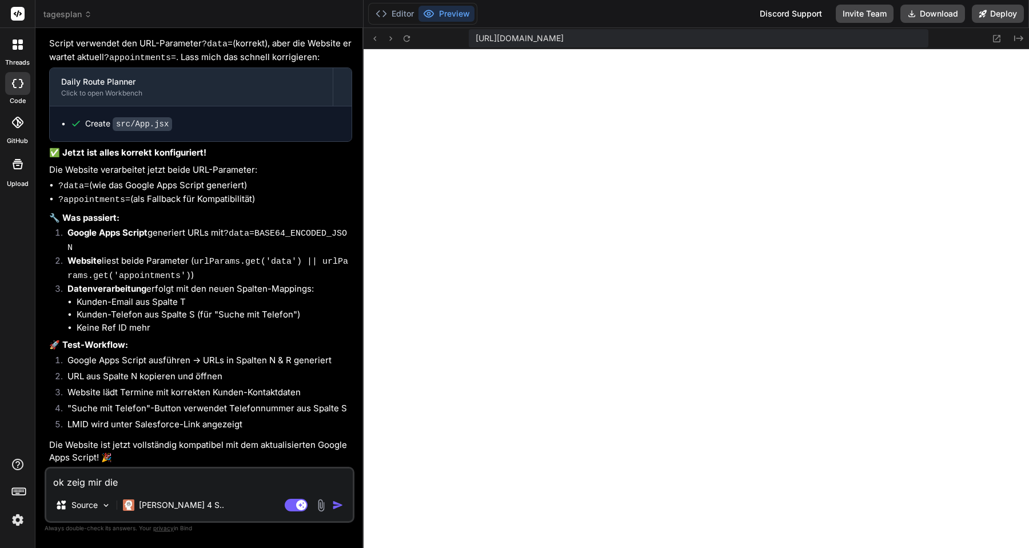
type textarea "ok zeig mir die"
type textarea "x"
type textarea "ok zeig mir die w"
type textarea "x"
type textarea "ok zeig mir die we"
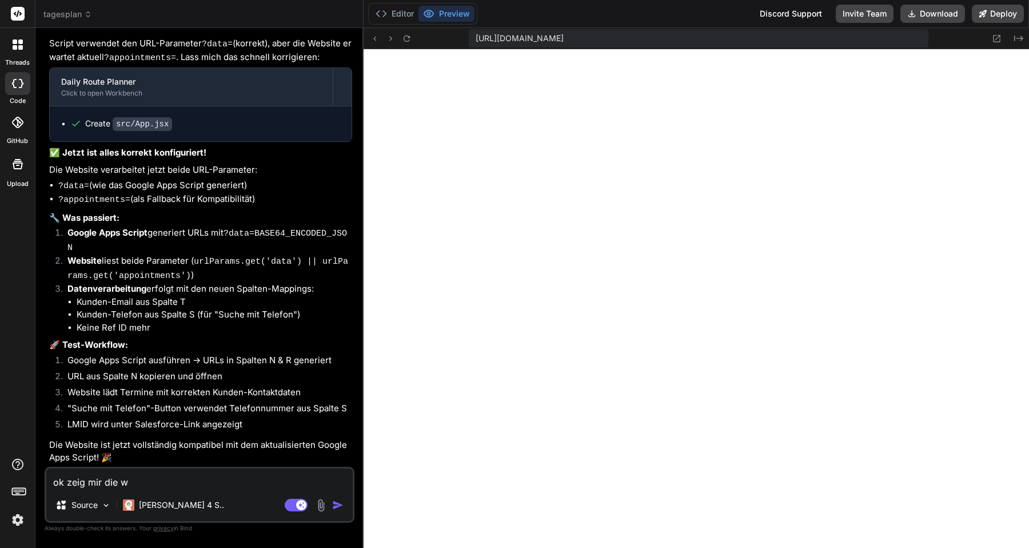
type textarea "x"
type textarea "ok zeig mir die web"
type textarea "x"
type textarea "ok zeig mir die webs"
type textarea "x"
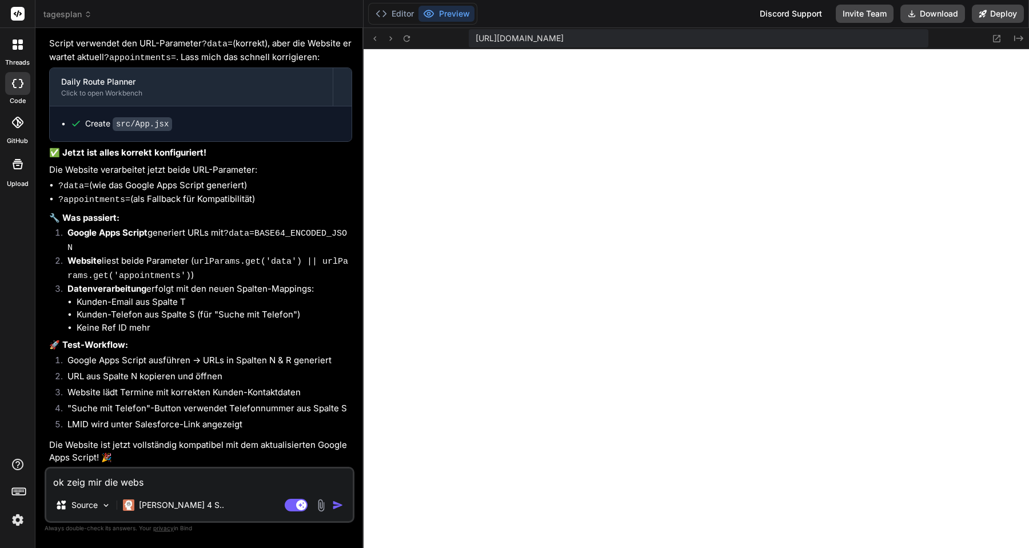
type textarea "ok zeig mir die websi"
type textarea "x"
type textarea "ok zeig mir die websit"
type textarea "x"
type textarea "ok zeig mir die website"
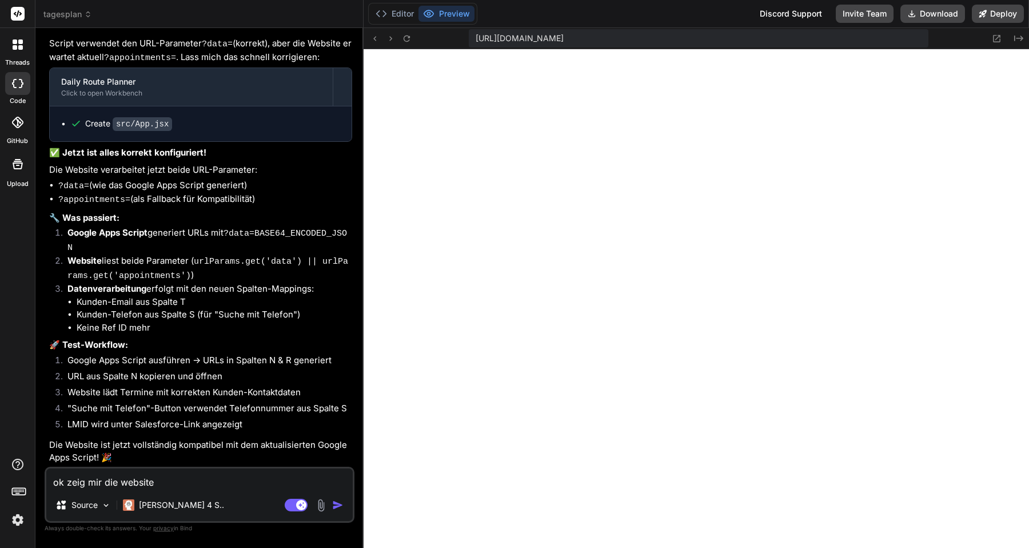
type textarea "x"
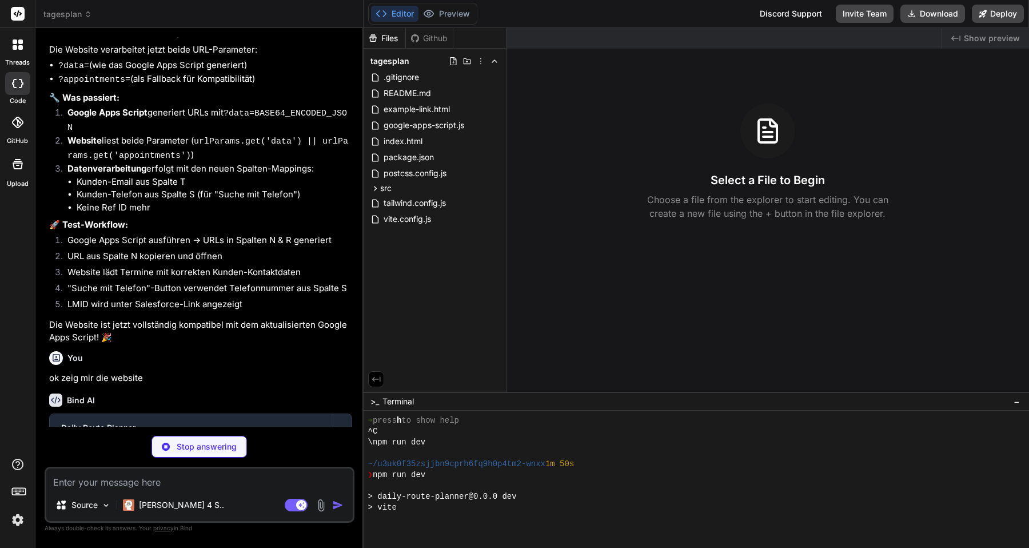
scroll to position [369, 0]
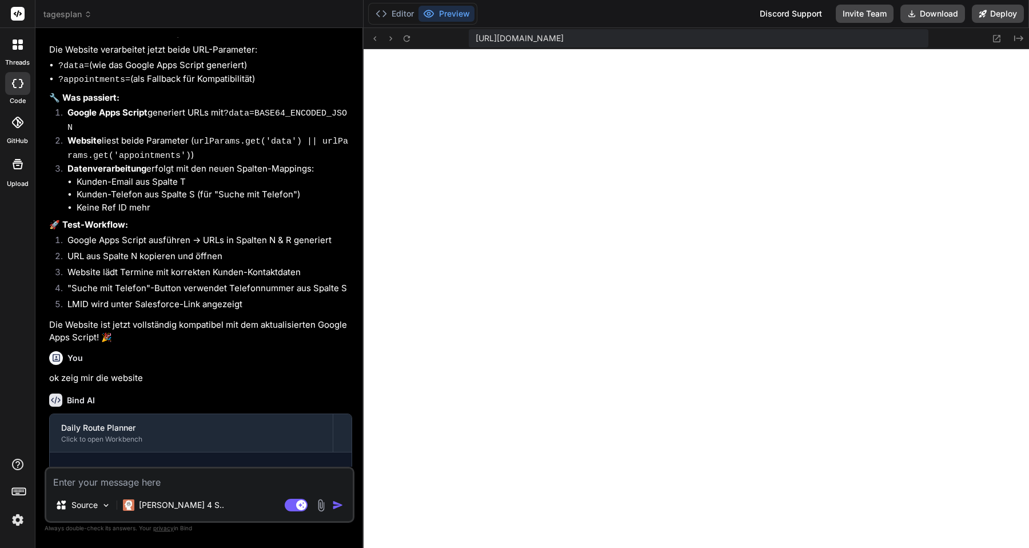
type textarea "x"
